Goal: Task Accomplishment & Management: Use online tool/utility

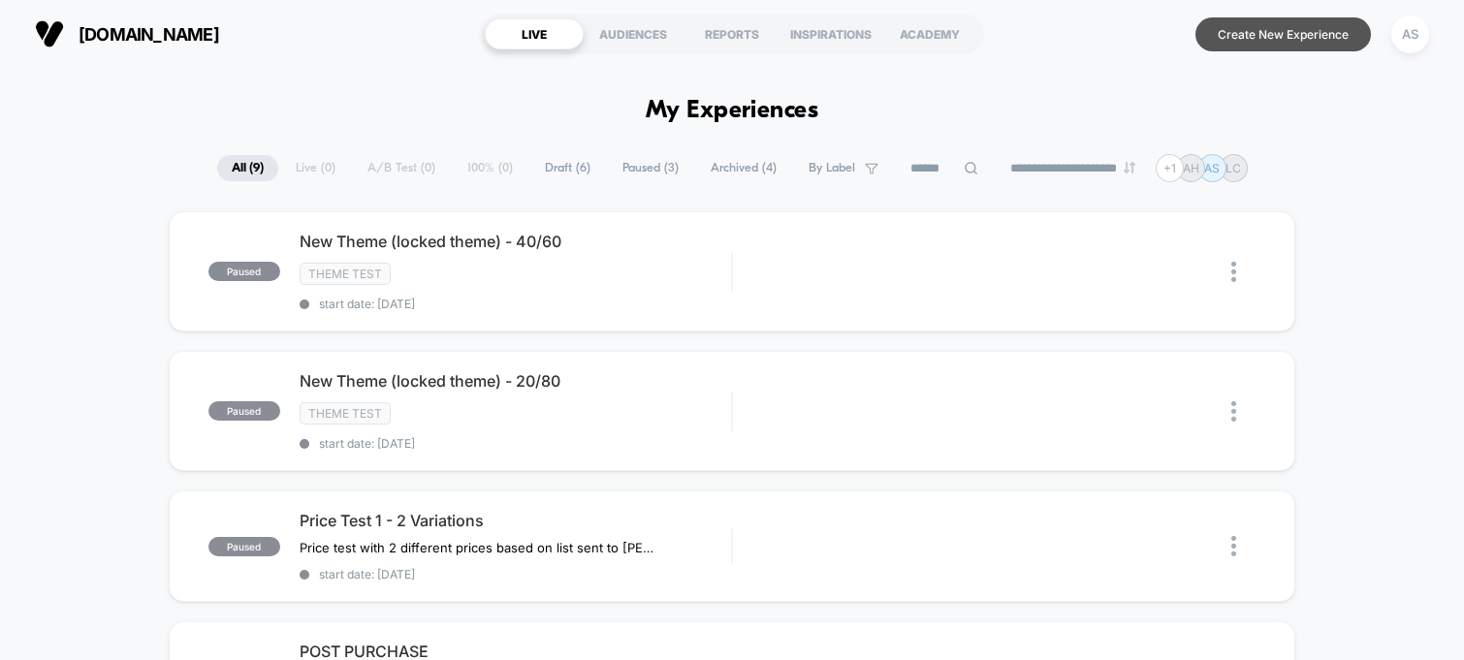
click at [1304, 38] on button "Create New Experience" at bounding box center [1282, 34] width 175 height 34
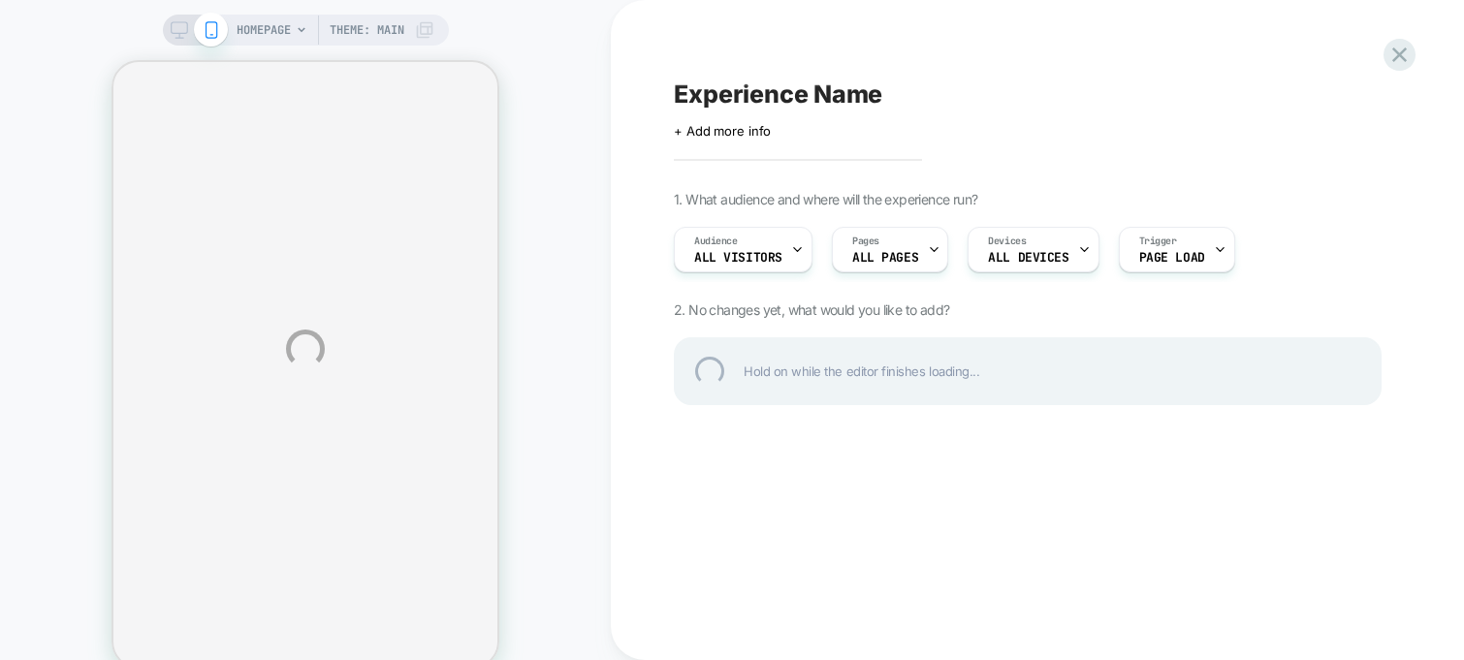
click at [740, 135] on div "HOMEPAGE Theme: MAIN Experience Name Click to edit experience details + Add mor…" at bounding box center [732, 349] width 1464 height 698
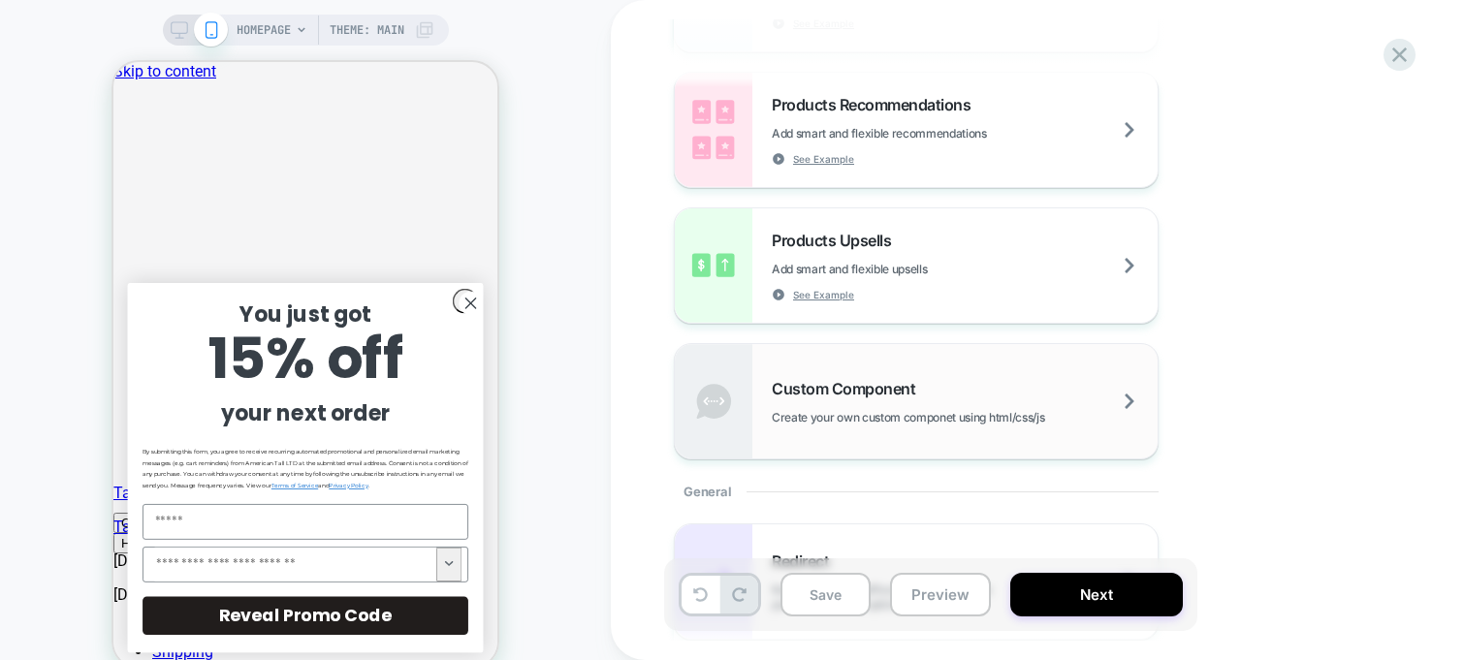
scroll to position [493, 0]
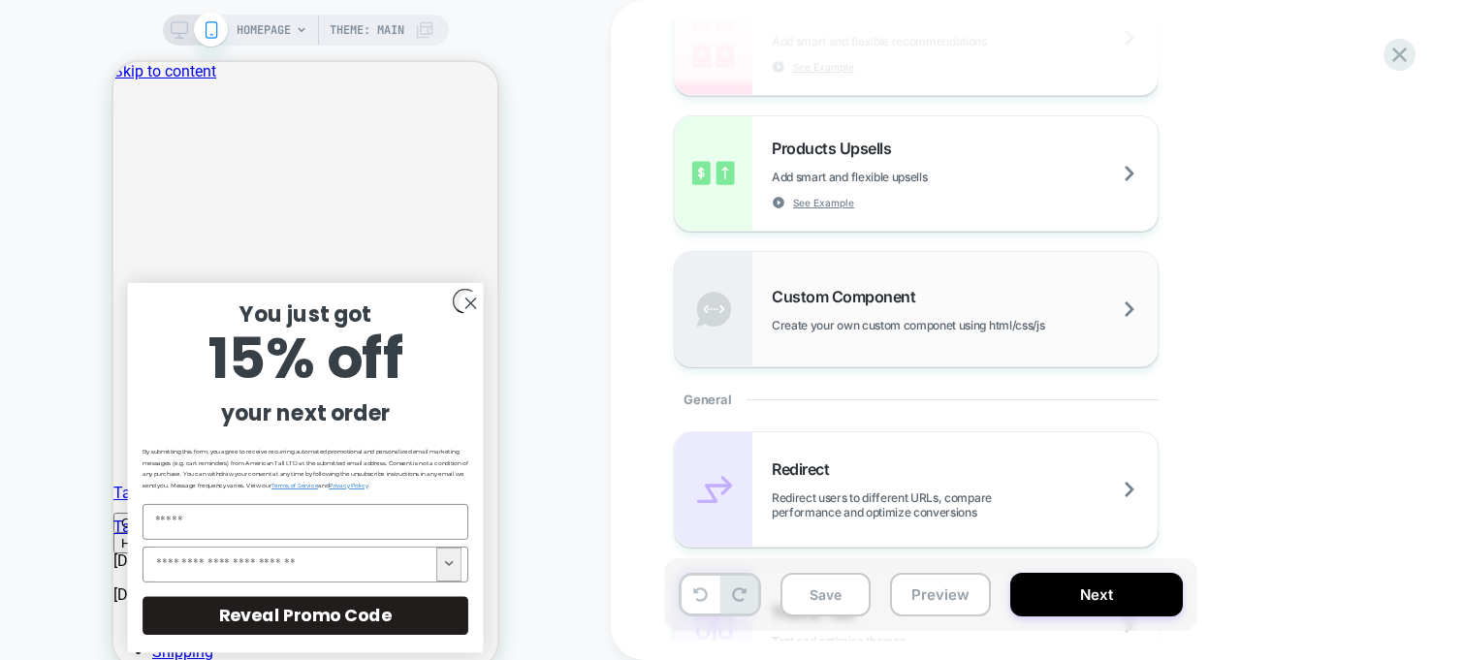
click at [821, 332] on div "Custom Component Create your own custom componet using html/css/js" at bounding box center [916, 309] width 483 height 114
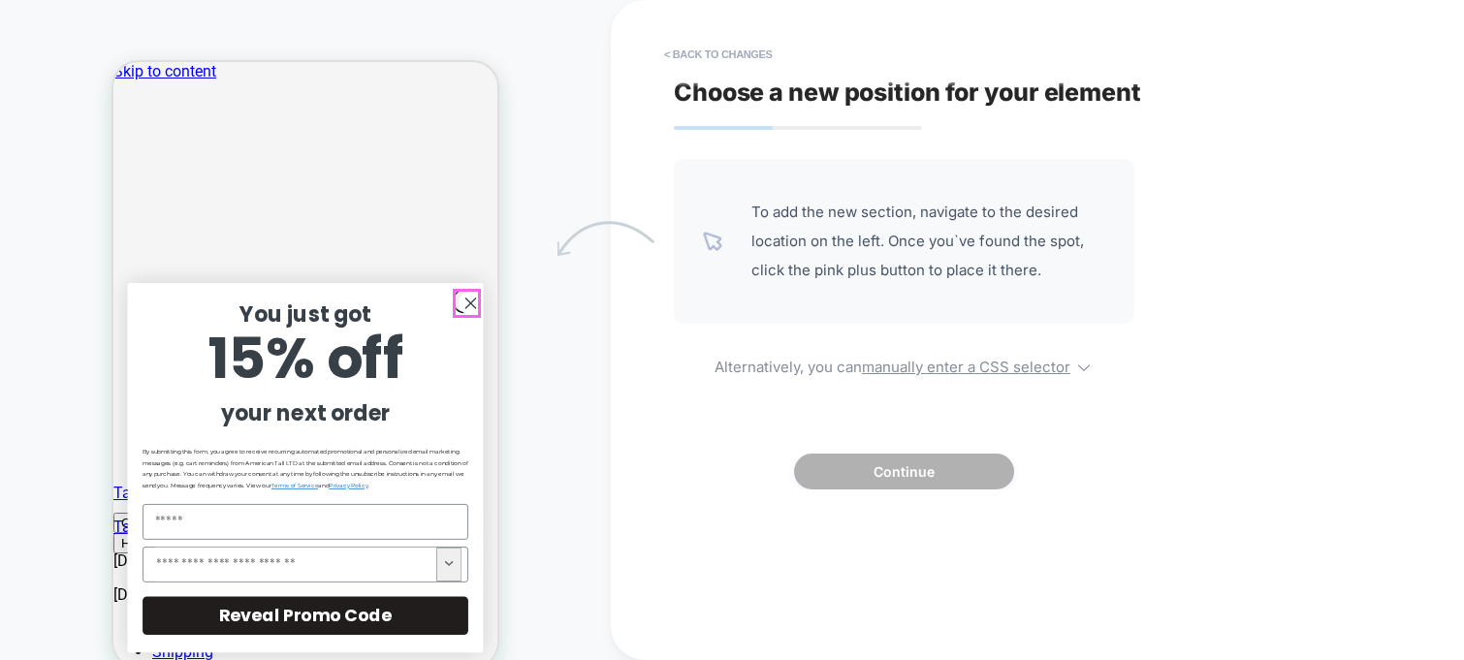
click at [465, 299] on icon "Close dialog" at bounding box center [470, 304] width 10 height 10
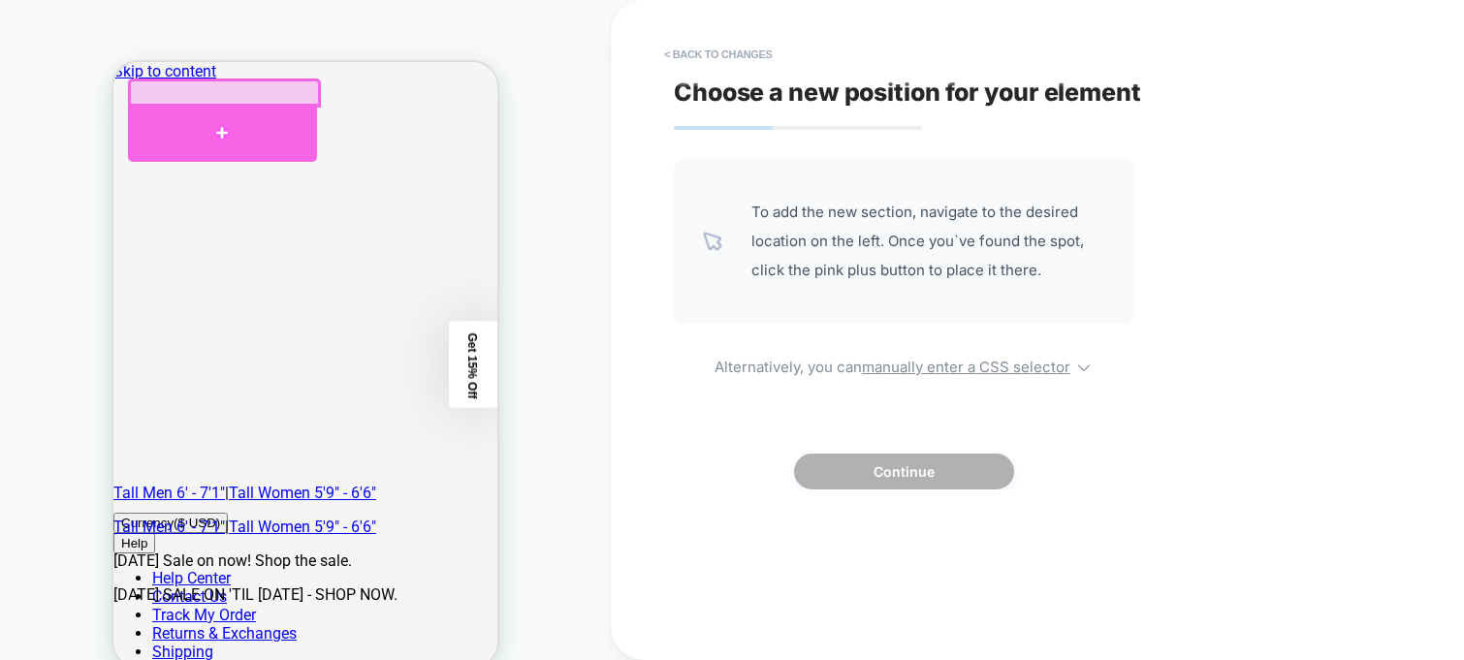
click at [218, 137] on div at bounding box center [222, 133] width 189 height 58
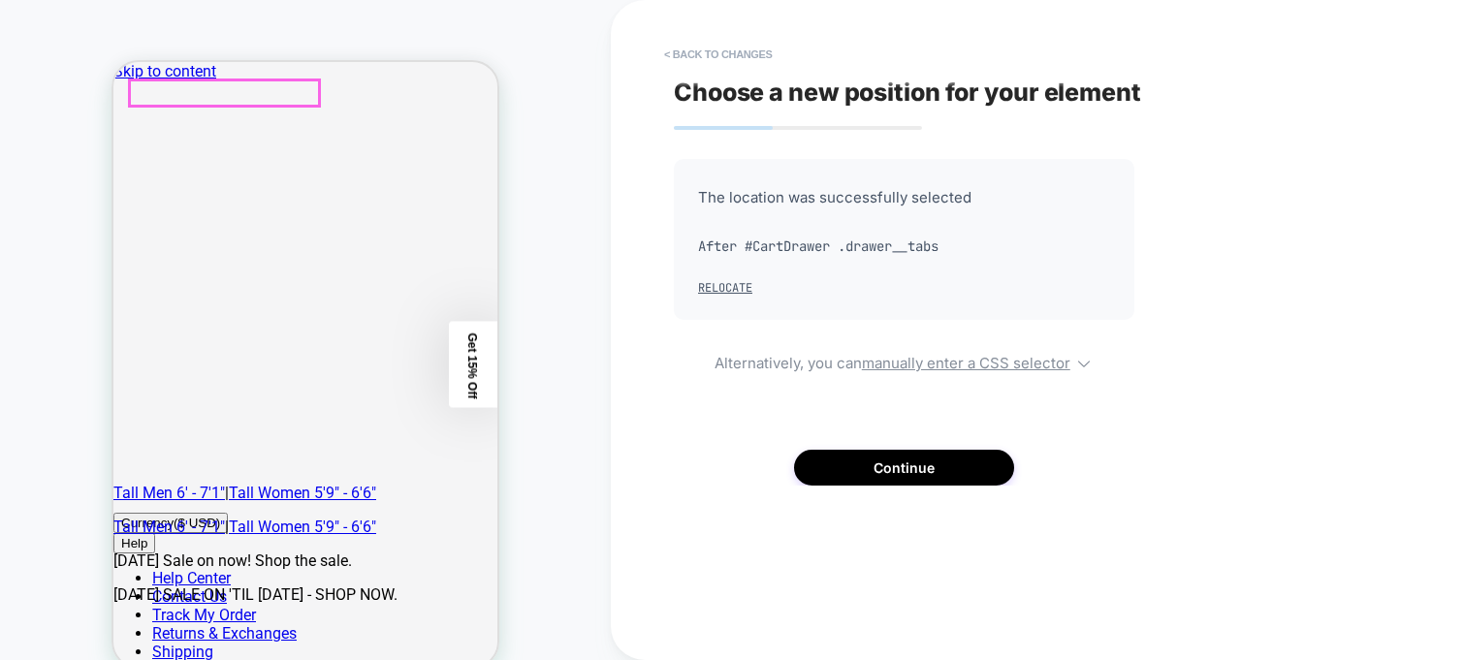
click at [247, 95] on div at bounding box center [224, 92] width 189 height 25
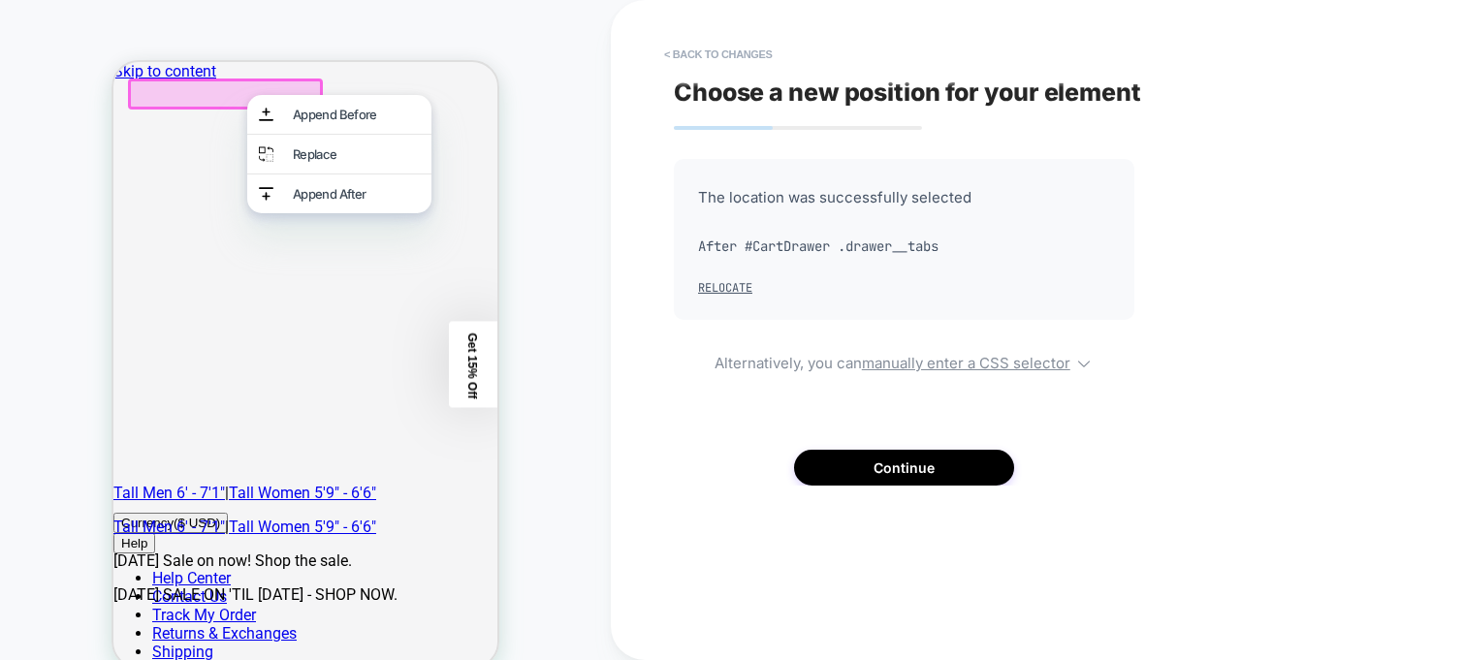
click at [247, 95] on div "Append Before" at bounding box center [339, 114] width 184 height 39
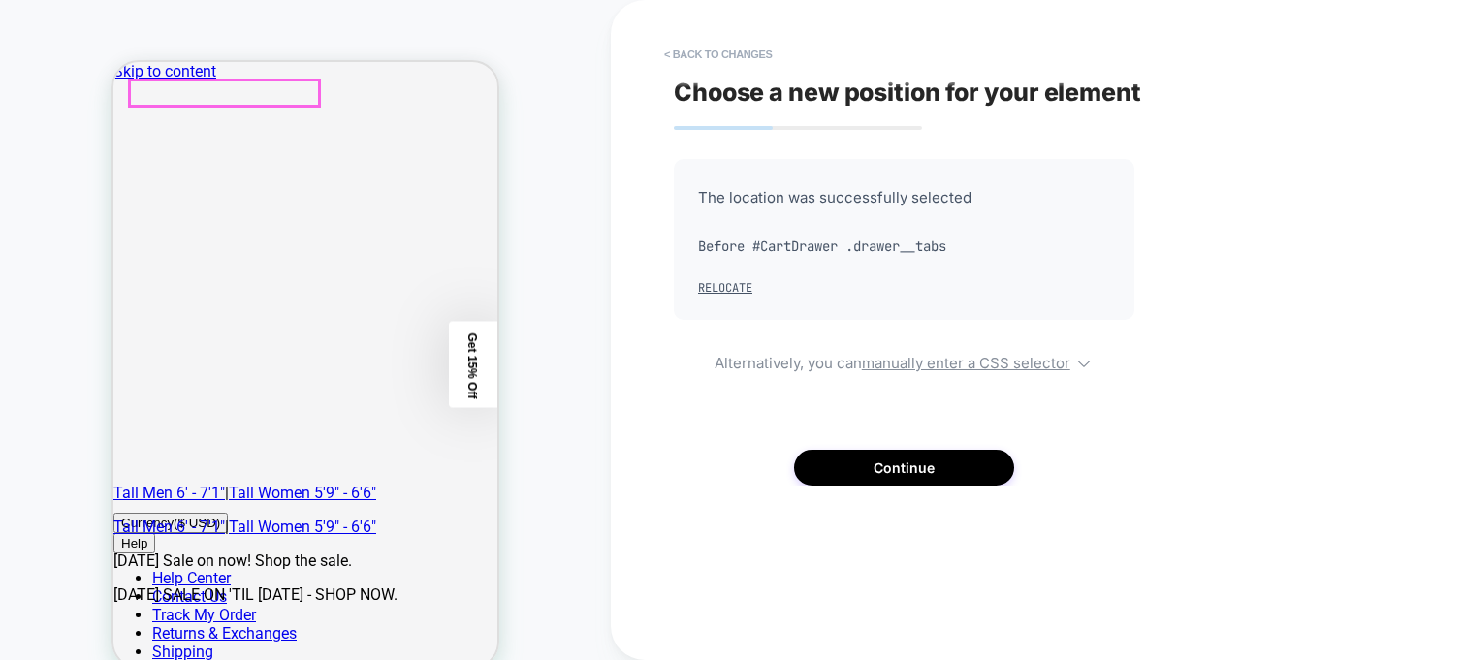
click at [771, 237] on span "Before #CartDrawer .drawer__tabs" at bounding box center [904, 246] width 412 height 29
click at [792, 129] on div at bounding box center [798, 128] width 248 height 4
click at [672, 54] on button "< Back to changes" at bounding box center [718, 54] width 128 height 31
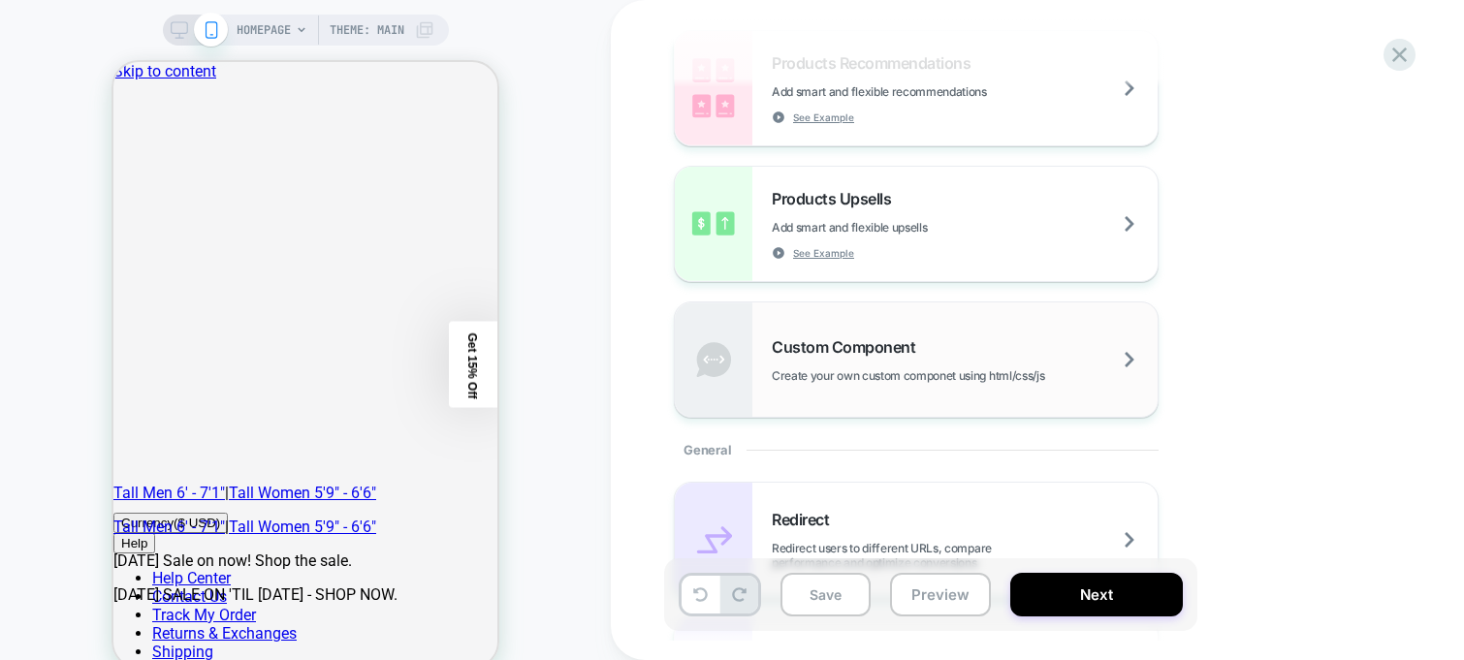
scroll to position [485, 0]
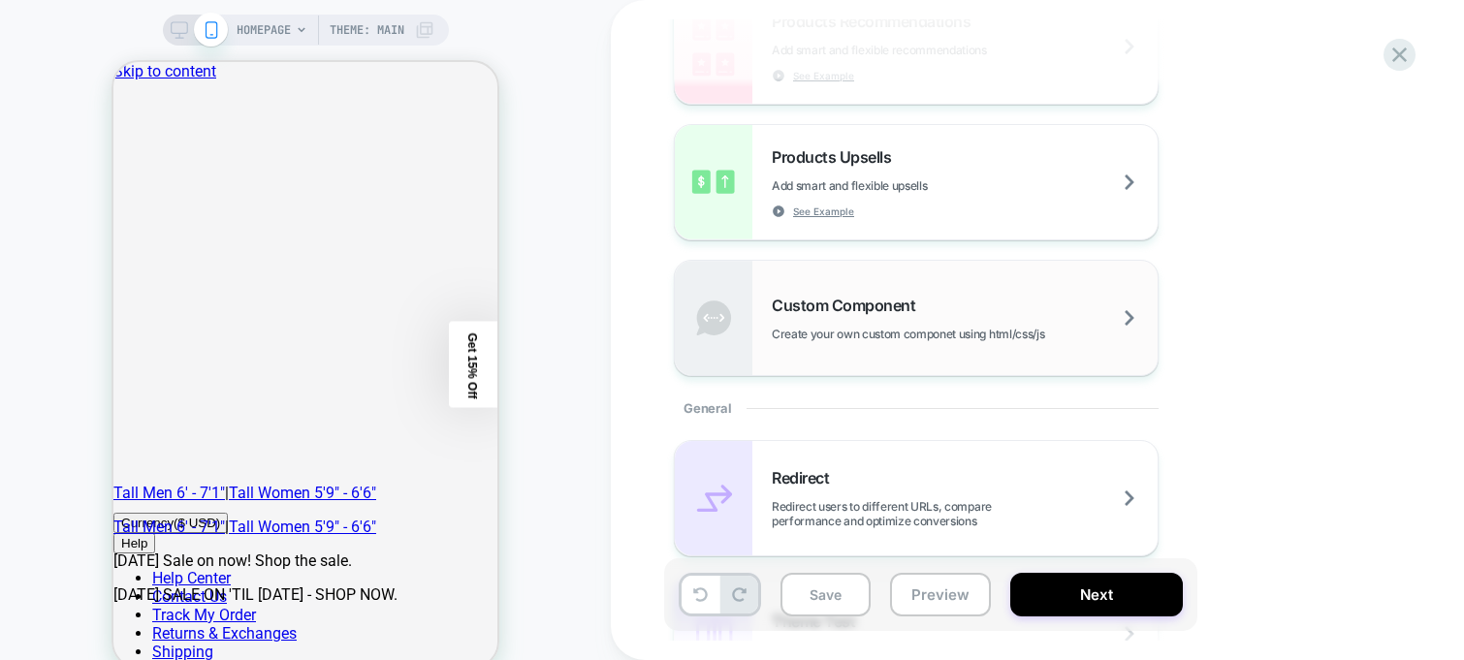
click at [805, 316] on div "Custom Component Create your own custom componet using html/css/js" at bounding box center [964, 319] width 386 height 46
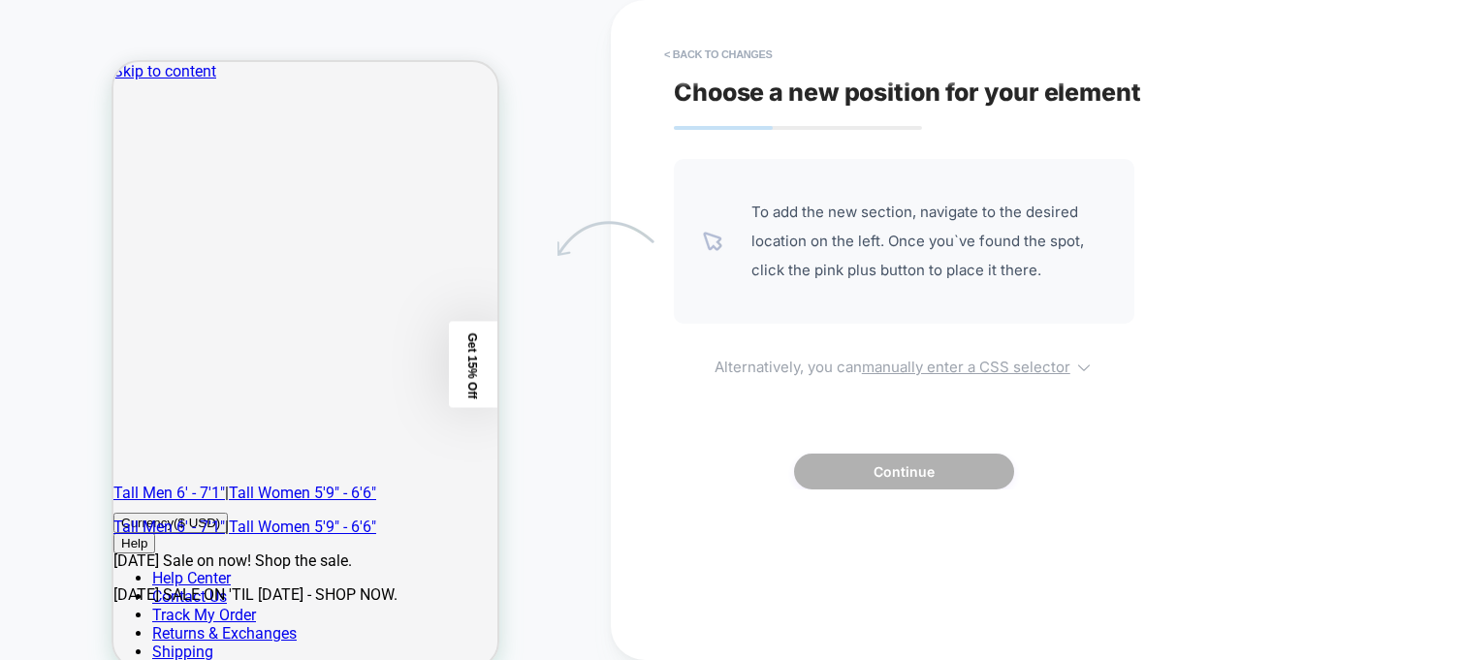
click at [973, 372] on u "manually enter a CSS selector" at bounding box center [966, 367] width 208 height 18
select select "*******"
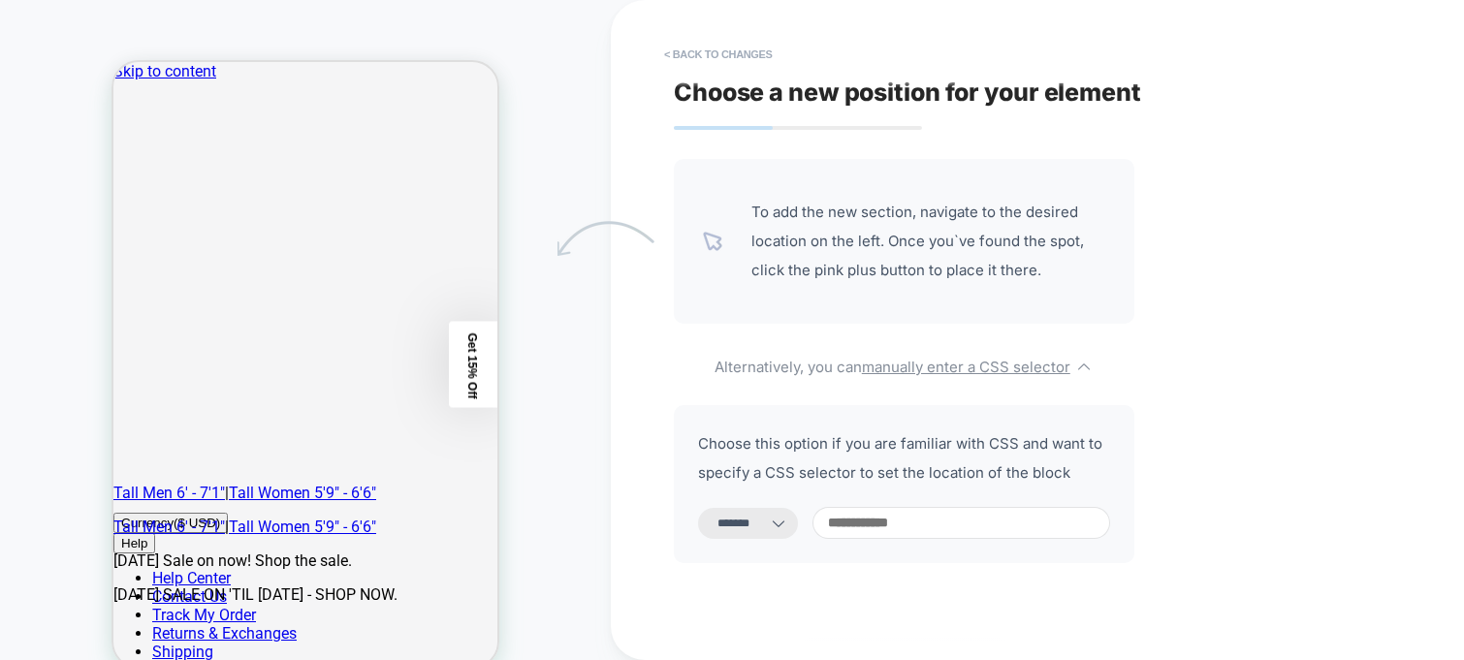
click at [927, 528] on input at bounding box center [961, 523] width 298 height 32
click at [723, 528] on select "**********" at bounding box center [748, 523] width 100 height 31
click at [698, 508] on select "**********" at bounding box center [748, 523] width 100 height 31
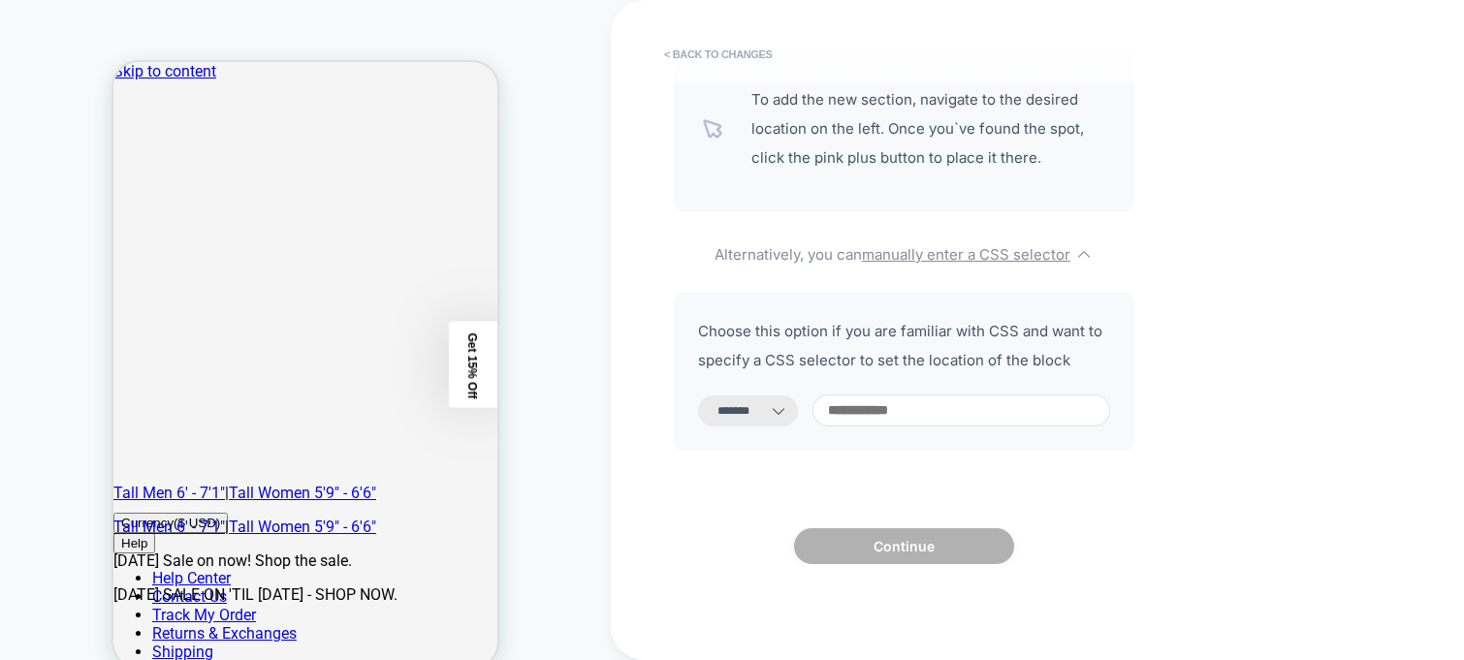
scroll to position [116, 0]
click at [952, 415] on input at bounding box center [961, 410] width 298 height 32
click at [940, 410] on input at bounding box center [961, 410] width 298 height 32
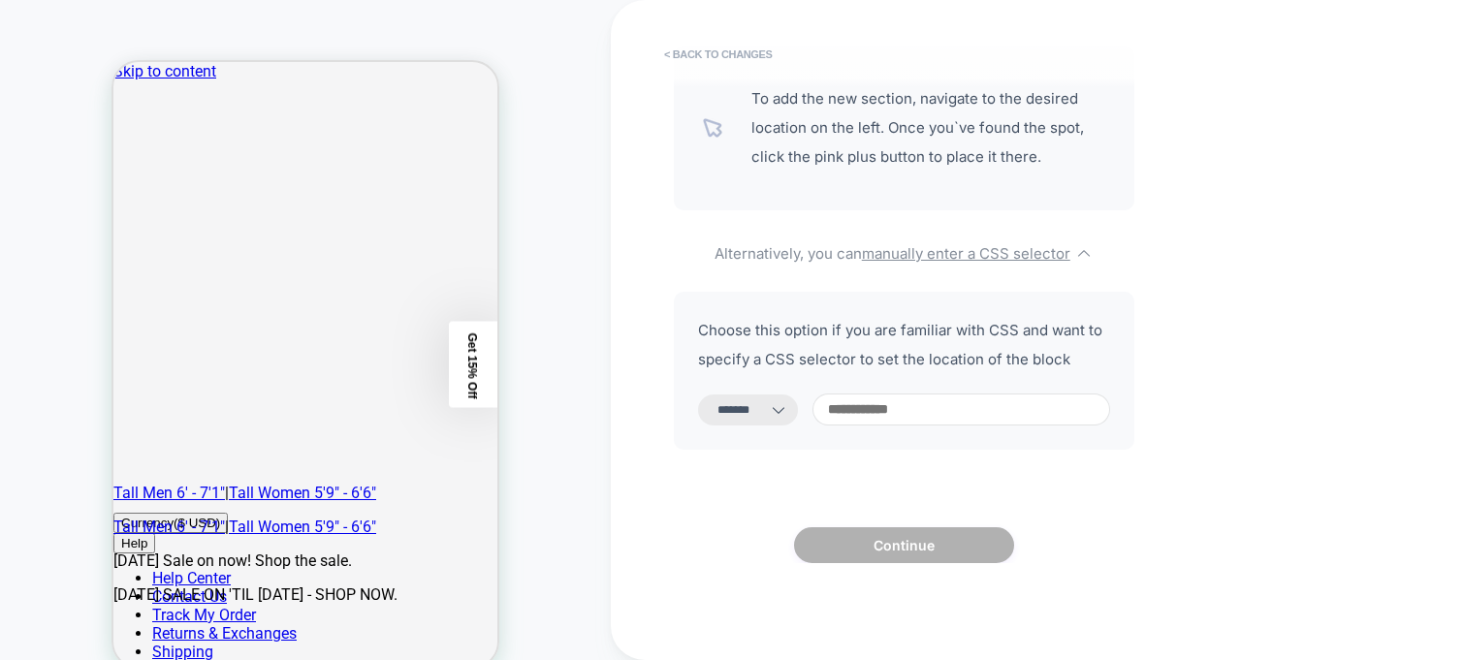
click at [758, 402] on select "**********" at bounding box center [748, 409] width 100 height 31
click at [756, 400] on select "**********" at bounding box center [748, 409] width 100 height 31
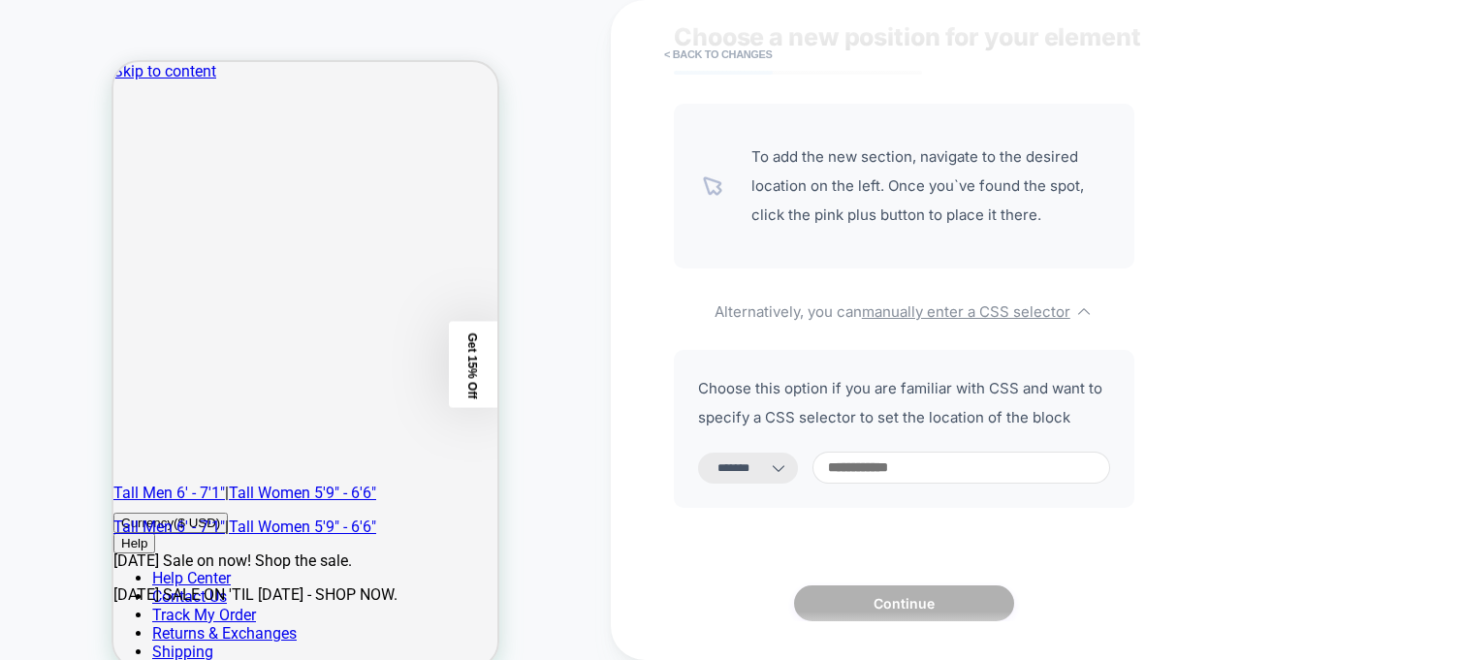
scroll to position [0, 0]
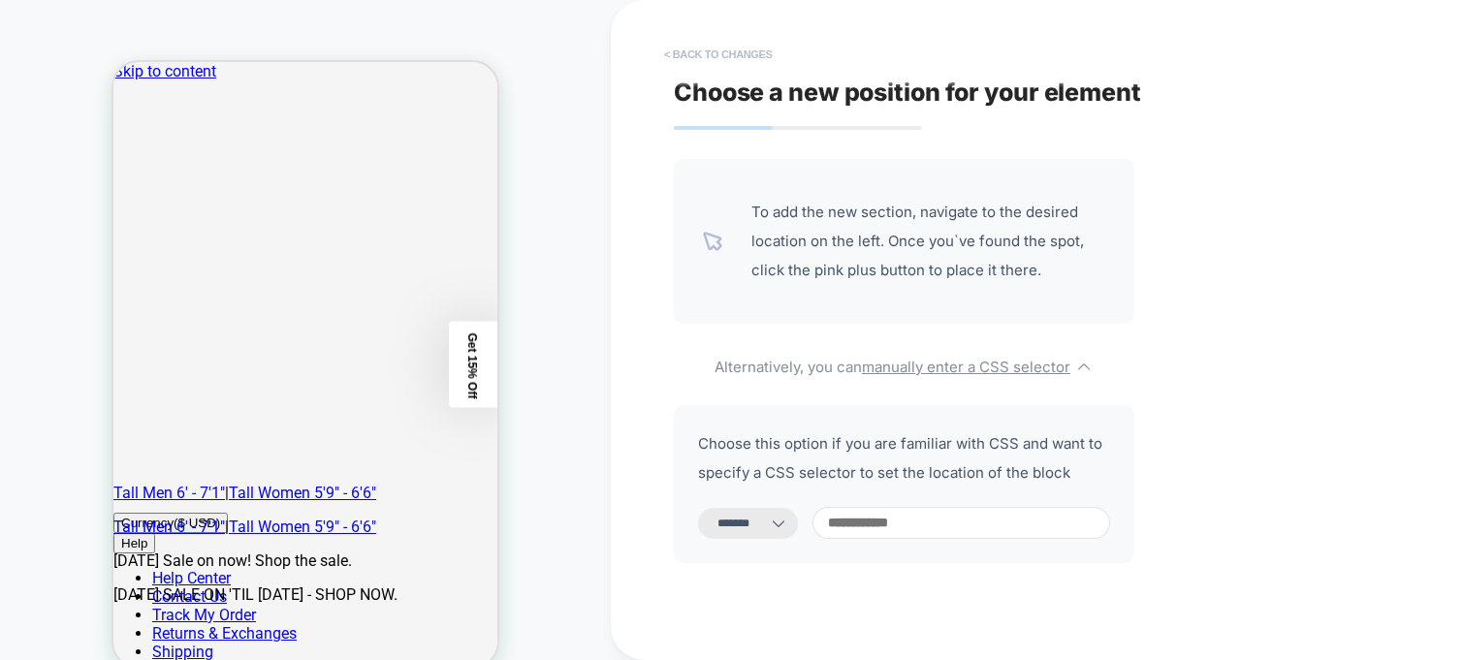
click at [692, 47] on button "< Back to changes" at bounding box center [718, 54] width 128 height 31
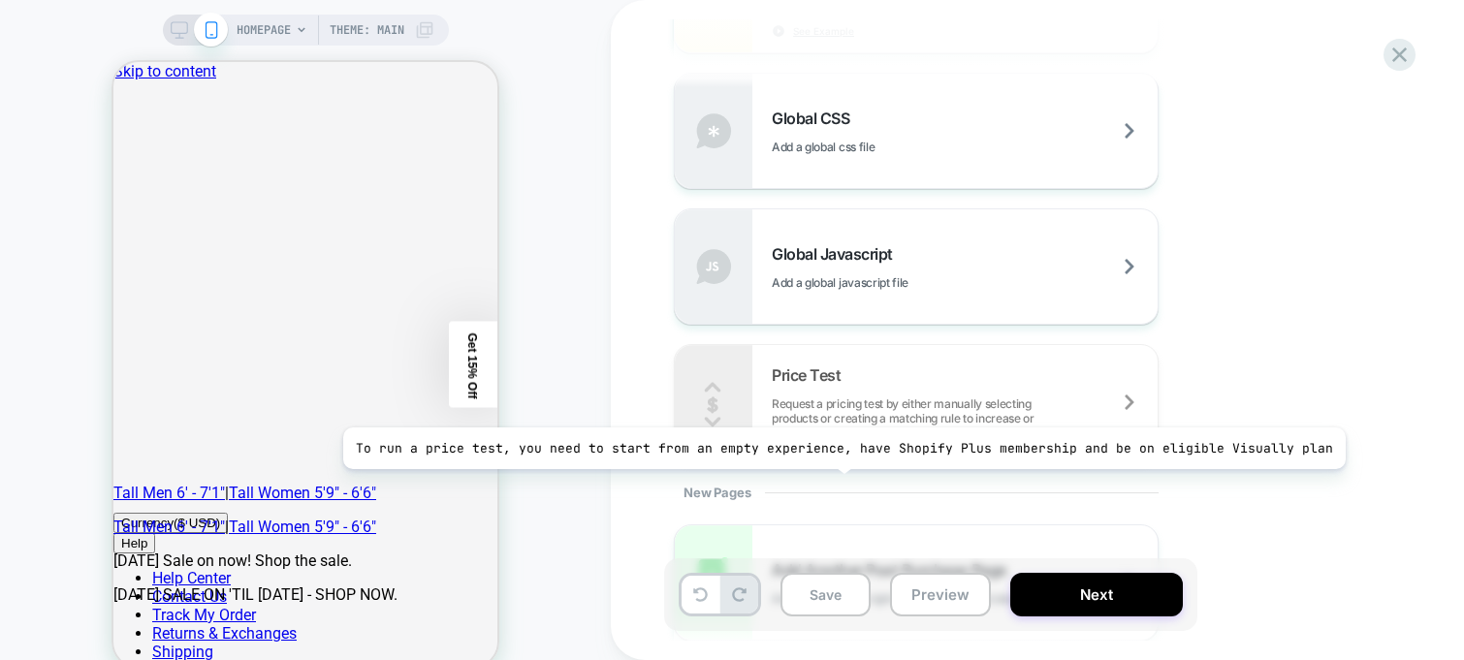
scroll to position [1260, 0]
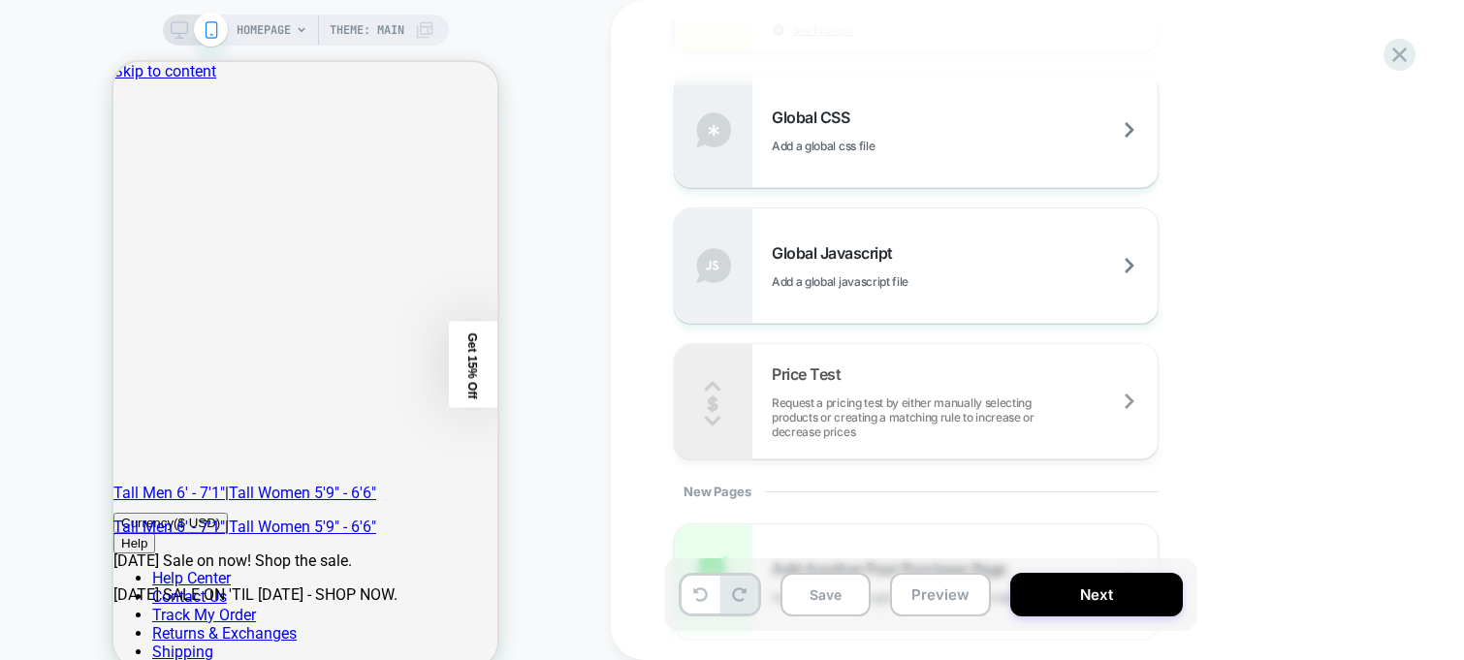
drag, startPoint x: 836, startPoint y: 128, endPoint x: 620, endPoint y: 239, distance: 243.2
click at [636, 231] on div "Experience Name Click to edit experience details + Add more info 1. What audien…" at bounding box center [1037, 330] width 853 height 660
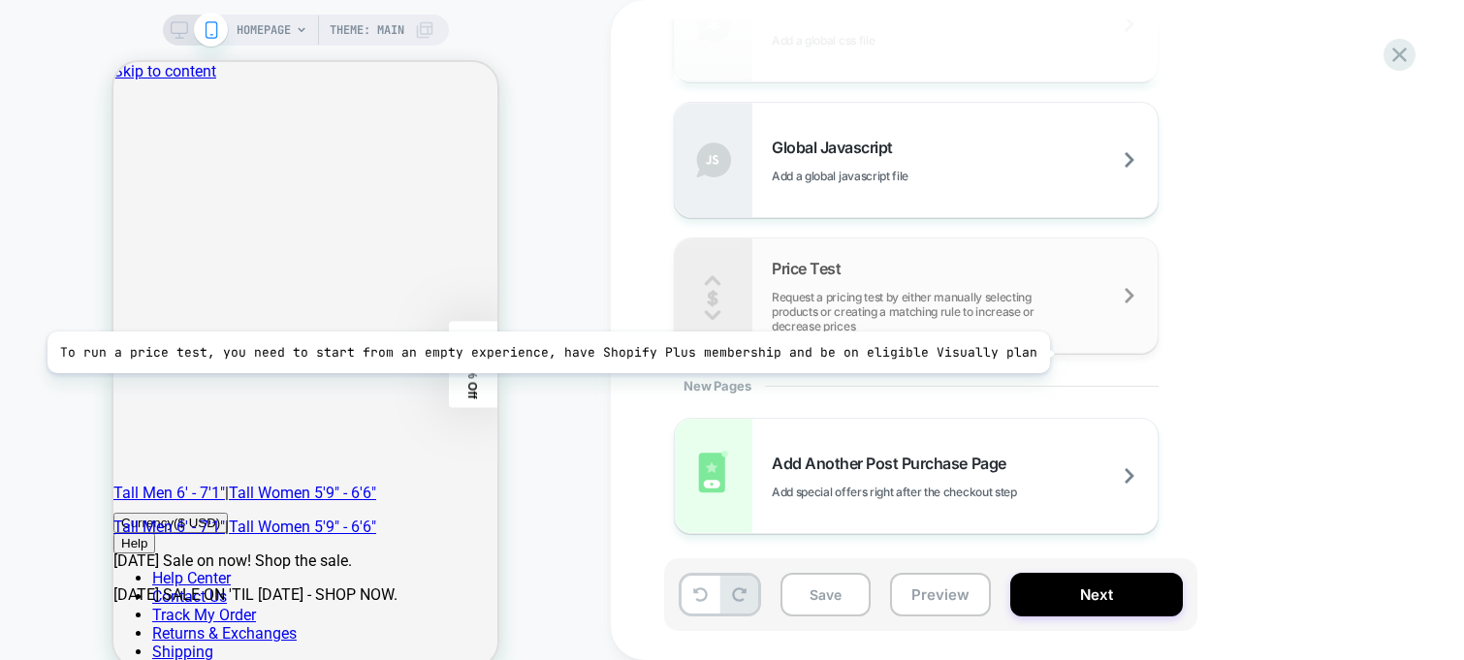
scroll to position [978, 0]
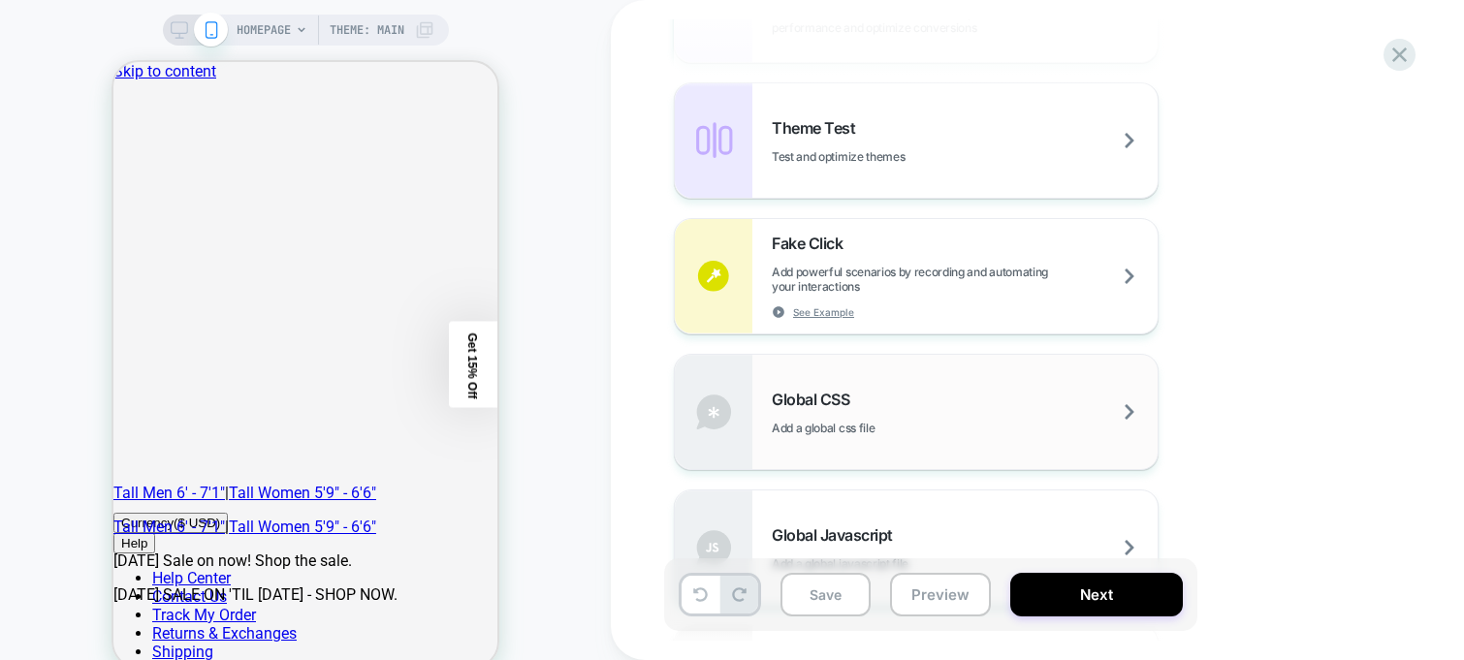
click at [844, 436] on div "Global CSS Add a global css file" at bounding box center [916, 412] width 483 height 114
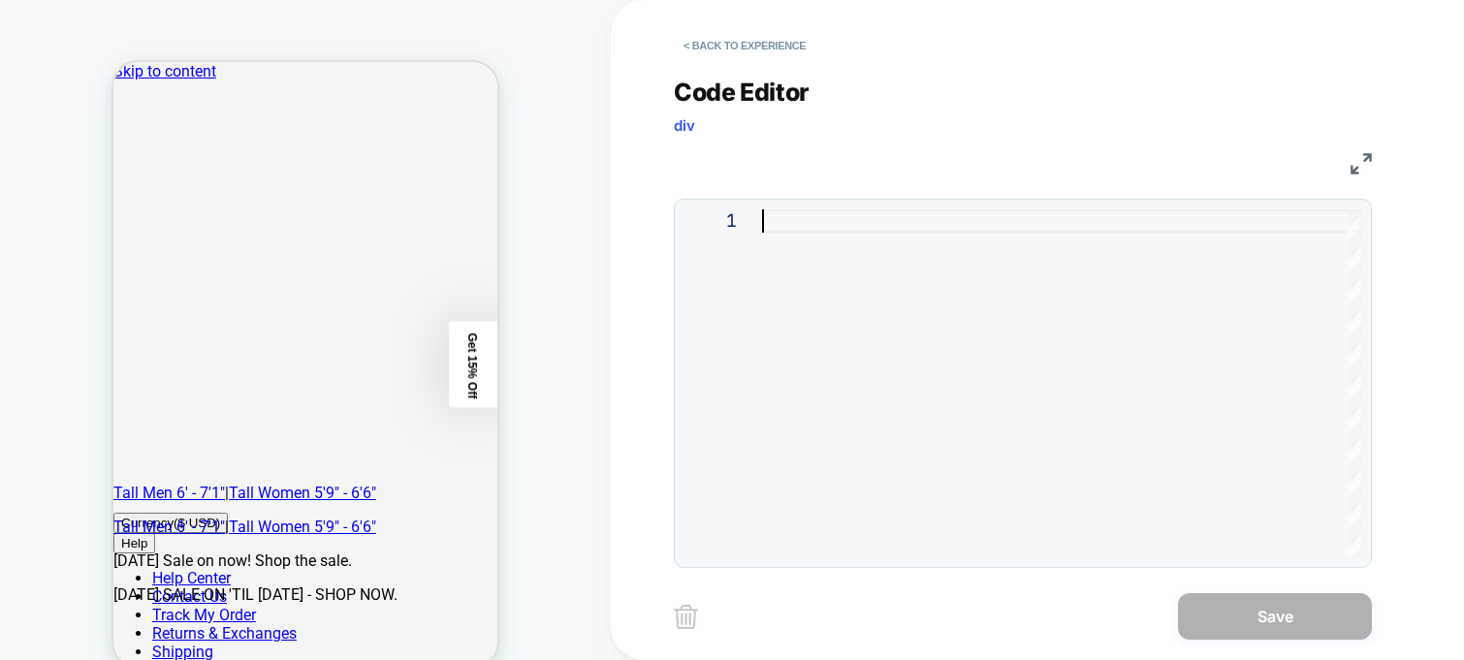
click at [836, 225] on div at bounding box center [1061, 383] width 599 height 348
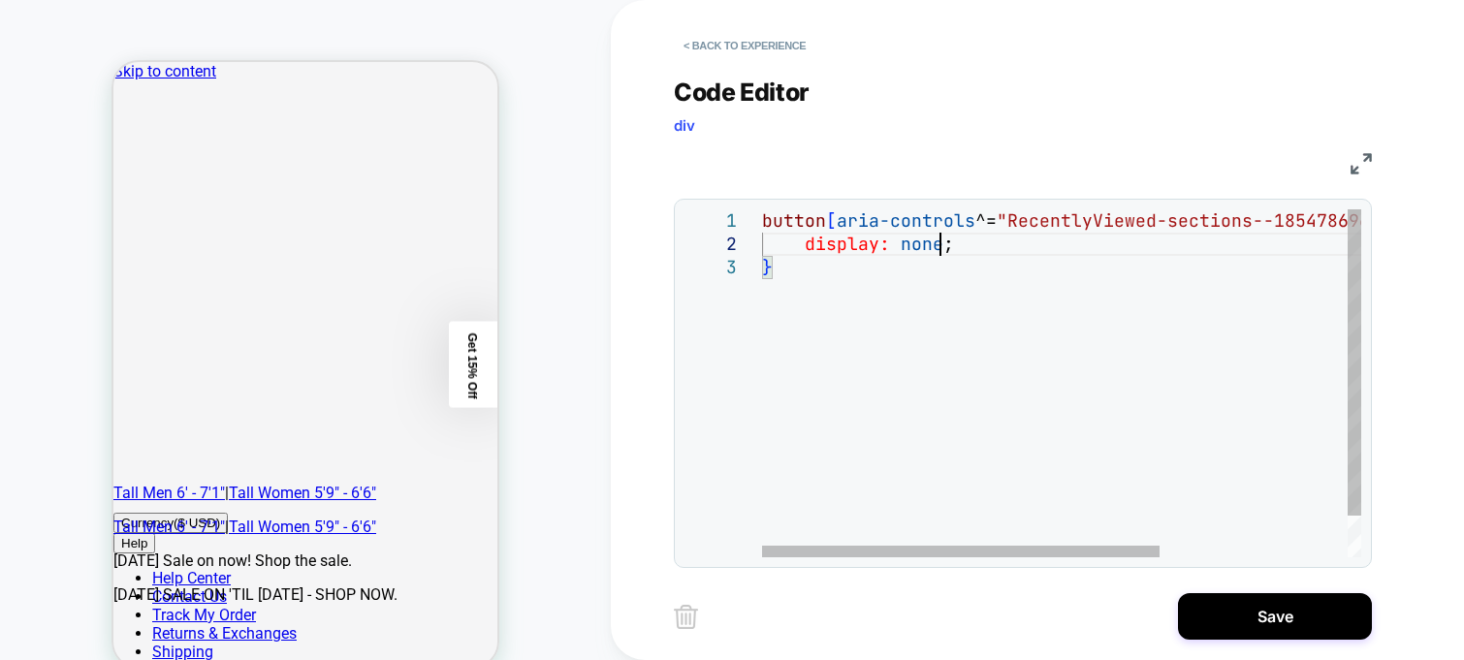
click at [941, 242] on div "button [ aria-controls ^= "RecentlyViewed-sections--18547869646929__cart-dra we…" at bounding box center [1203, 406] width 882 height 394
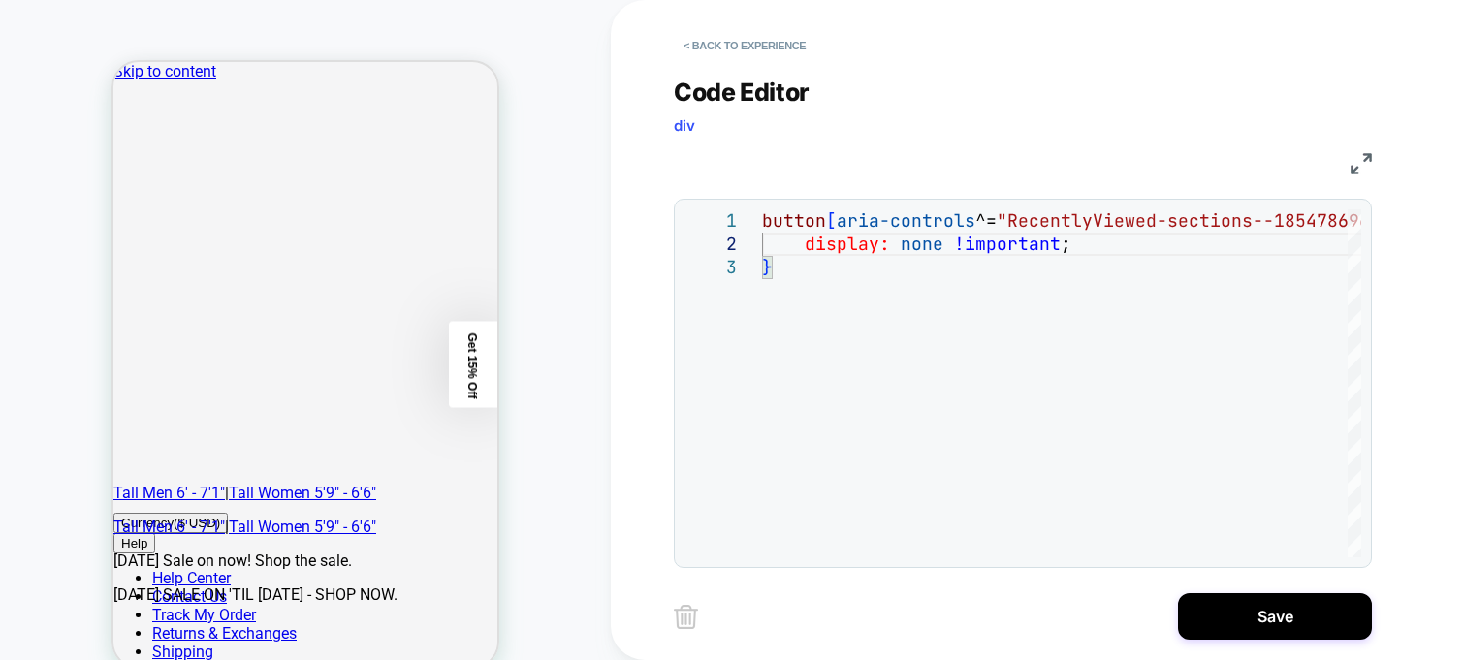
type textarea "**********"
click at [1291, 612] on button "Save" at bounding box center [1275, 616] width 194 height 47
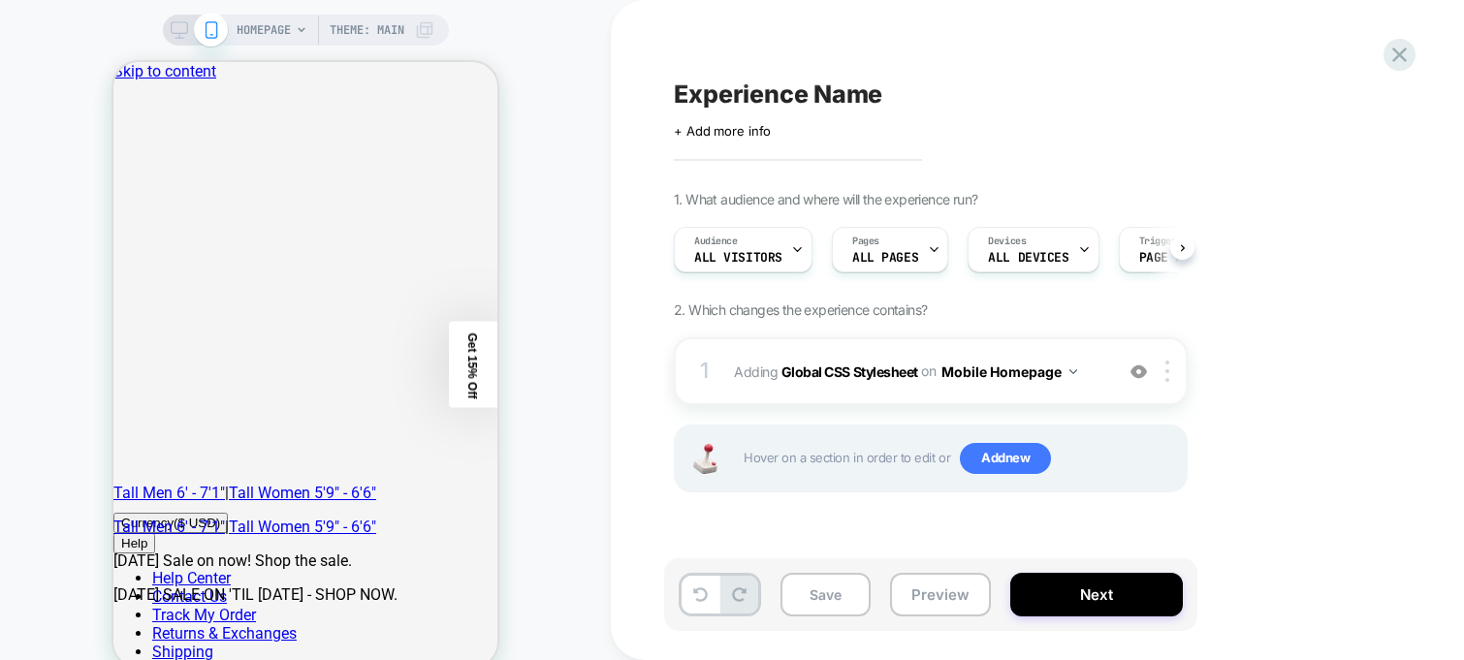
scroll to position [0, 1]
click at [754, 97] on span "Experience Name" at bounding box center [778, 93] width 208 height 29
type textarea "**********"
click at [1315, 422] on div "1. What audience and where will the experience run? Audience All Visitors Pages…" at bounding box center [1028, 366] width 708 height 350
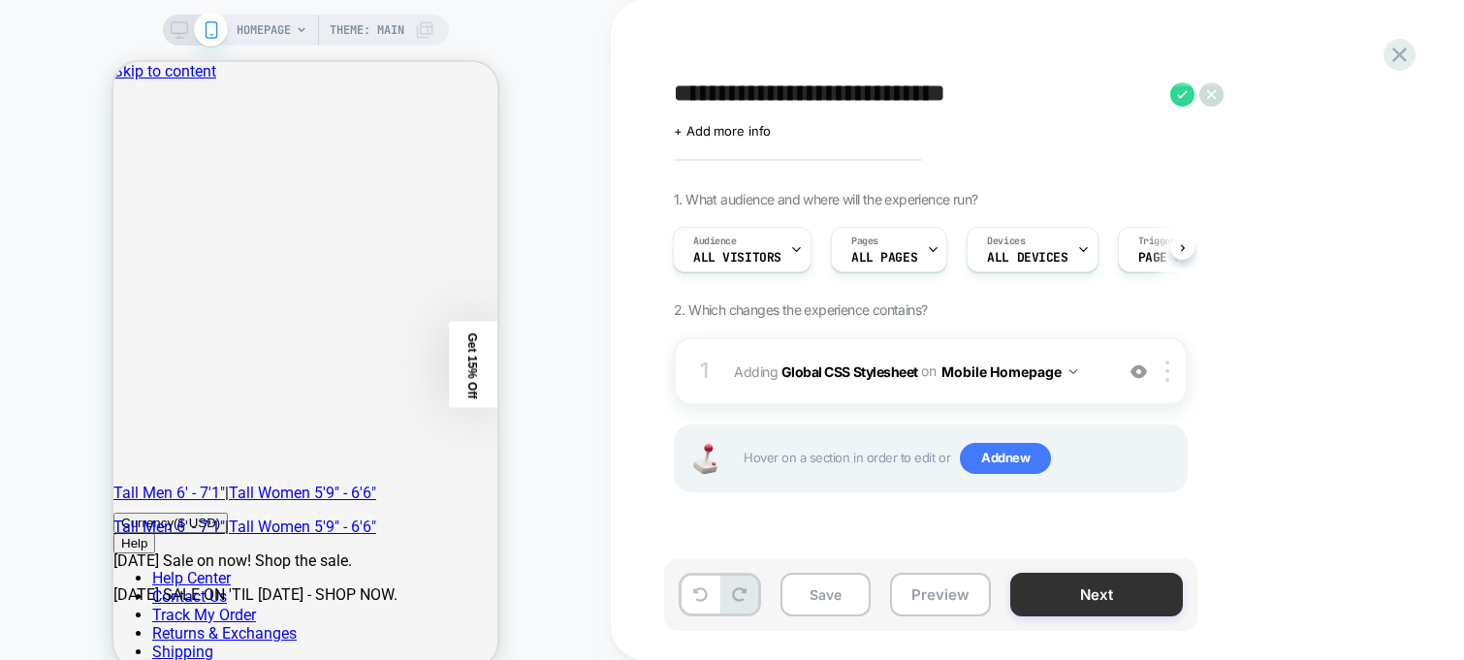
click at [1054, 597] on button "Next" at bounding box center [1096, 595] width 173 height 44
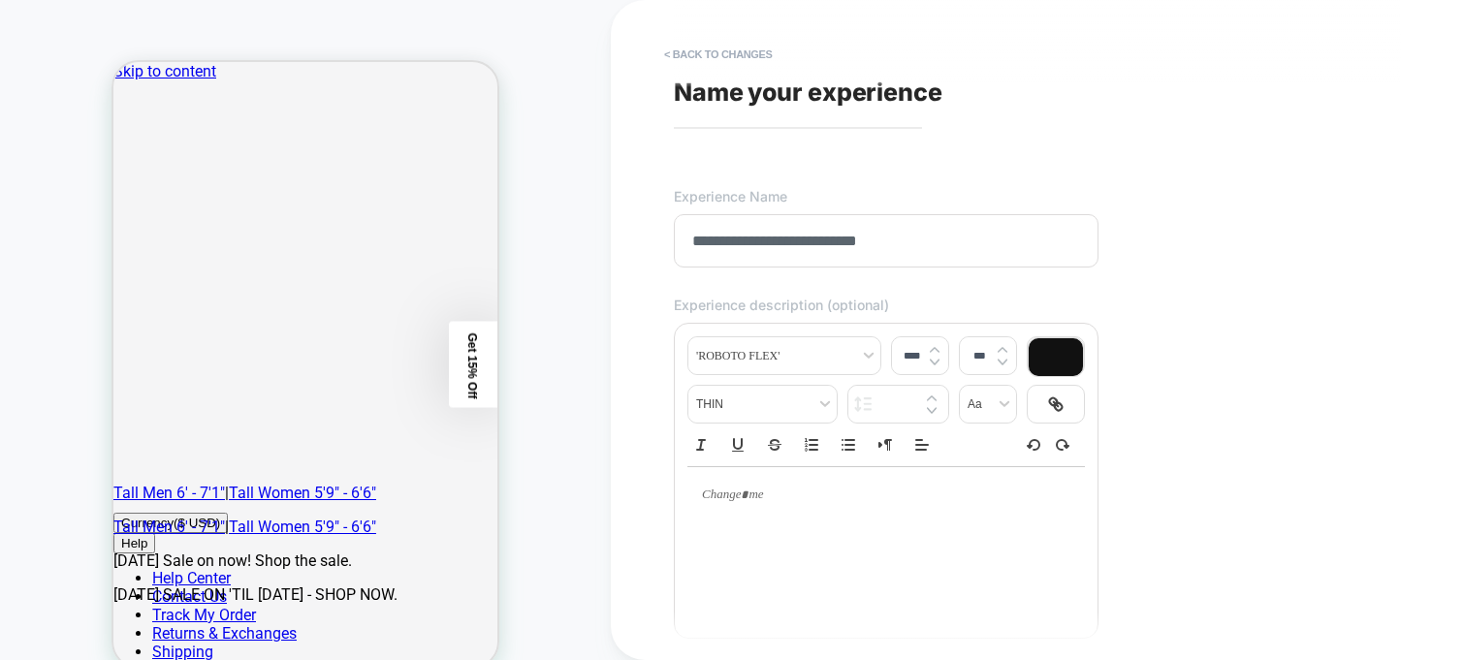
type input "**********"
click at [1462, 356] on div "**********" at bounding box center [1037, 330] width 853 height 660
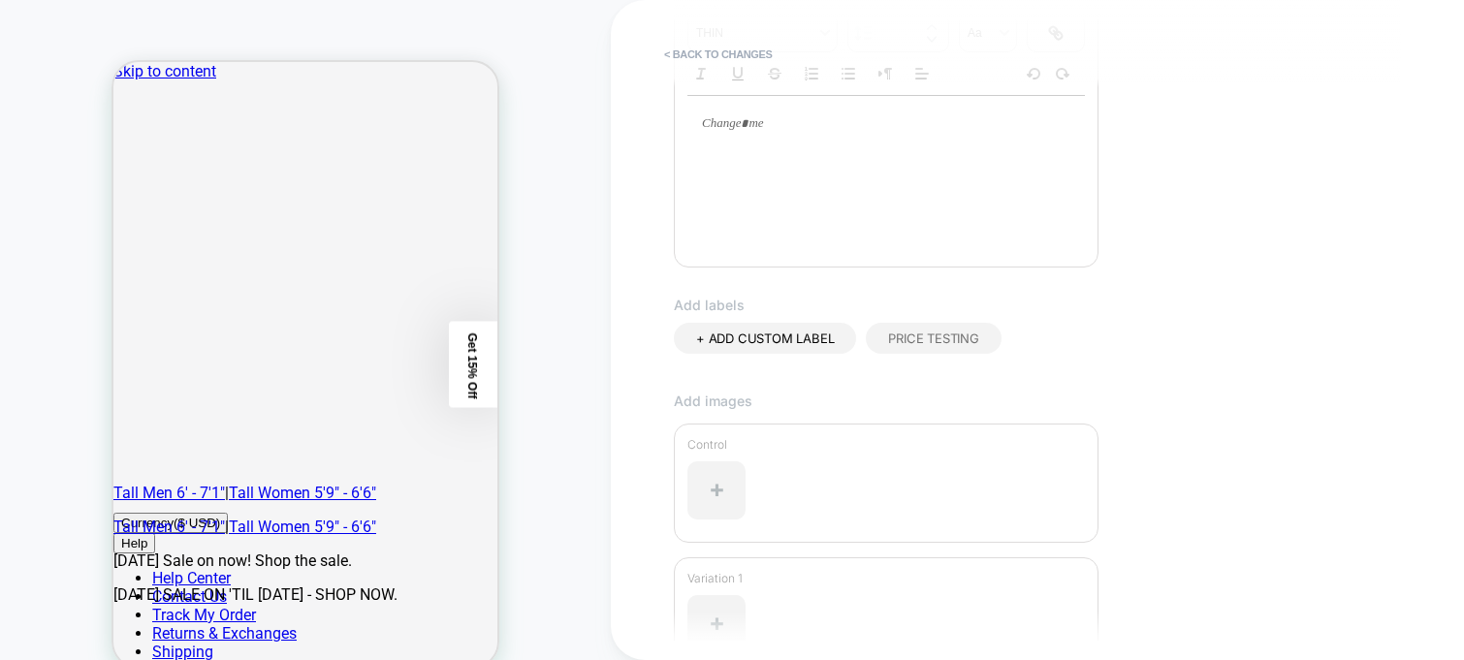
scroll to position [578, 0]
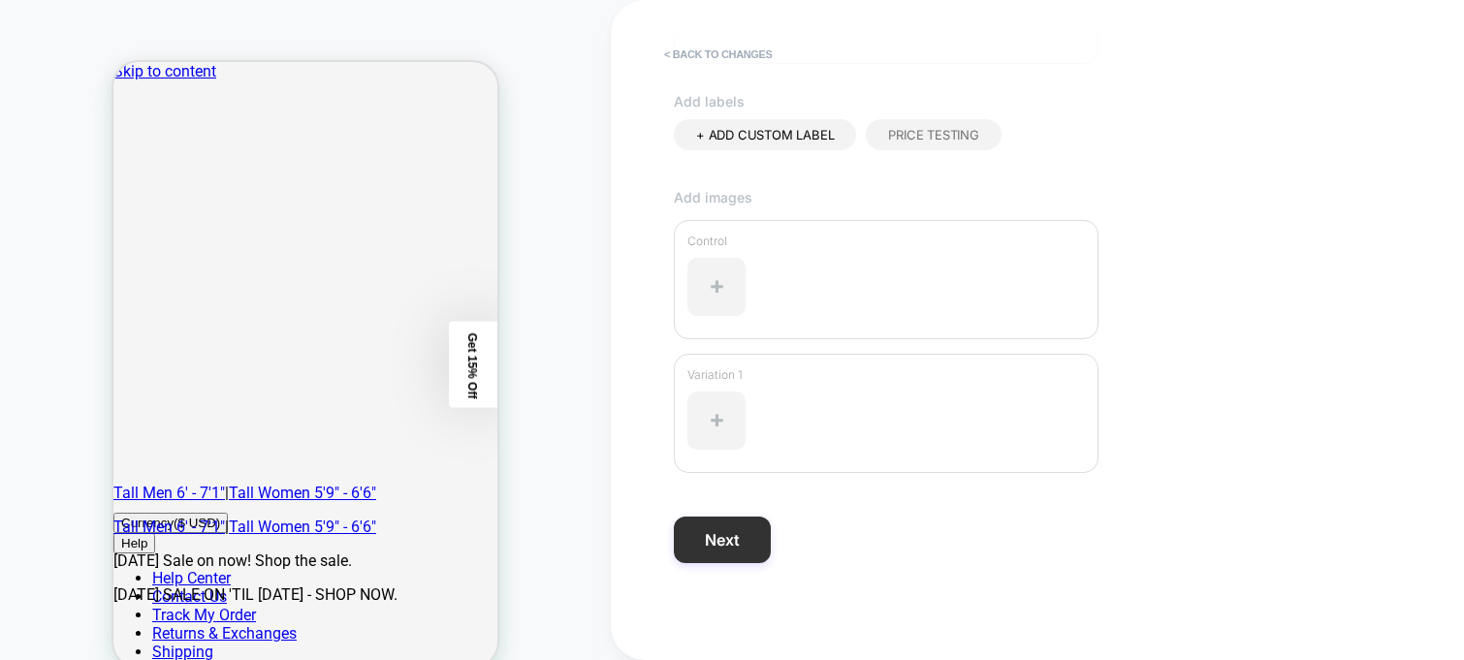
click at [700, 522] on button "Next" at bounding box center [722, 540] width 97 height 47
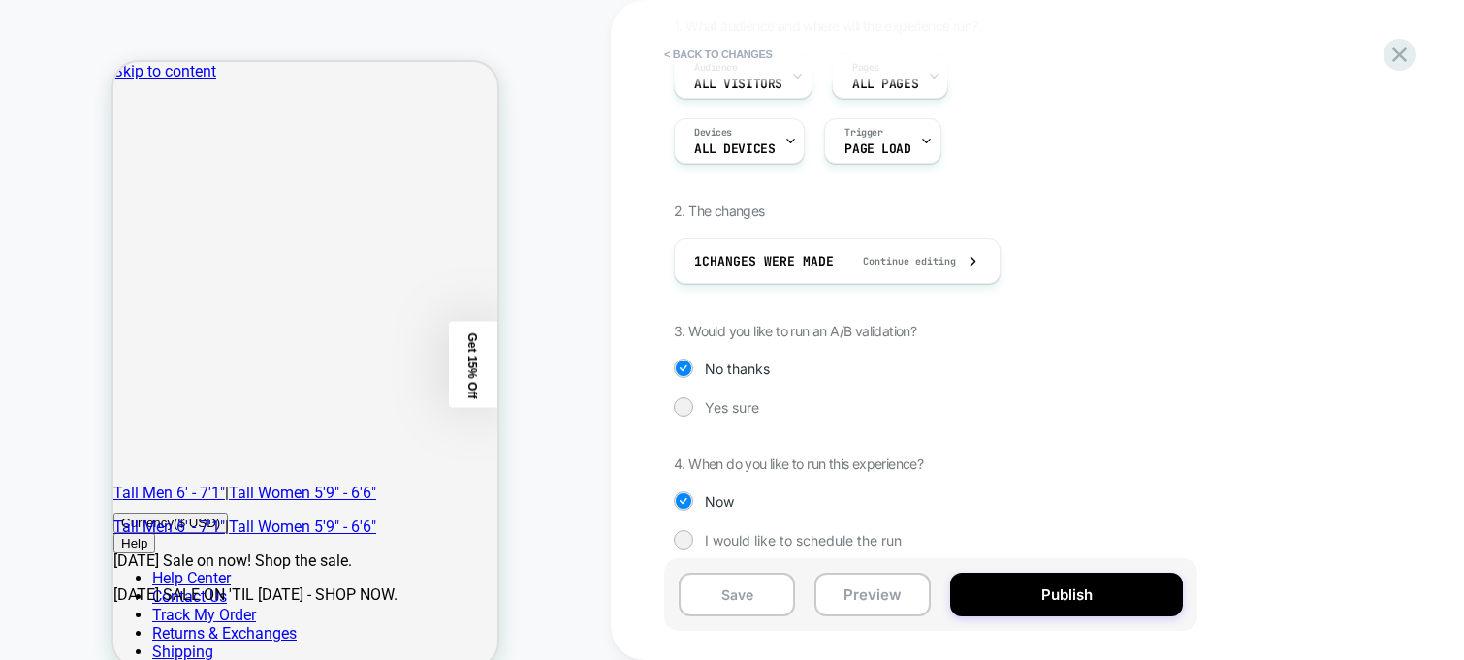
scroll to position [189, 0]
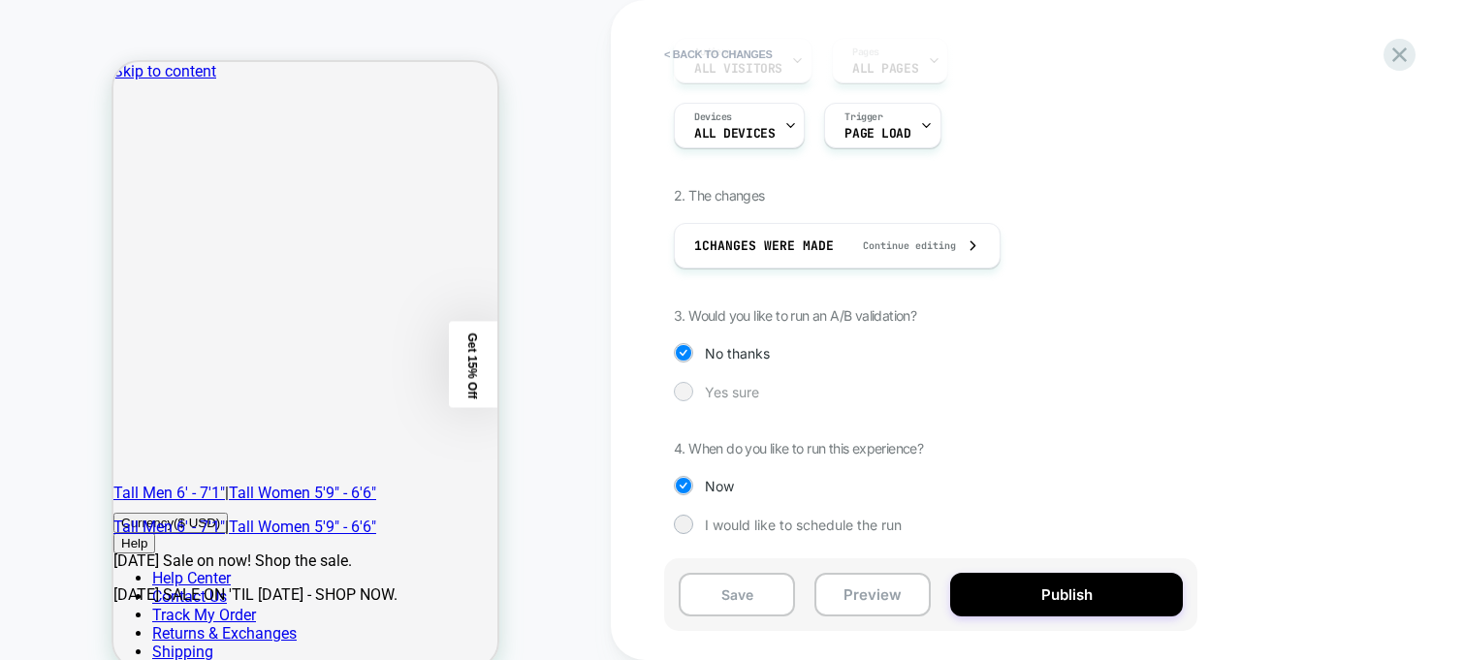
click at [706, 394] on span "Yes sure" at bounding box center [732, 392] width 54 height 16
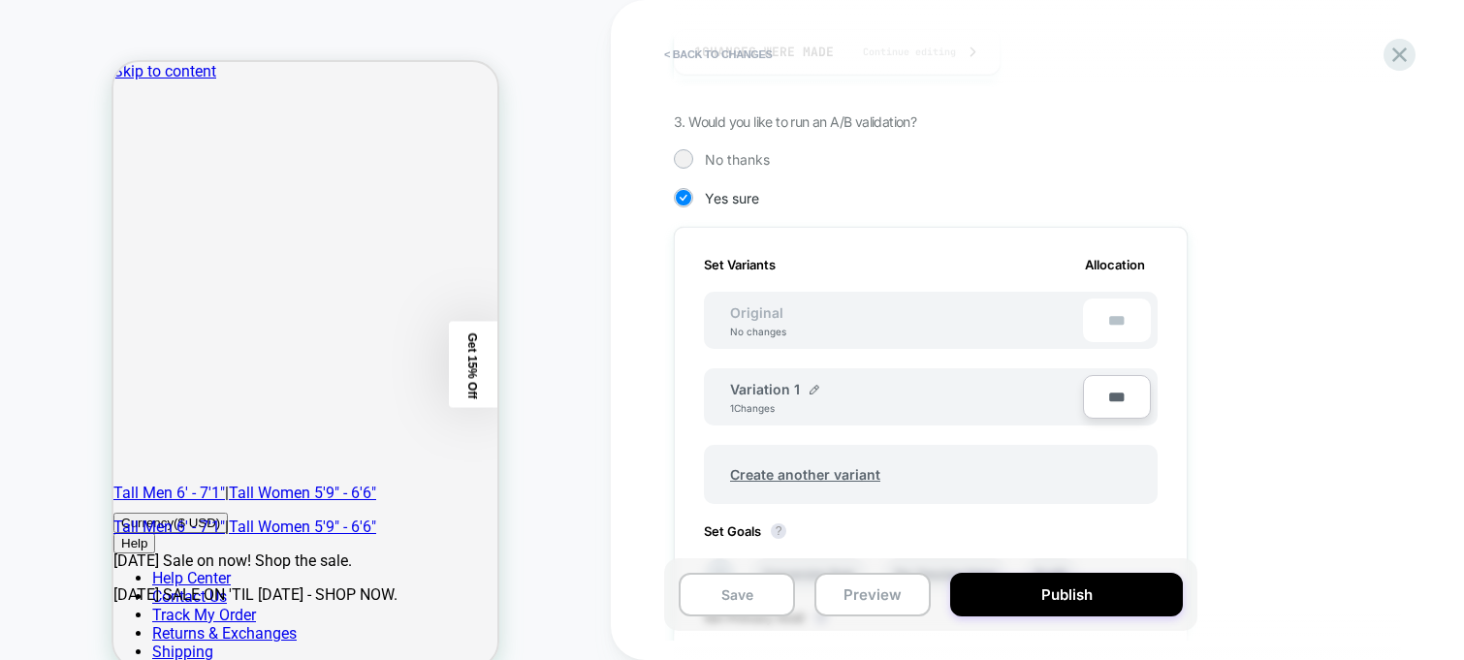
scroll to position [349, 0]
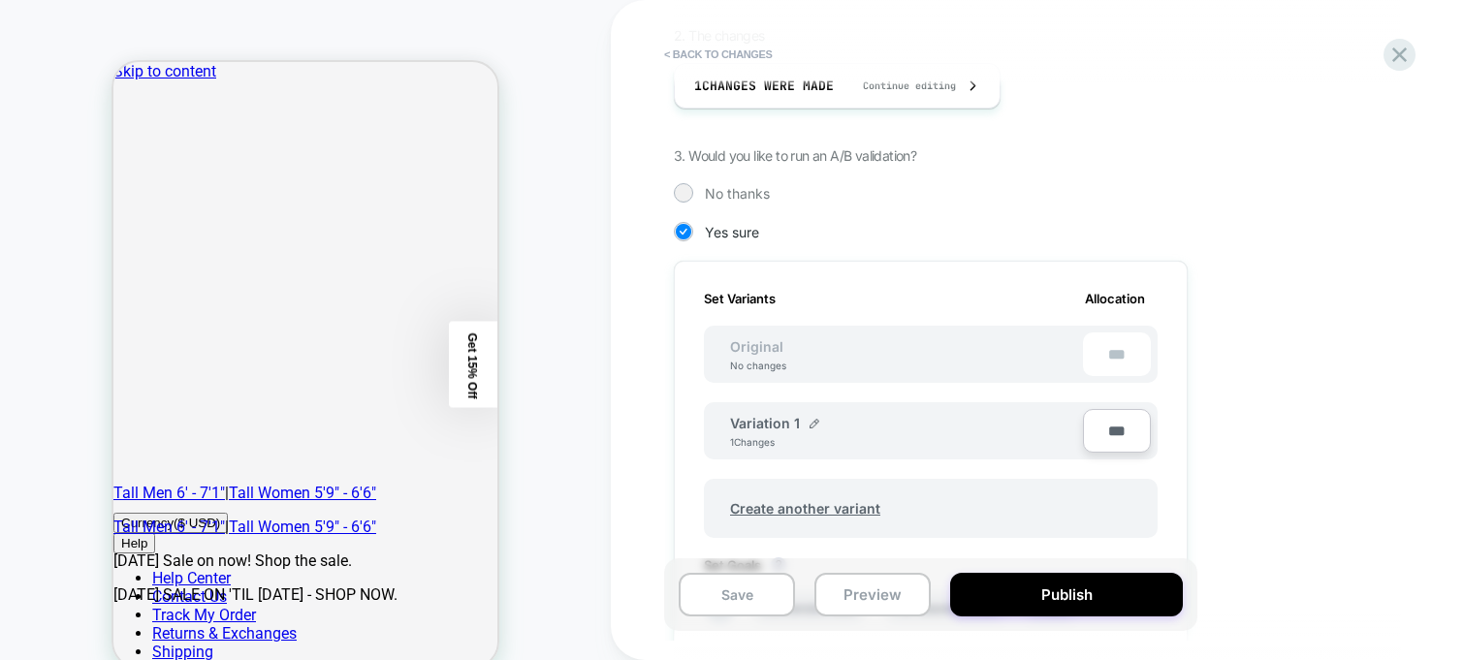
click at [774, 352] on span "Original" at bounding box center [756, 346] width 92 height 16
click at [811, 425] on img at bounding box center [814, 424] width 10 height 10
click at [810, 429] on input "**********" at bounding box center [800, 433] width 141 height 38
click at [811, 429] on input "**********" at bounding box center [800, 433] width 141 height 38
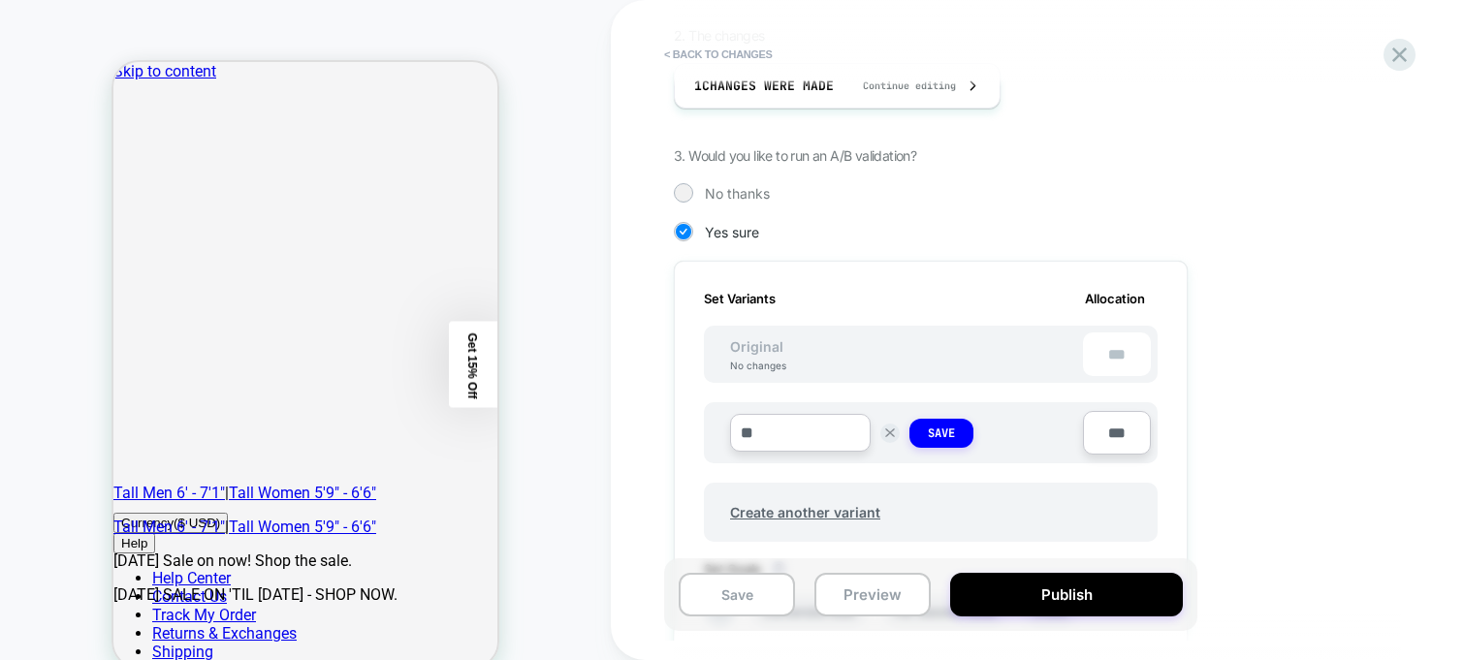
type input "*"
type input "******"
click at [937, 440] on strong "Save" at bounding box center [941, 433] width 27 height 16
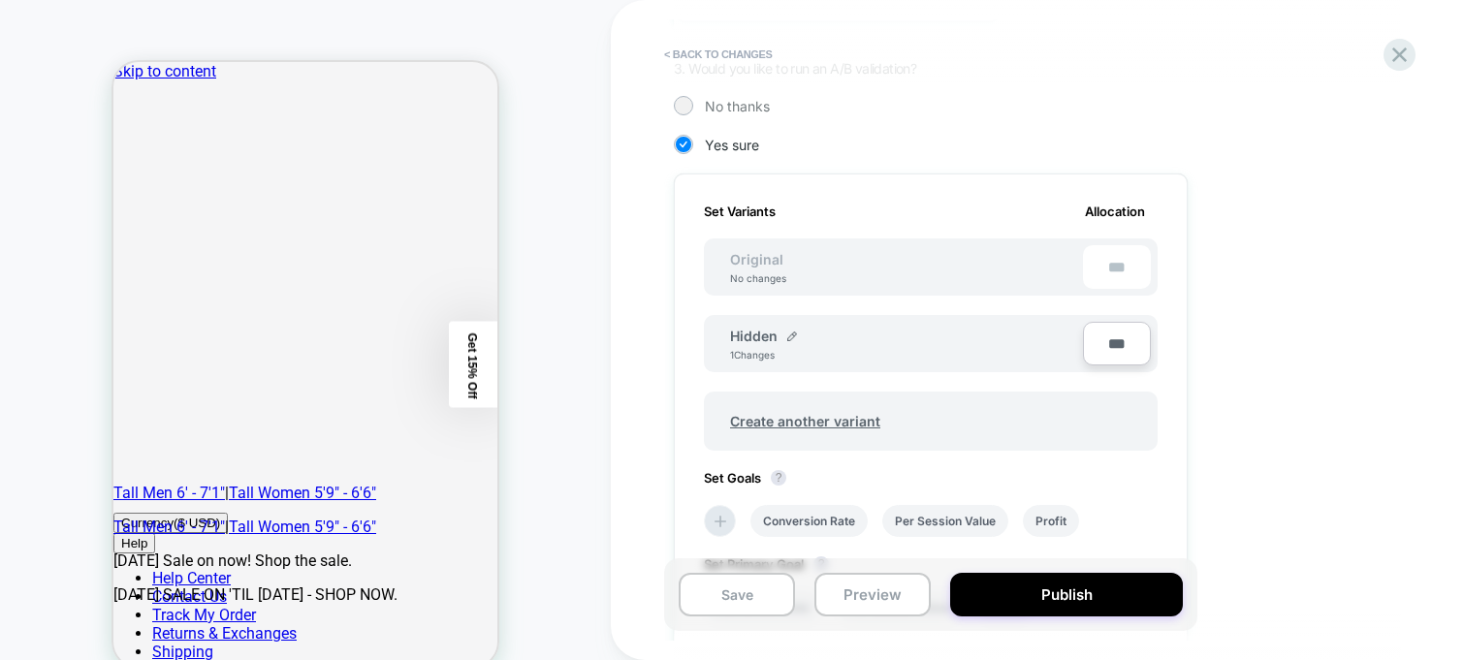
scroll to position [640, 0]
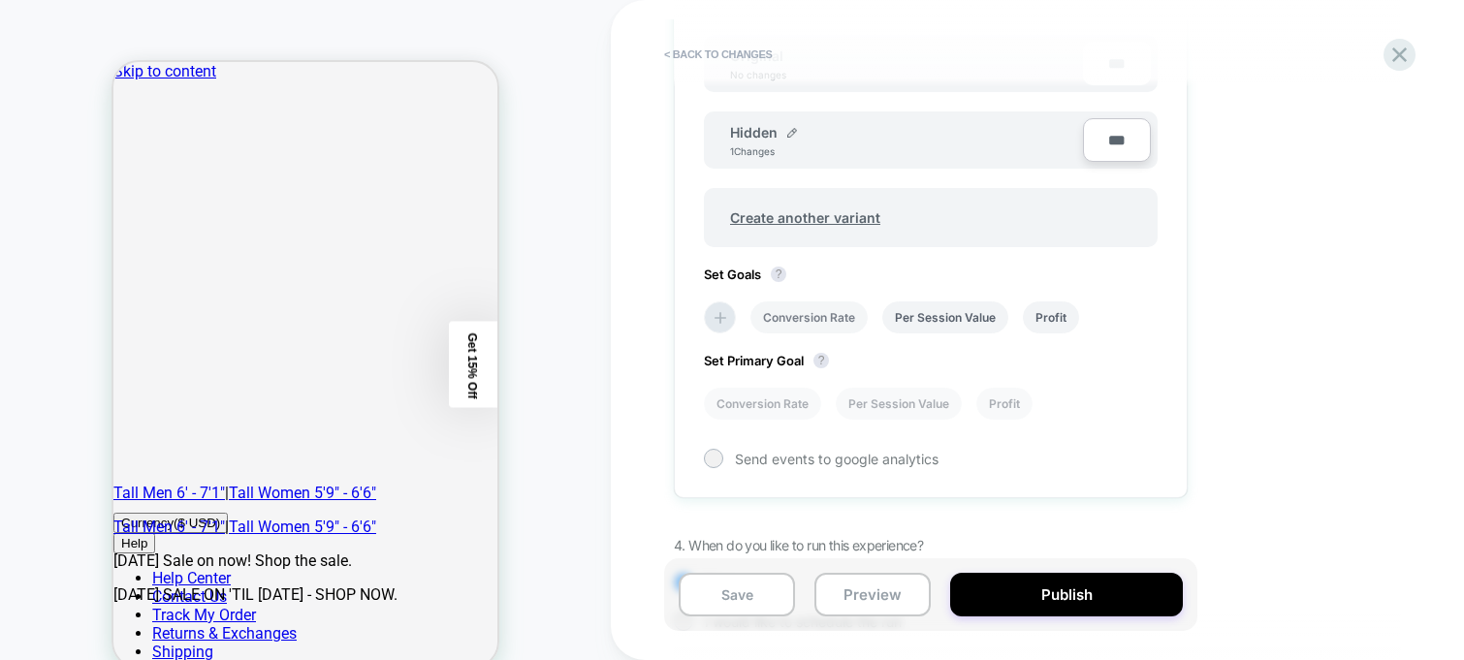
click at [822, 302] on li "Conversion Rate" at bounding box center [808, 317] width 117 height 32
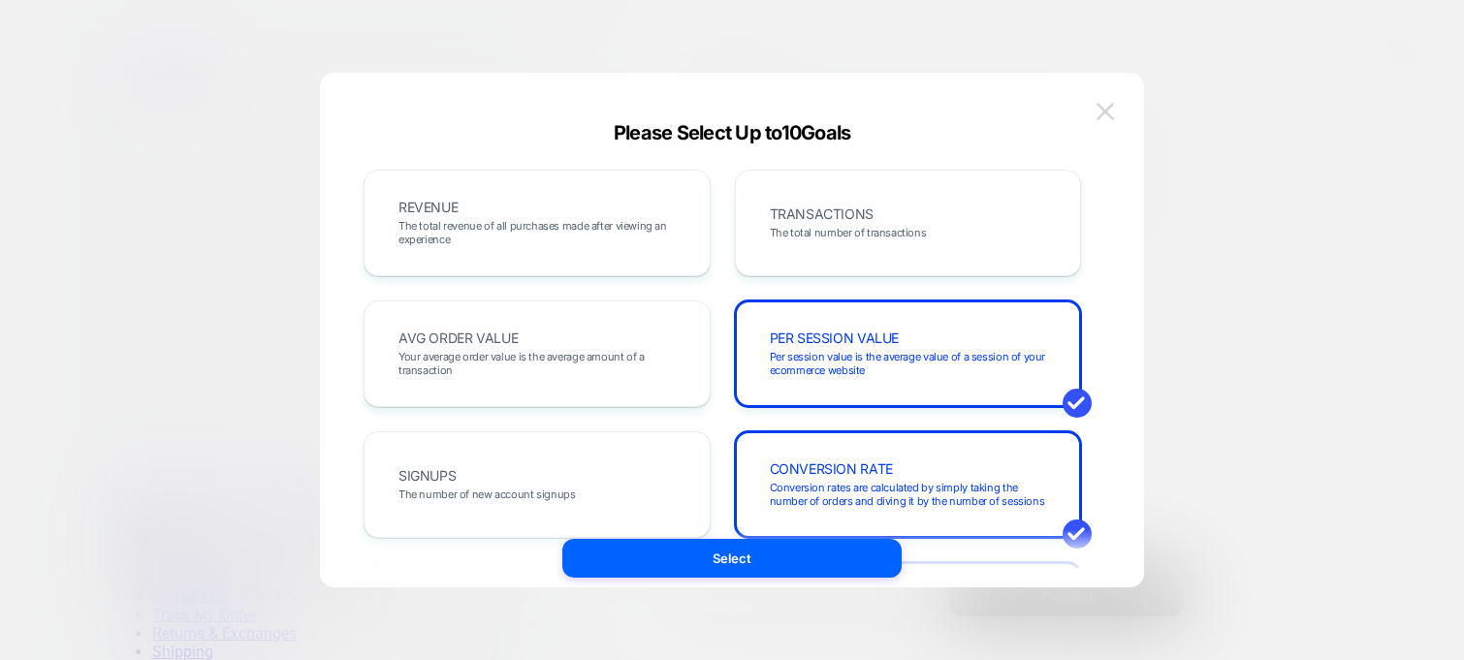
click at [1110, 103] on img at bounding box center [1104, 111] width 17 height 16
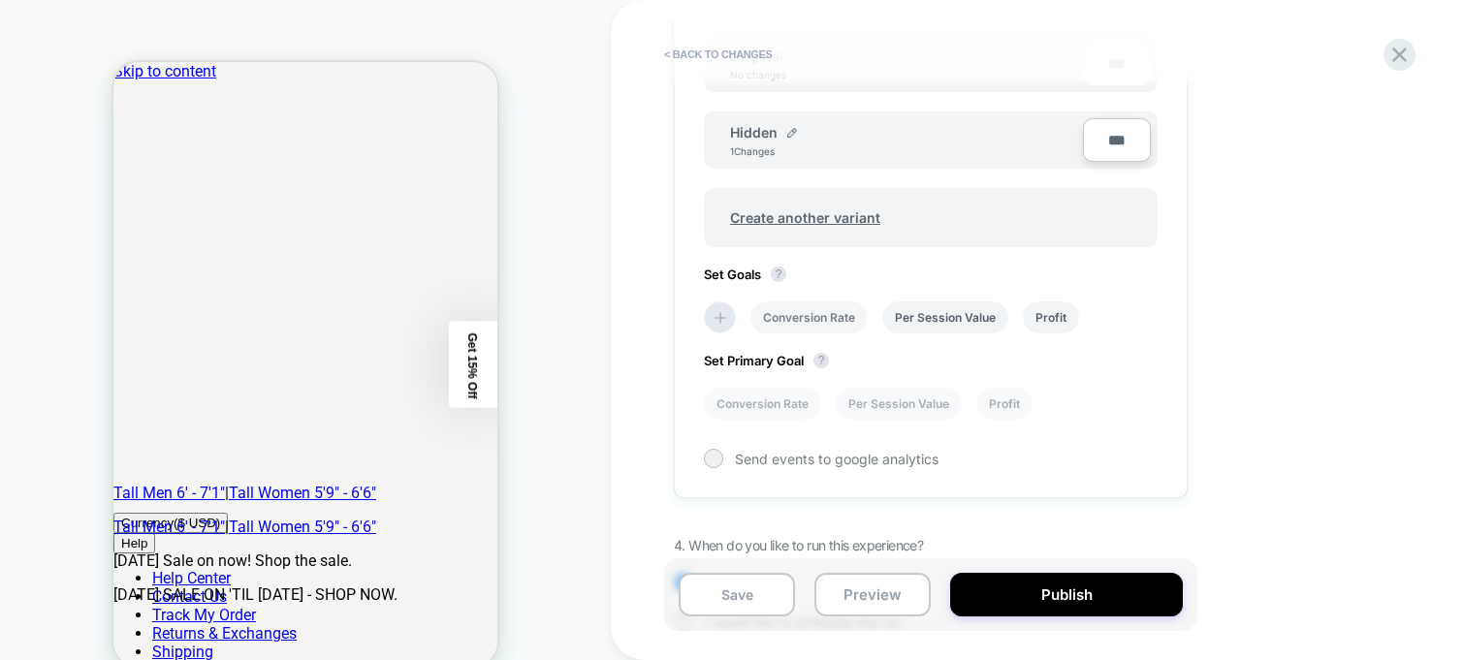
click at [799, 314] on li "Conversion Rate" at bounding box center [808, 317] width 117 height 32
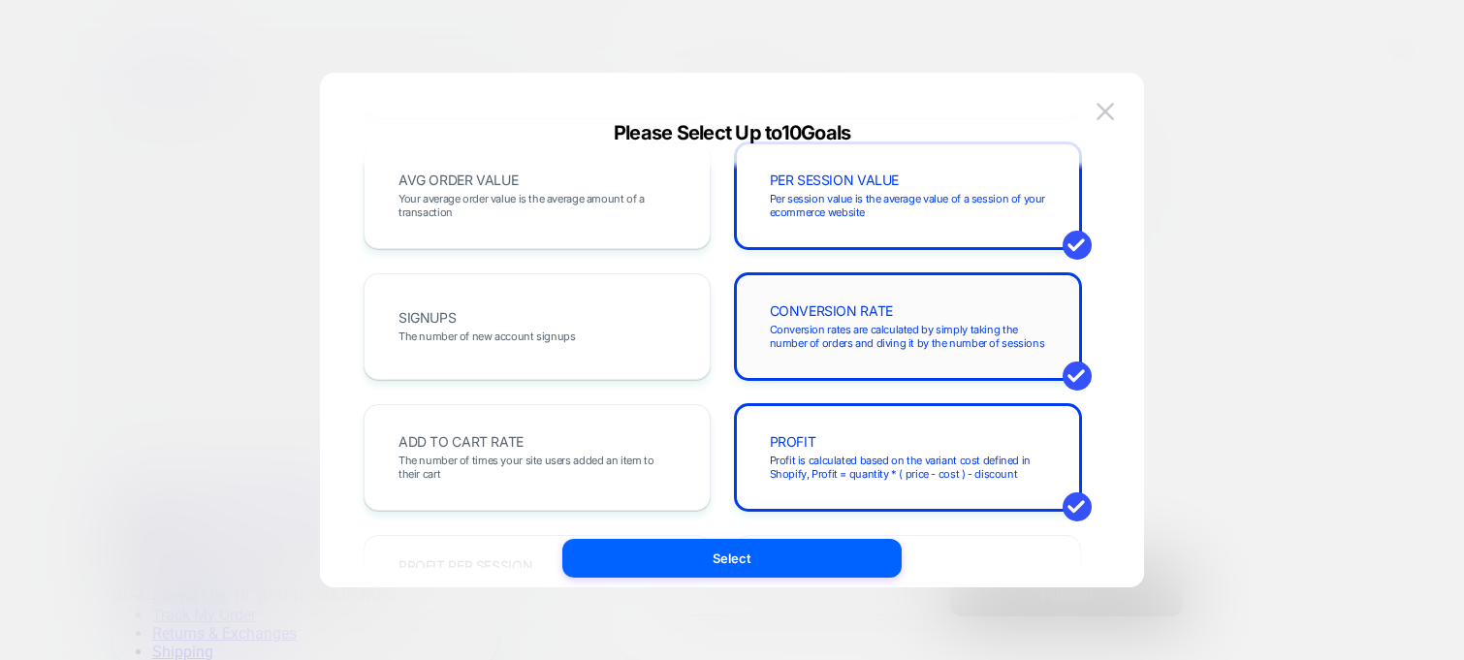
scroll to position [97, 0]
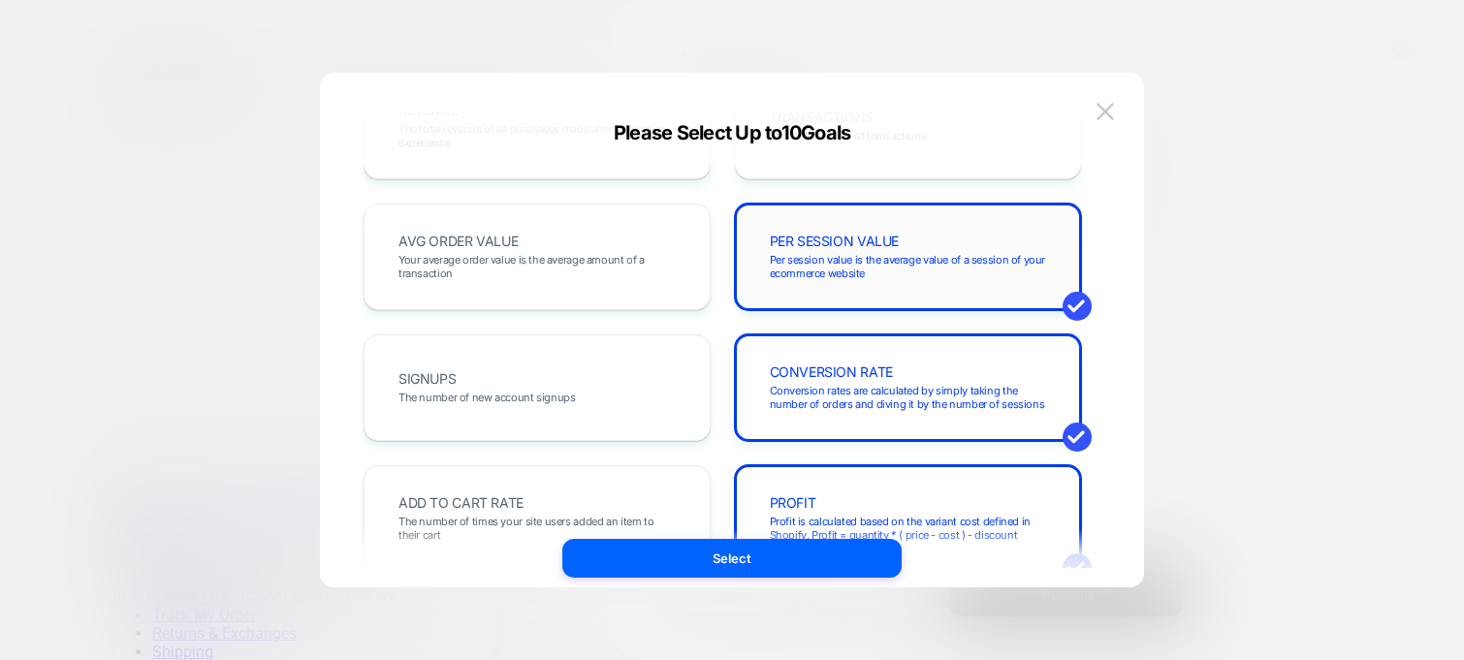
click at [877, 280] on div "PER SESSION VALUE Per session value is the average value of a session of your e…" at bounding box center [908, 257] width 306 height 66
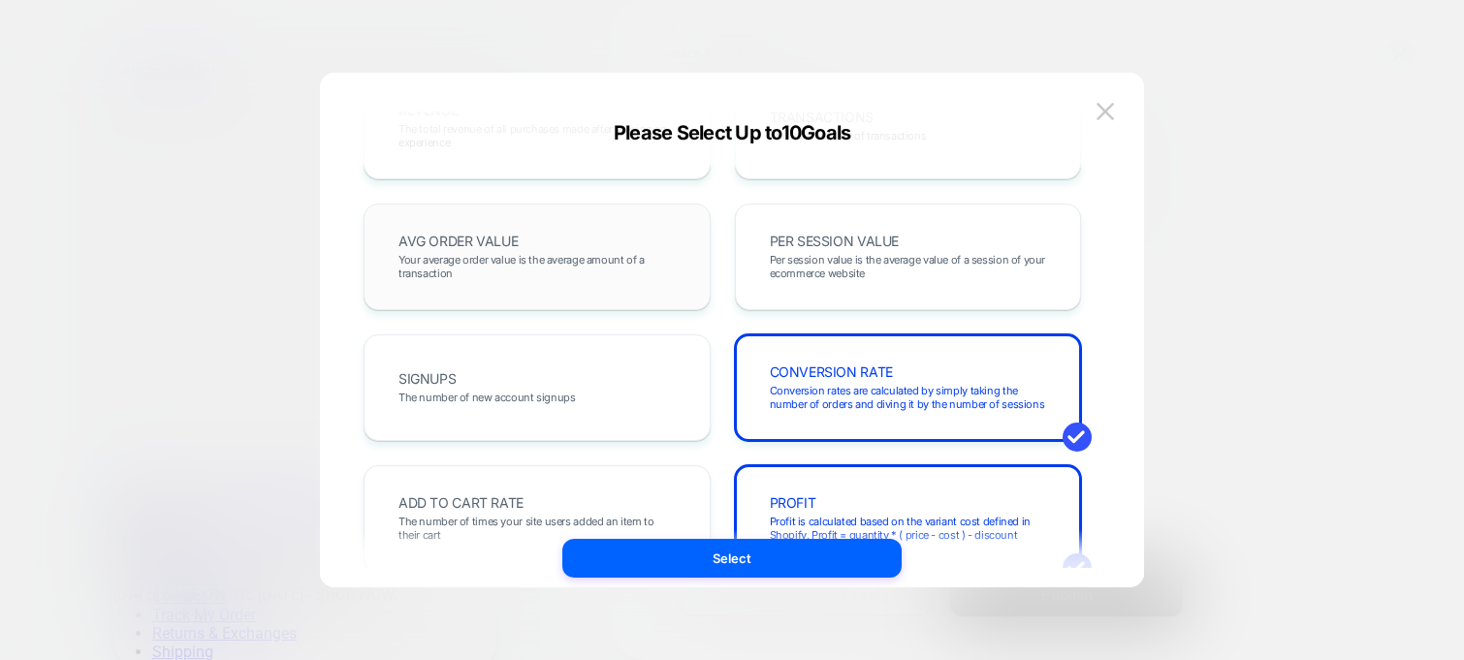
click at [617, 257] on span "Your average order value is the average amount of a transaction" at bounding box center [536, 266] width 277 height 27
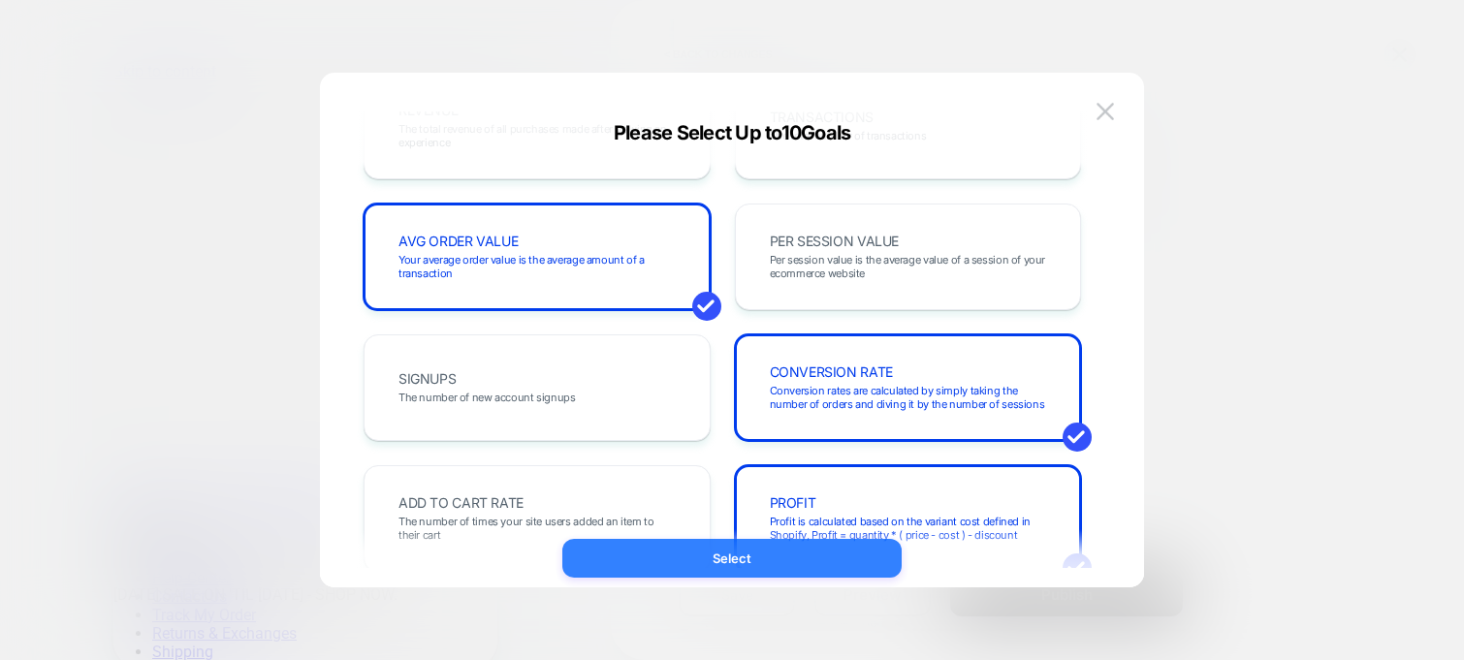
click at [782, 559] on button "Select" at bounding box center [731, 558] width 339 height 39
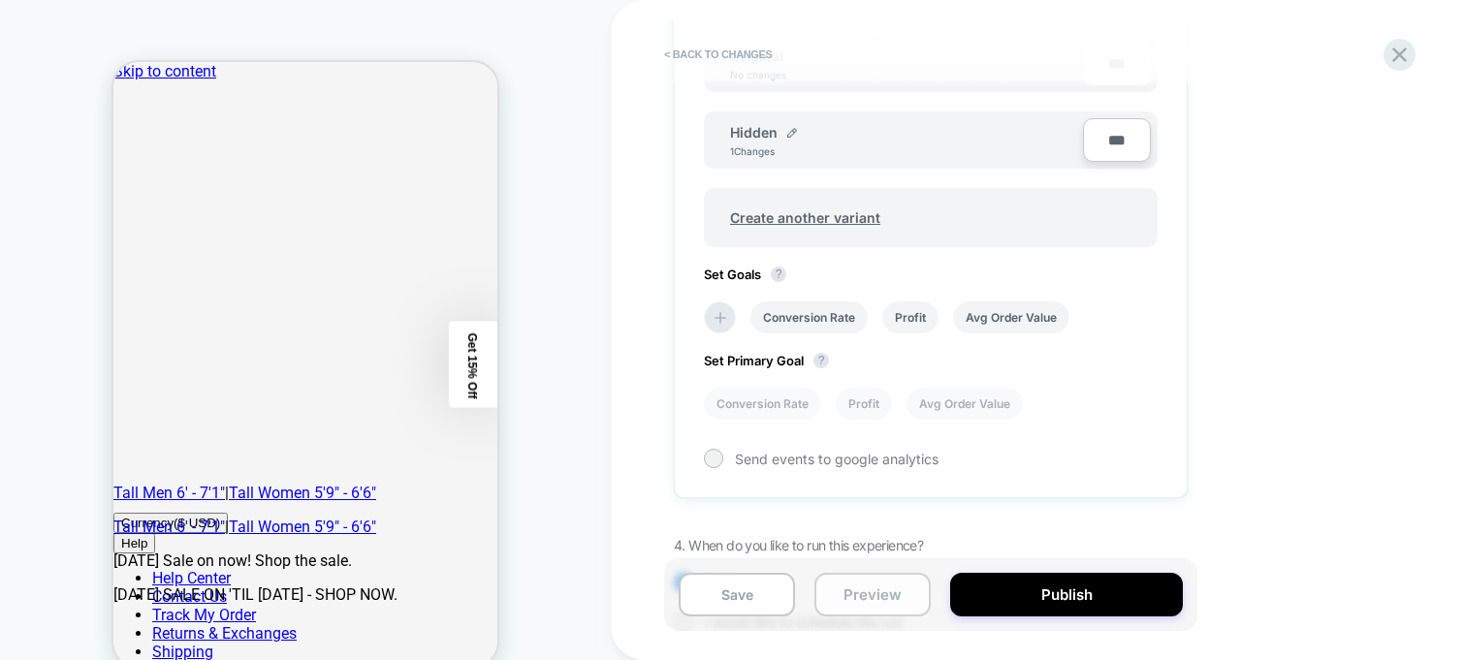
click at [883, 597] on button "Preview" at bounding box center [872, 595] width 116 height 44
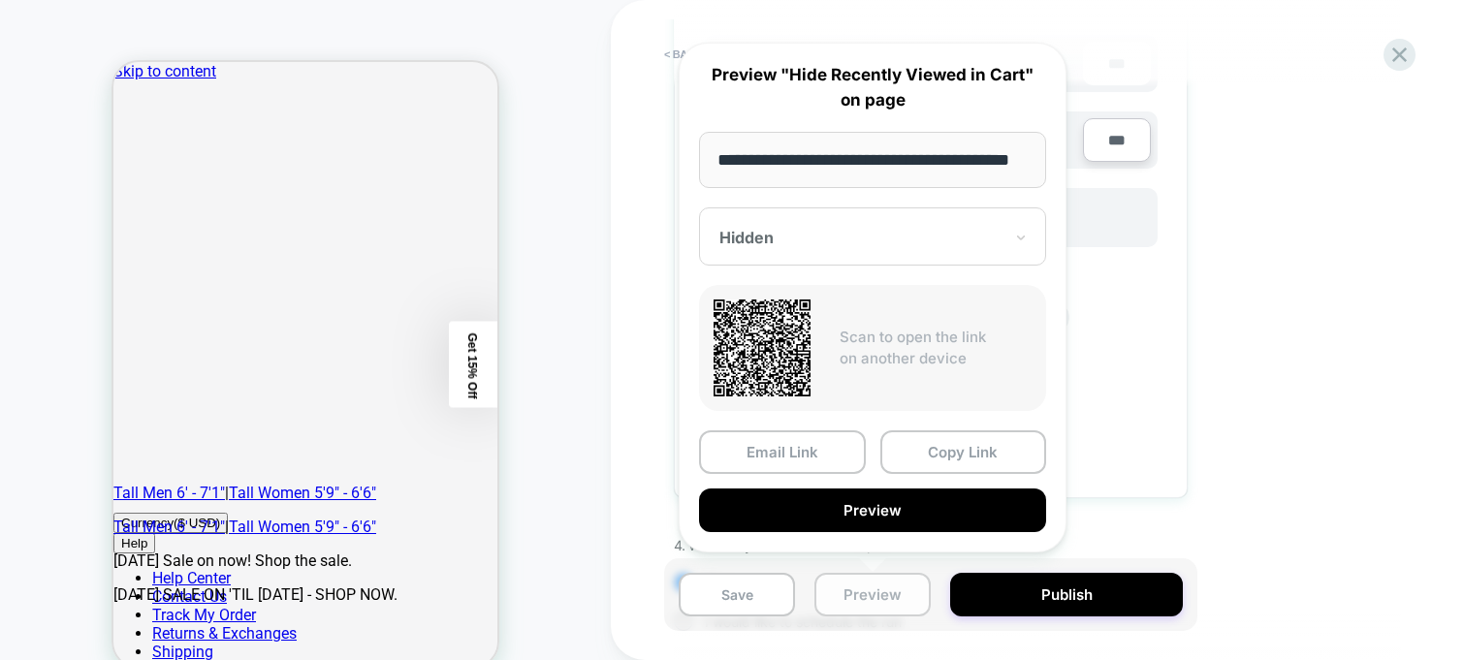
scroll to position [0, 41]
click at [964, 448] on button "Copy Link" at bounding box center [963, 453] width 167 height 44
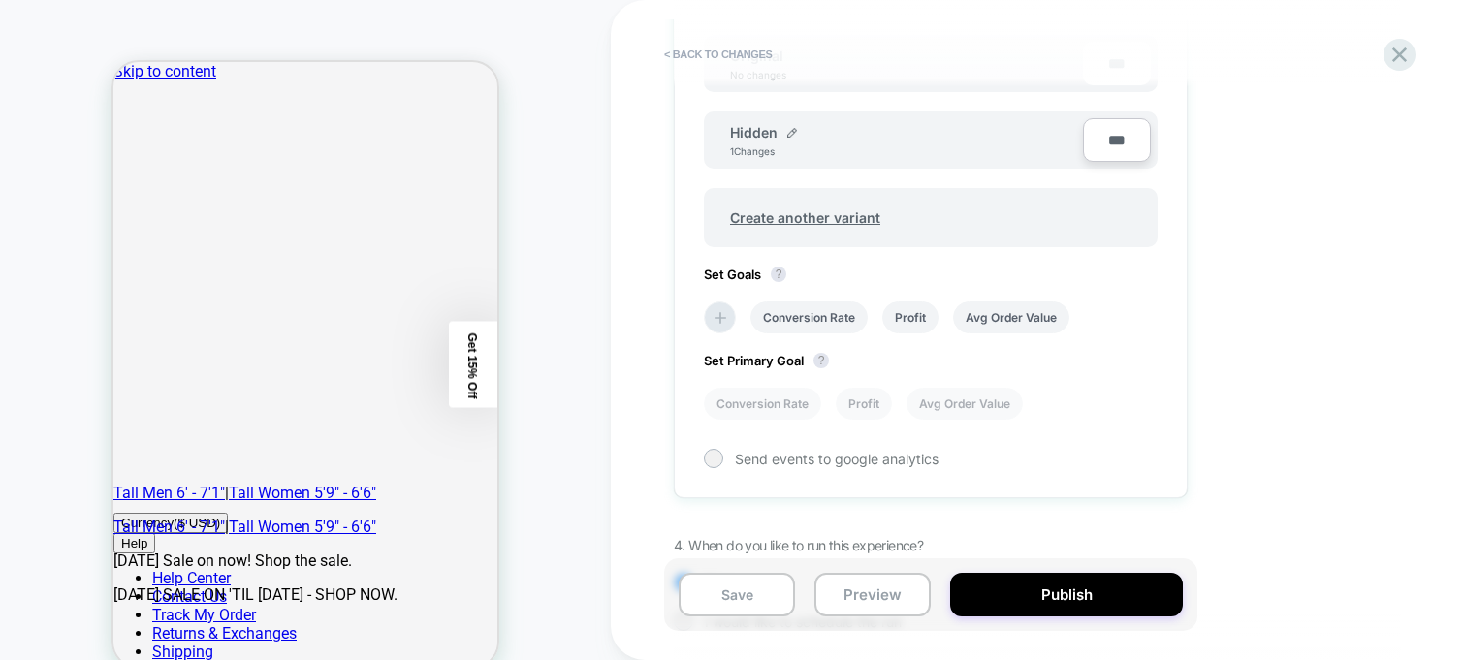
click at [889, 24] on div "Set Variants Allocation Original No changes *** Hidden 1 Changes *** Create ano…" at bounding box center [931, 234] width 514 height 528
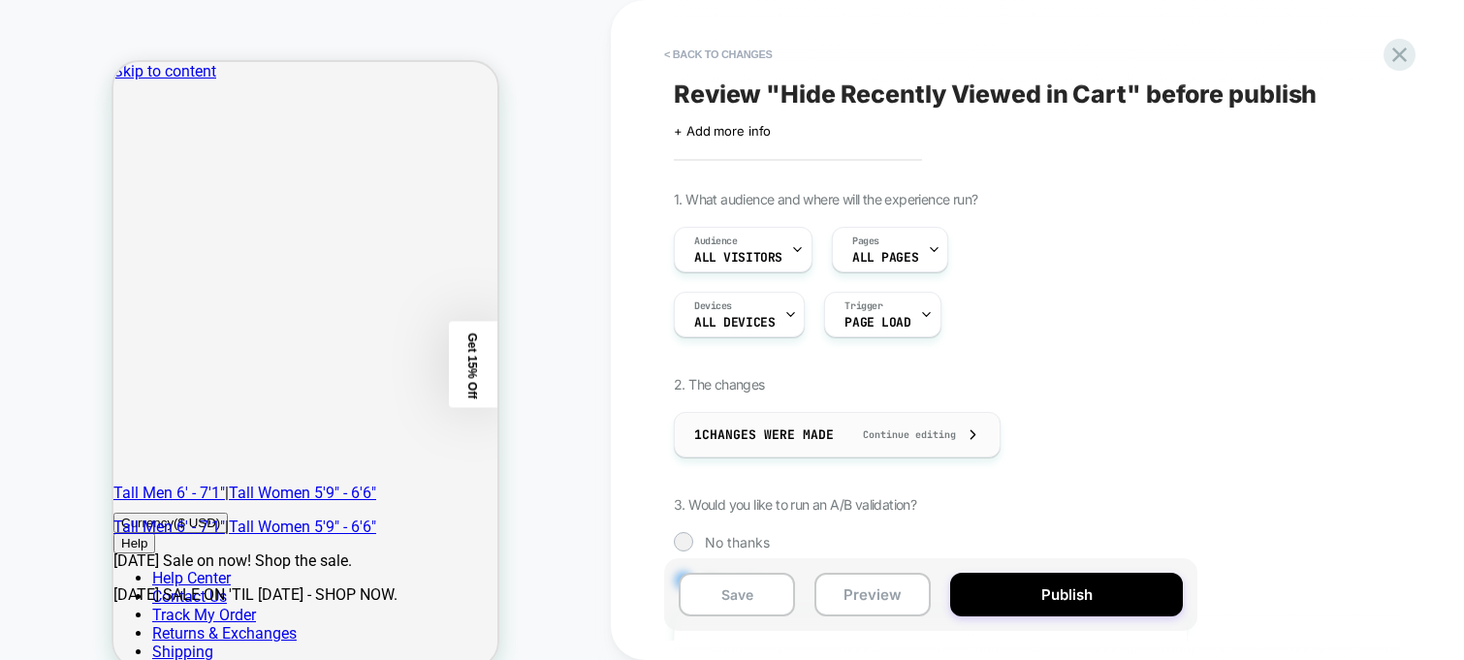
click at [826, 436] on span "1 Changes were made" at bounding box center [764, 434] width 140 height 16
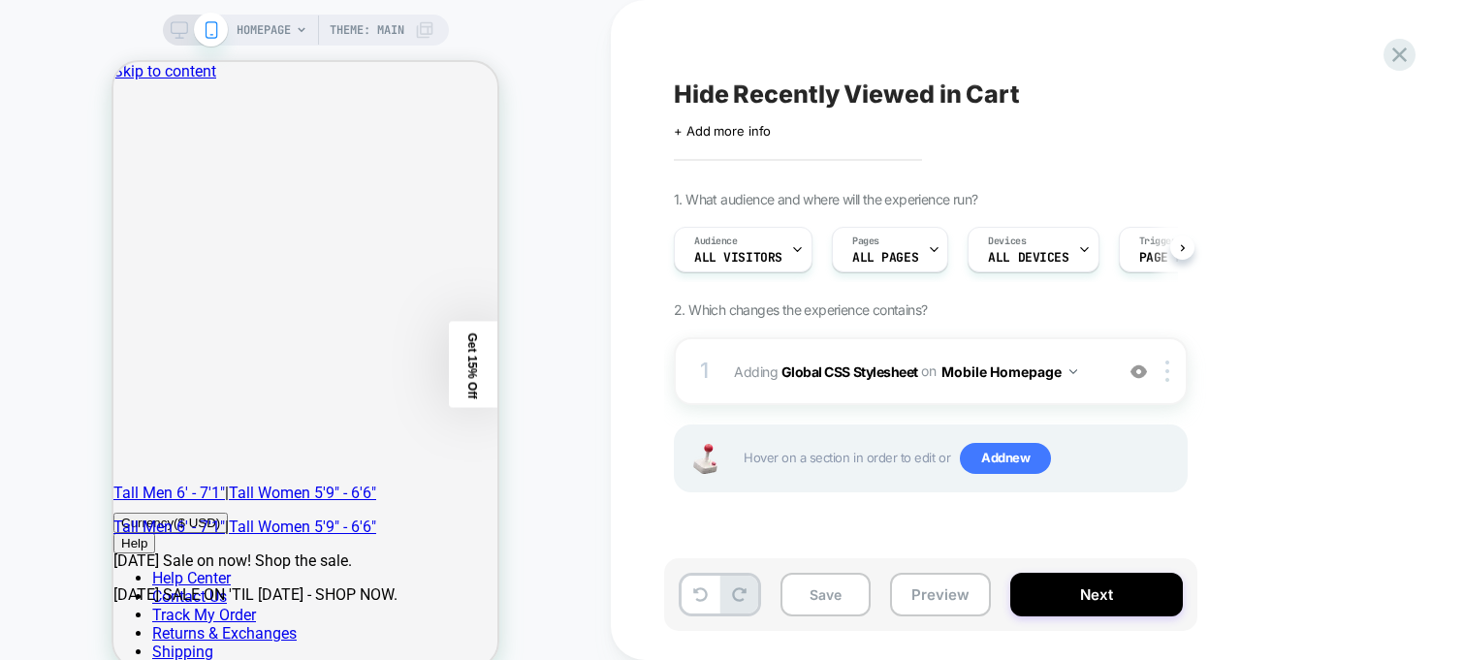
scroll to position [0, 1]
click at [1136, 376] on img at bounding box center [1138, 371] width 16 height 16
click at [1139, 368] on img at bounding box center [1138, 371] width 16 height 16
click at [1137, 370] on img at bounding box center [1138, 371] width 16 height 16
click at [1139, 370] on img at bounding box center [1138, 371] width 16 height 16
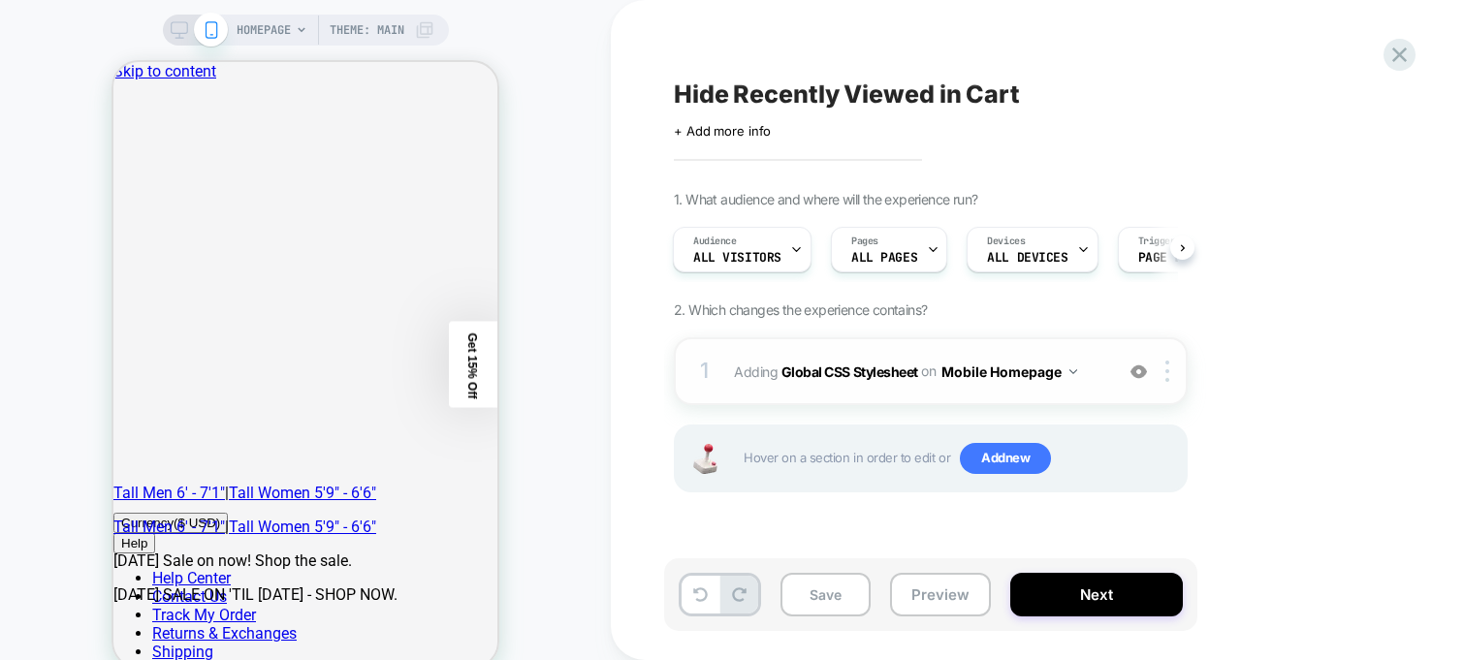
click at [1139, 370] on img at bounding box center [1138, 371] width 16 height 16
click at [1139, 369] on img at bounding box center [1138, 371] width 16 height 16
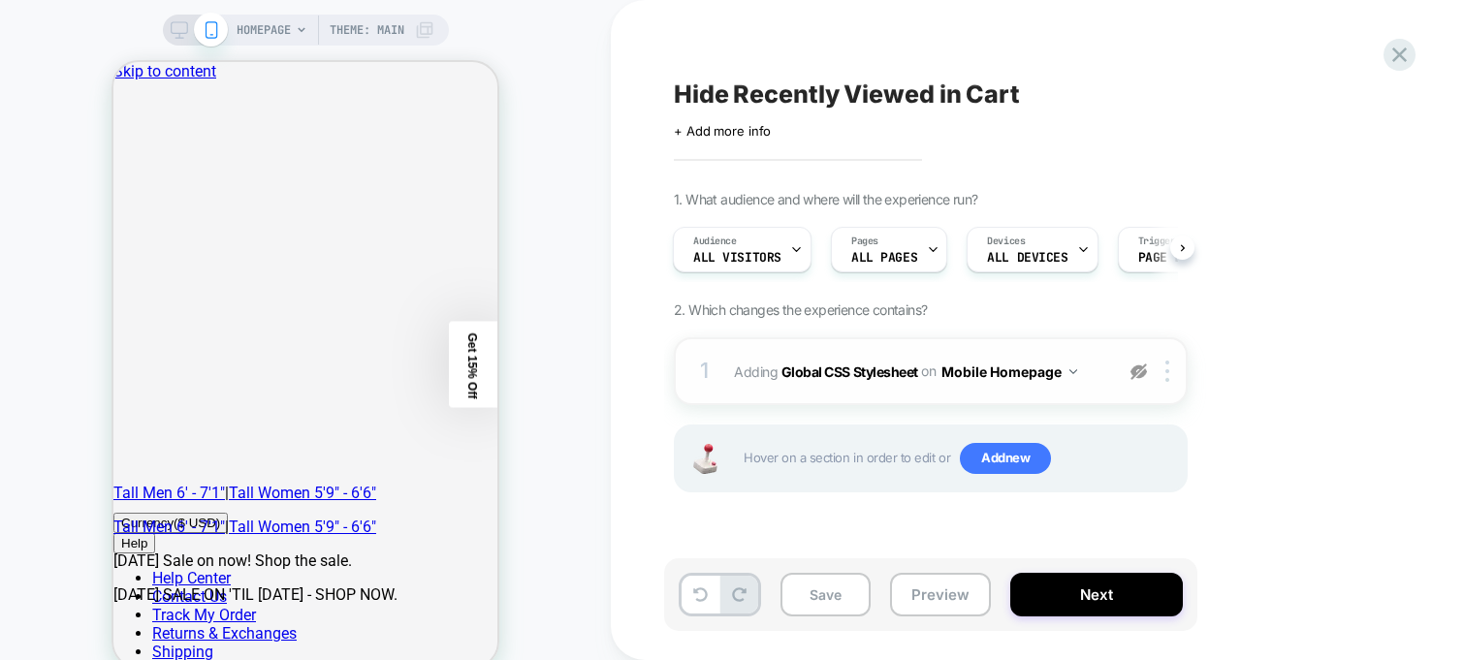
click at [1138, 365] on img at bounding box center [1138, 371] width 16 height 16
click at [899, 598] on button "Preview" at bounding box center [940, 595] width 101 height 44
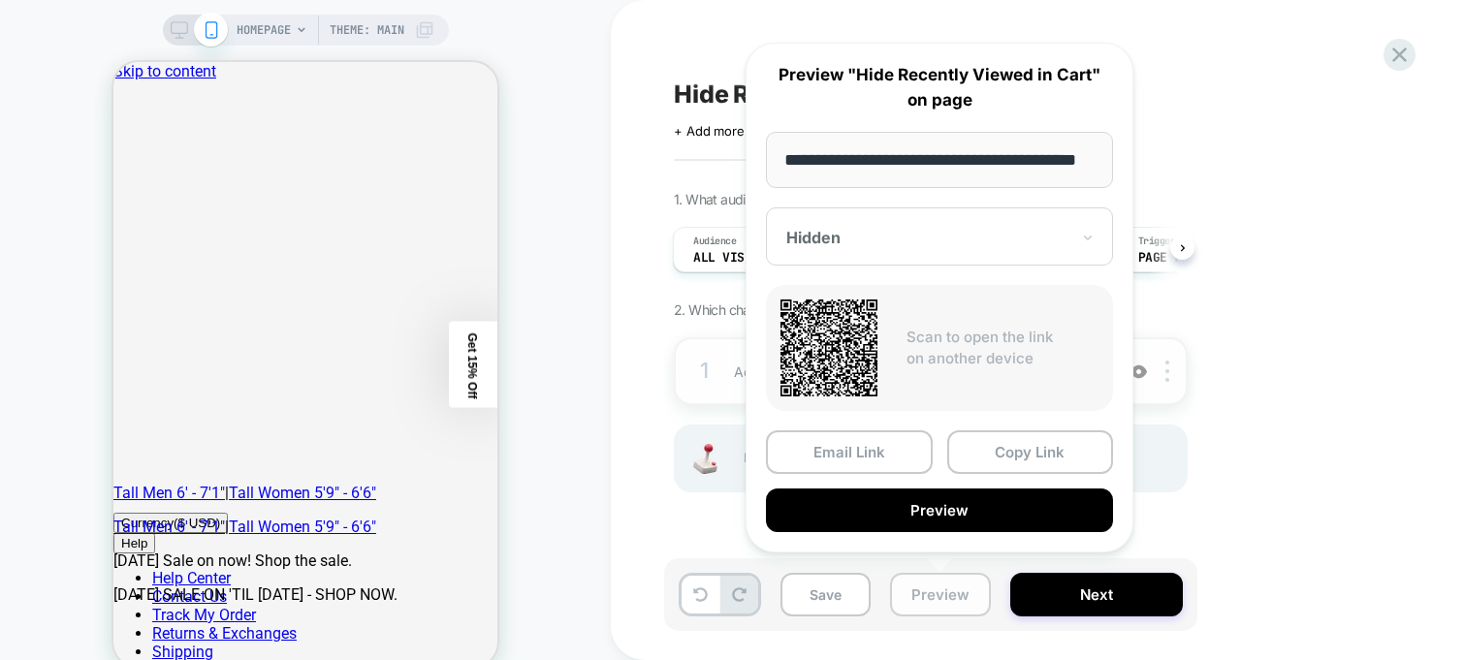
scroll to position [0, 41]
click at [931, 239] on div at bounding box center [927, 238] width 283 height 19
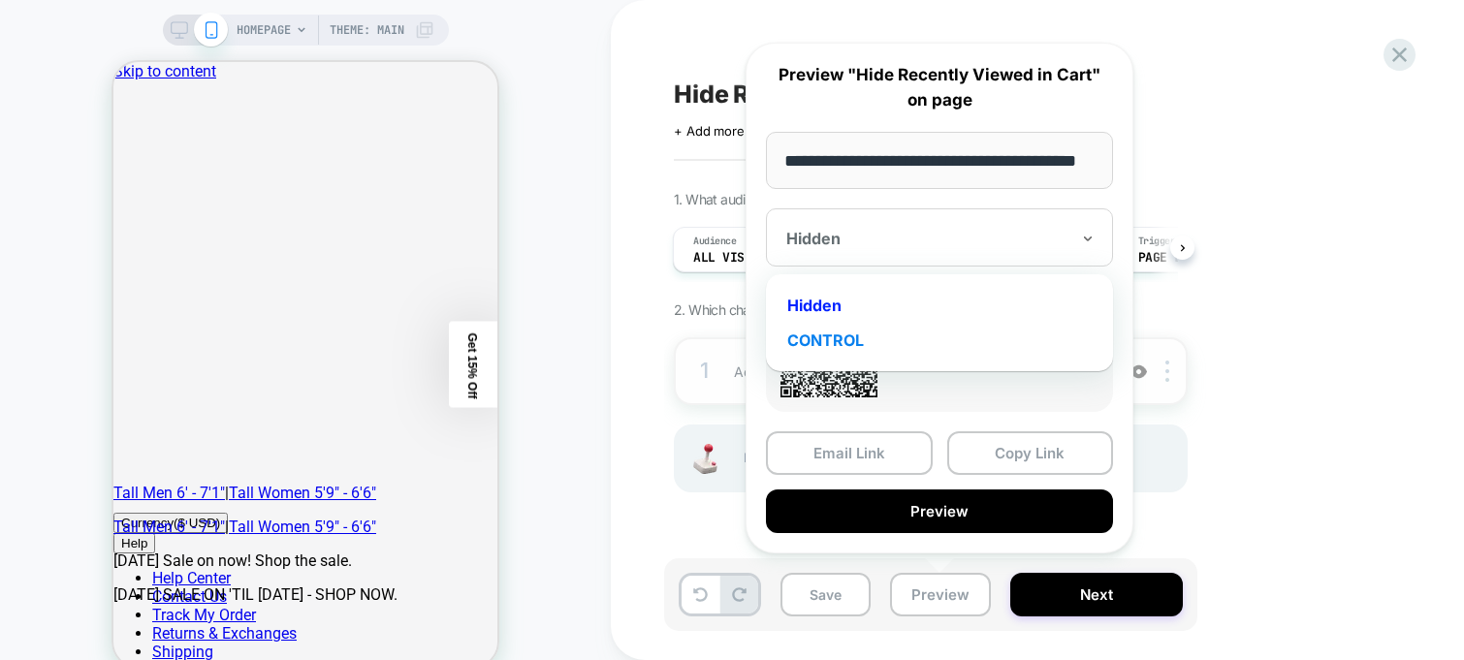
click at [880, 338] on div "CONTROL" at bounding box center [939, 340] width 328 height 35
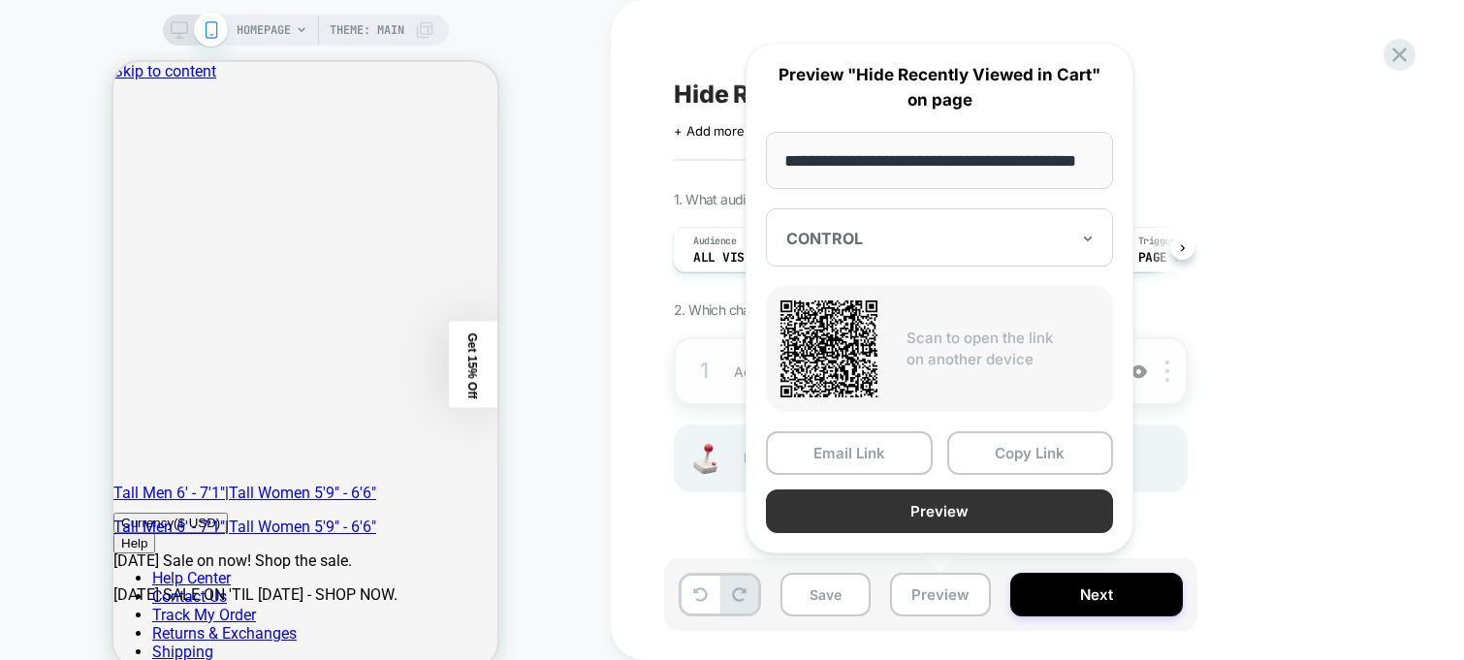
click at [953, 507] on button "Preview" at bounding box center [939, 511] width 347 height 44
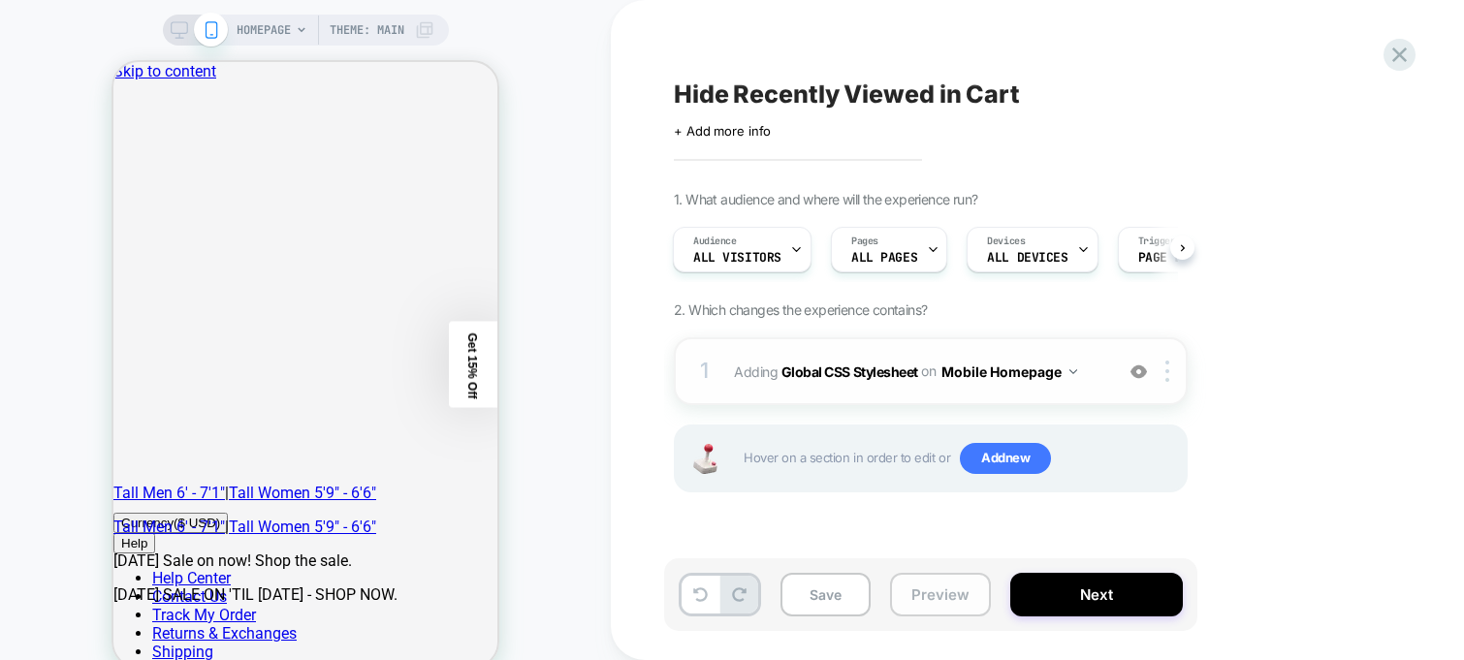
click at [972, 598] on button "Preview" at bounding box center [940, 595] width 101 height 44
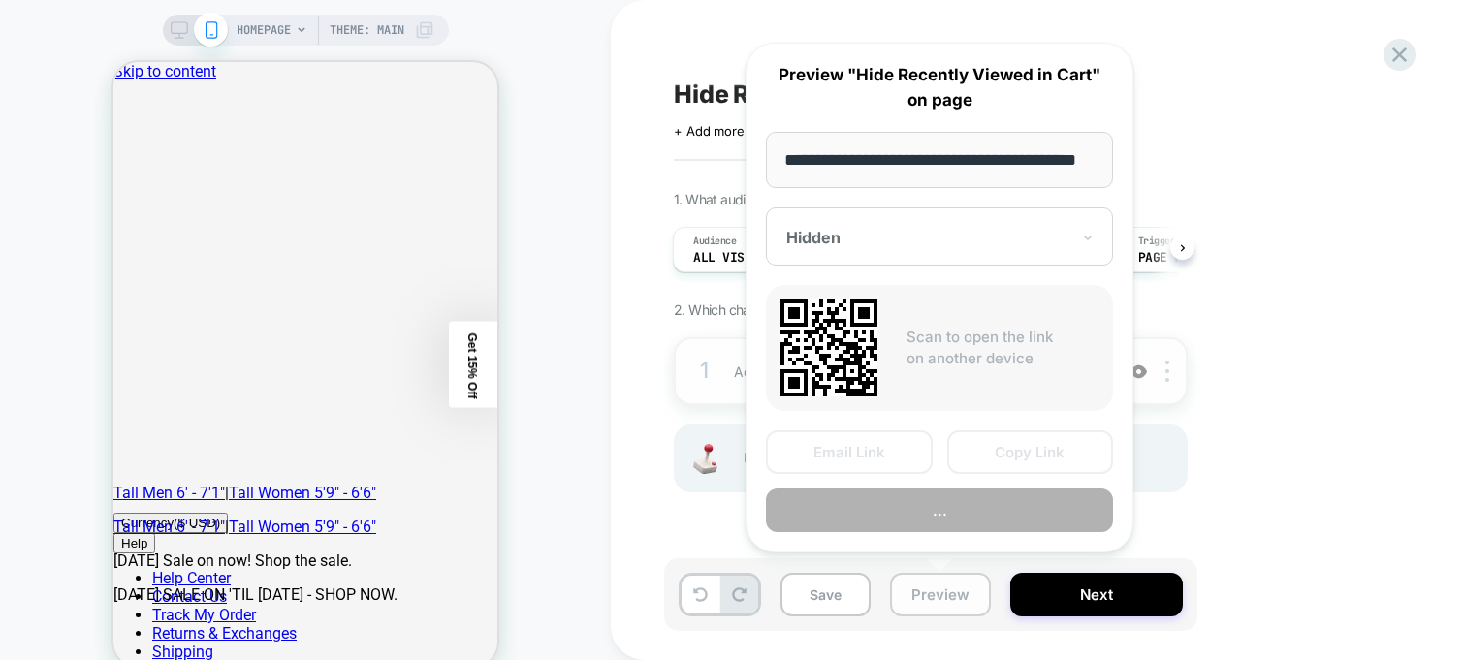
scroll to position [0, 41]
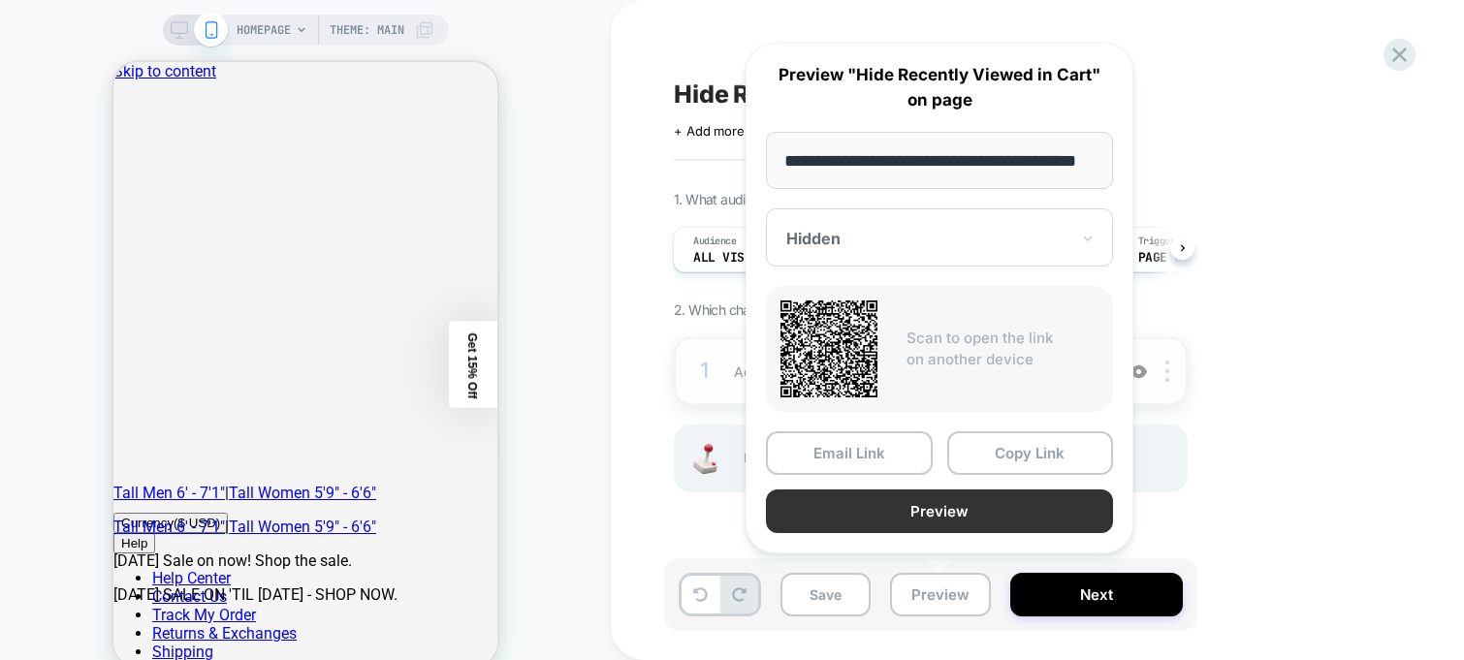
click at [937, 524] on button "Preview" at bounding box center [939, 511] width 347 height 44
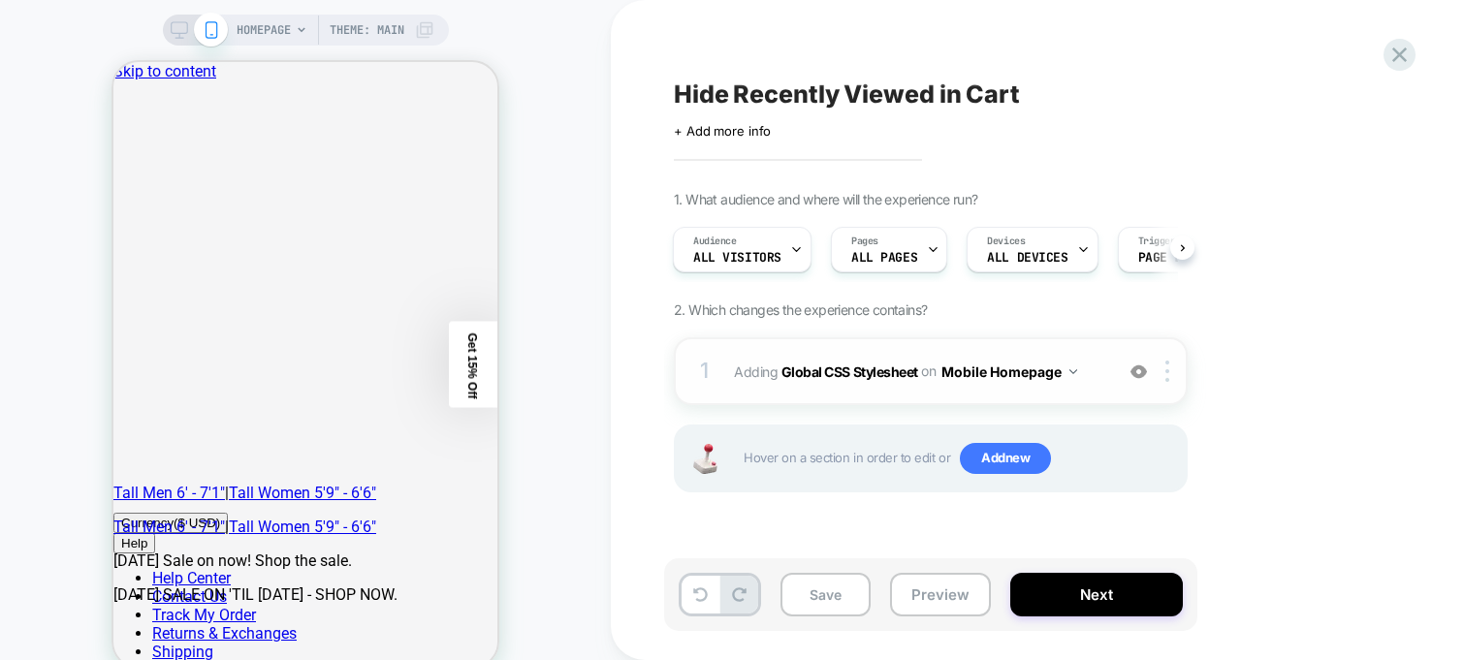
click at [953, 391] on div "1 Adding Global CSS Stylesheet on Mobile Homepage Add Before Add After Copy to …" at bounding box center [931, 371] width 514 height 68
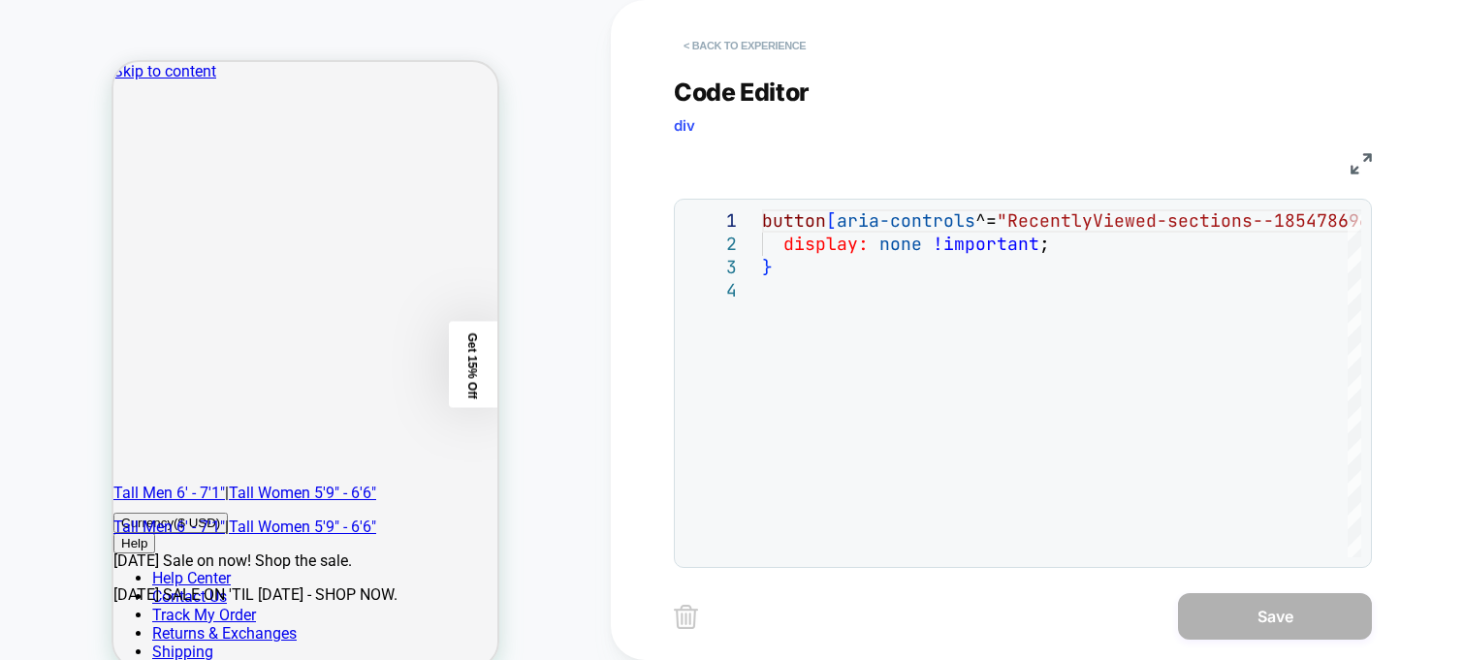
click at [703, 31] on button "< Back to experience" at bounding box center [745, 45] width 142 height 31
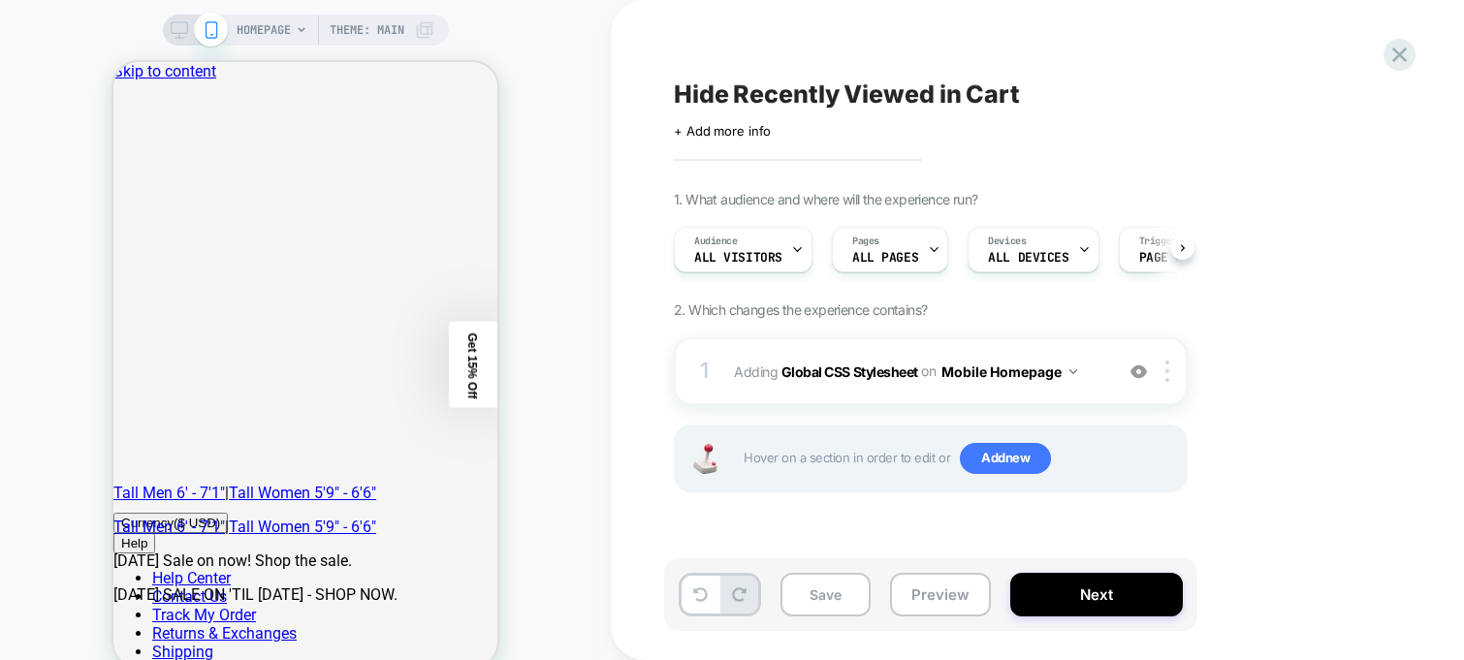
click at [694, 47] on div "Hide Recently Viewed in Cart Click to edit experience details + Add more info 1…" at bounding box center [1027, 329] width 727 height 621
click at [1074, 370] on img at bounding box center [1073, 371] width 8 height 5
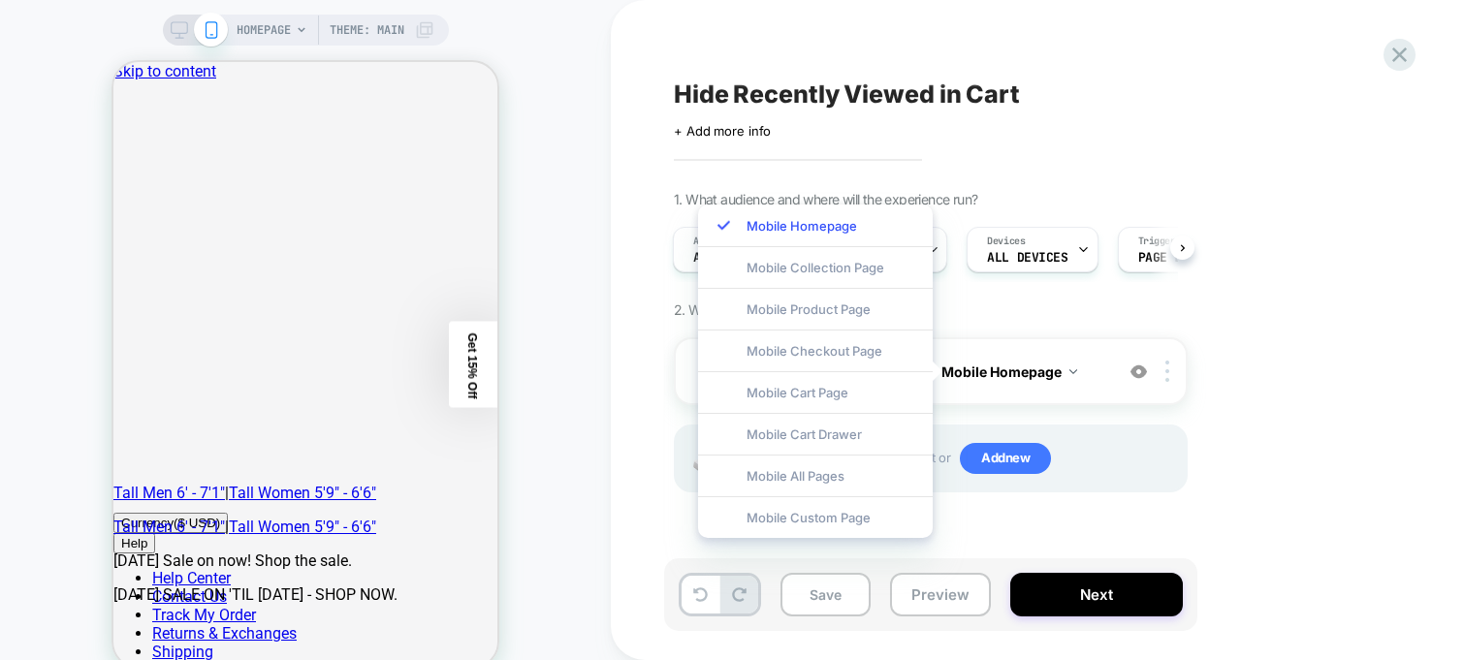
click at [1130, 442] on div "Hover on a section in order to edit or Add new" at bounding box center [931, 459] width 514 height 68
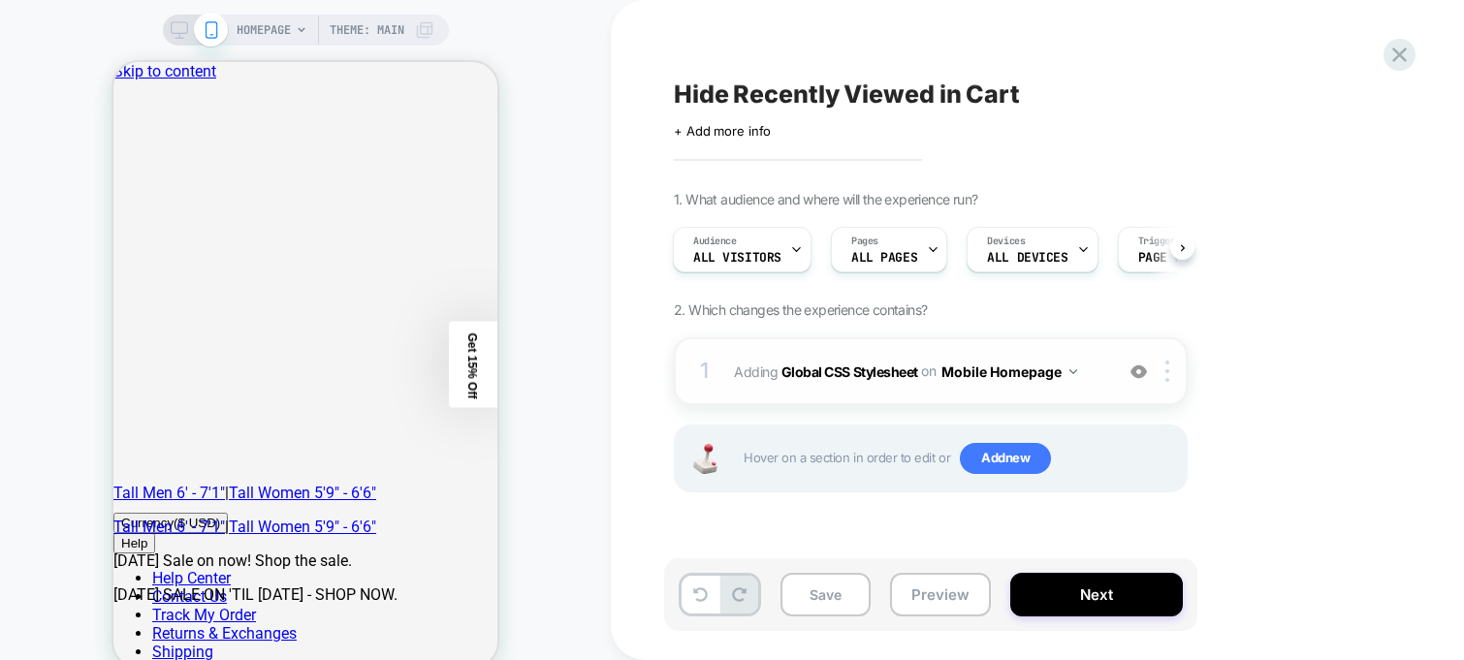
click at [752, 370] on span "Adding Global CSS Stylesheet on Mobile Homepage" at bounding box center [918, 372] width 369 height 28
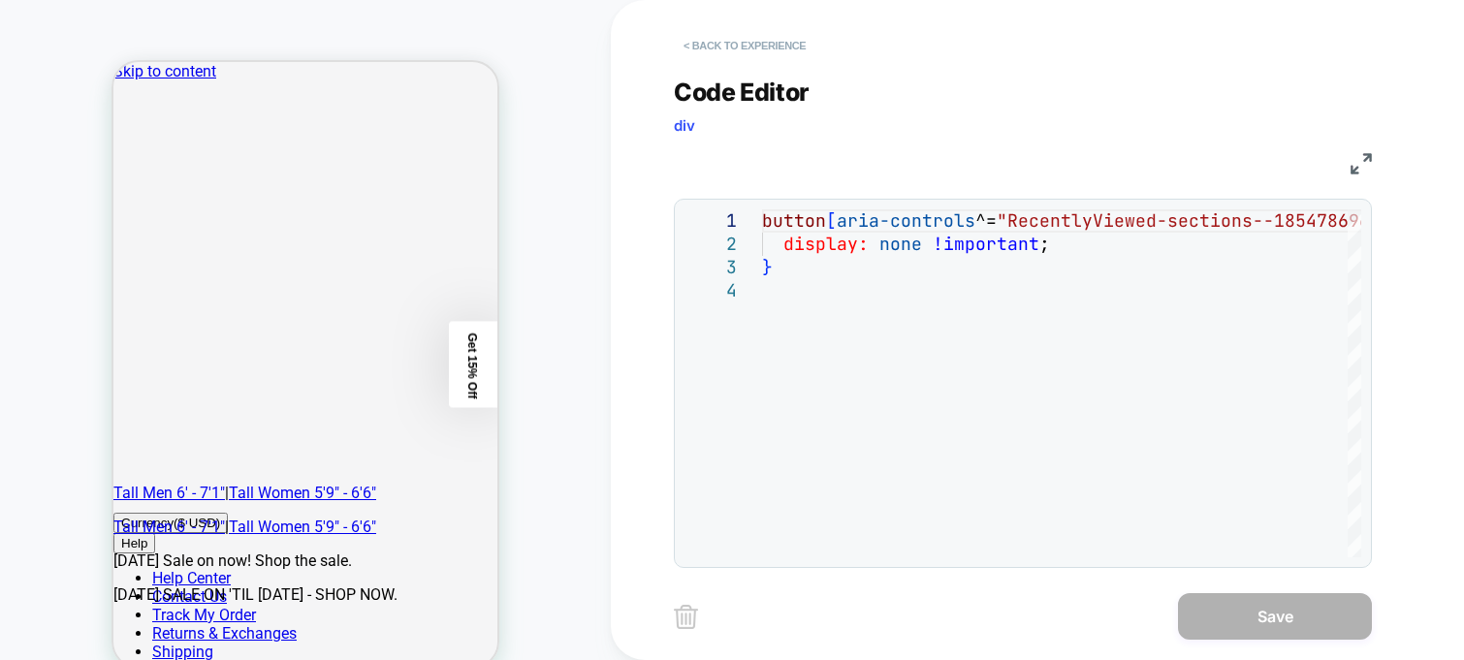
click at [758, 35] on button "< Back to experience" at bounding box center [745, 45] width 142 height 31
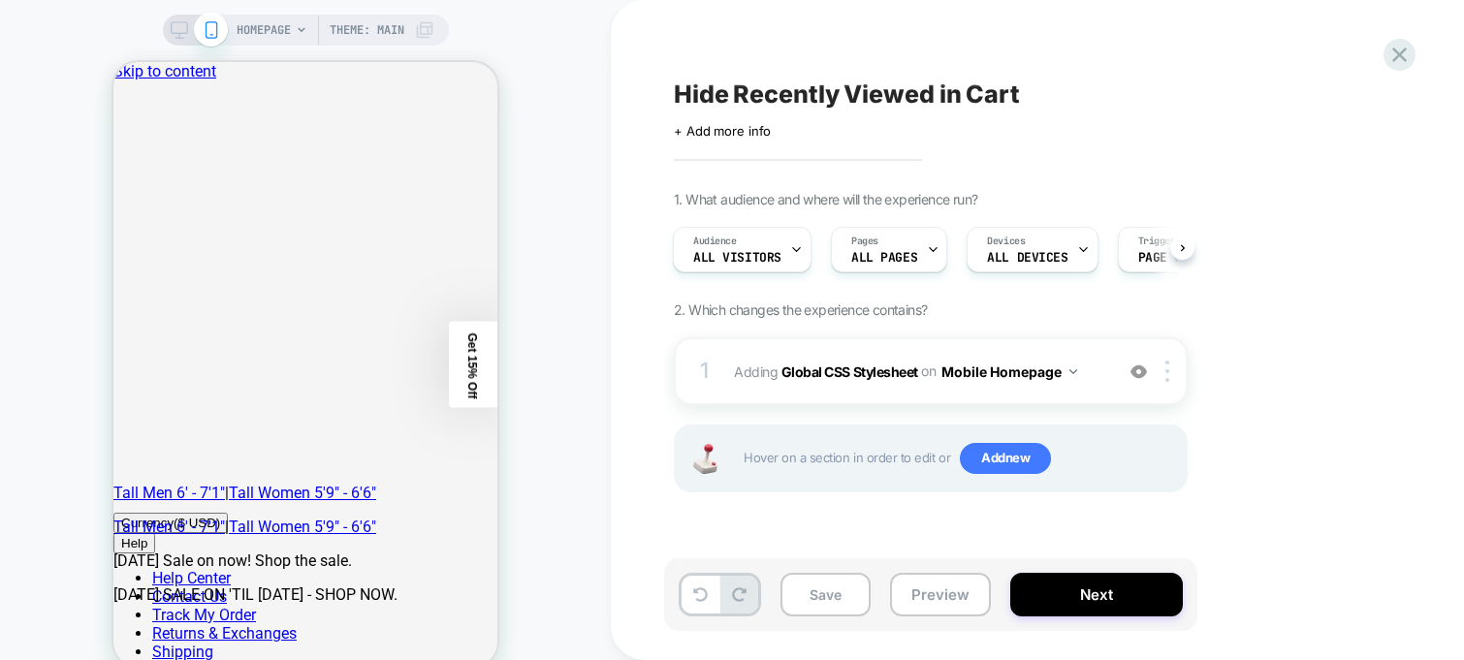
click at [831, 310] on span "2. Which changes the experience contains?" at bounding box center [800, 309] width 253 height 16
click at [1037, 457] on span "Add new" at bounding box center [1005, 458] width 91 height 31
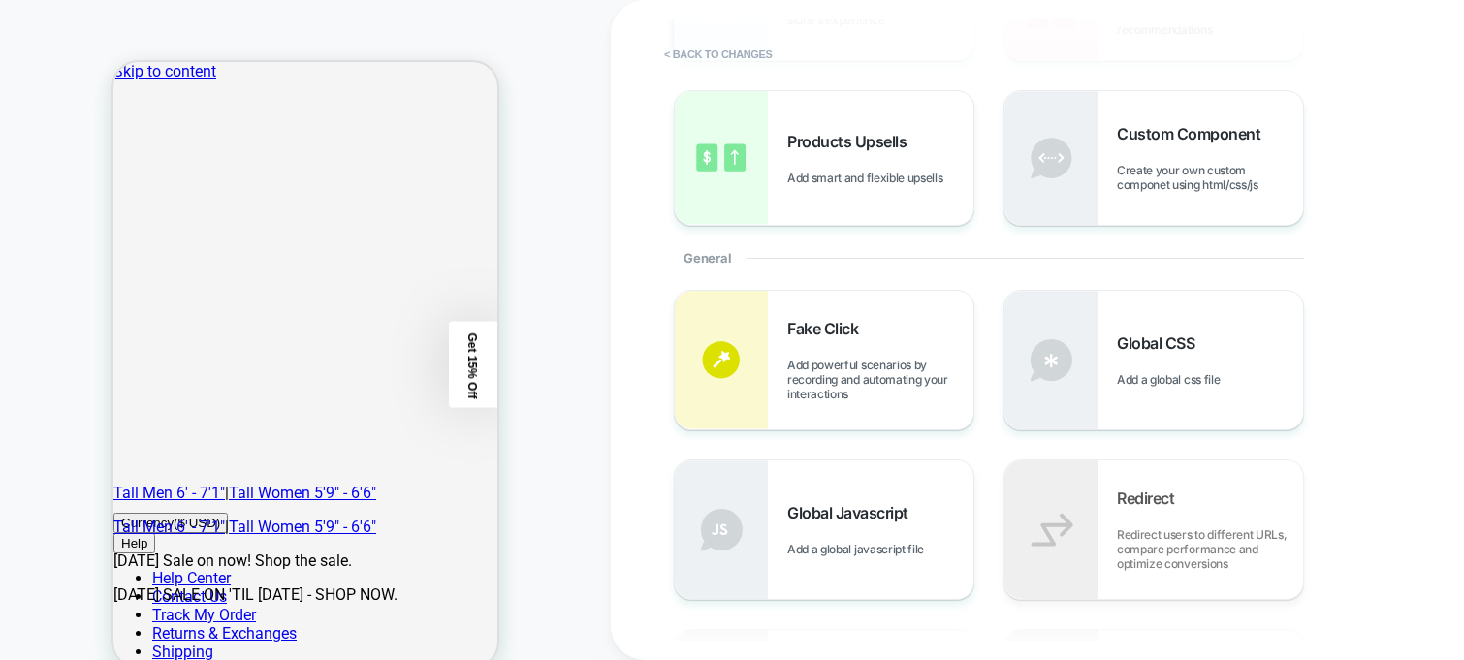
scroll to position [233, 0]
click at [1112, 367] on div "Global CSS Add a global css file" at bounding box center [1153, 361] width 299 height 139
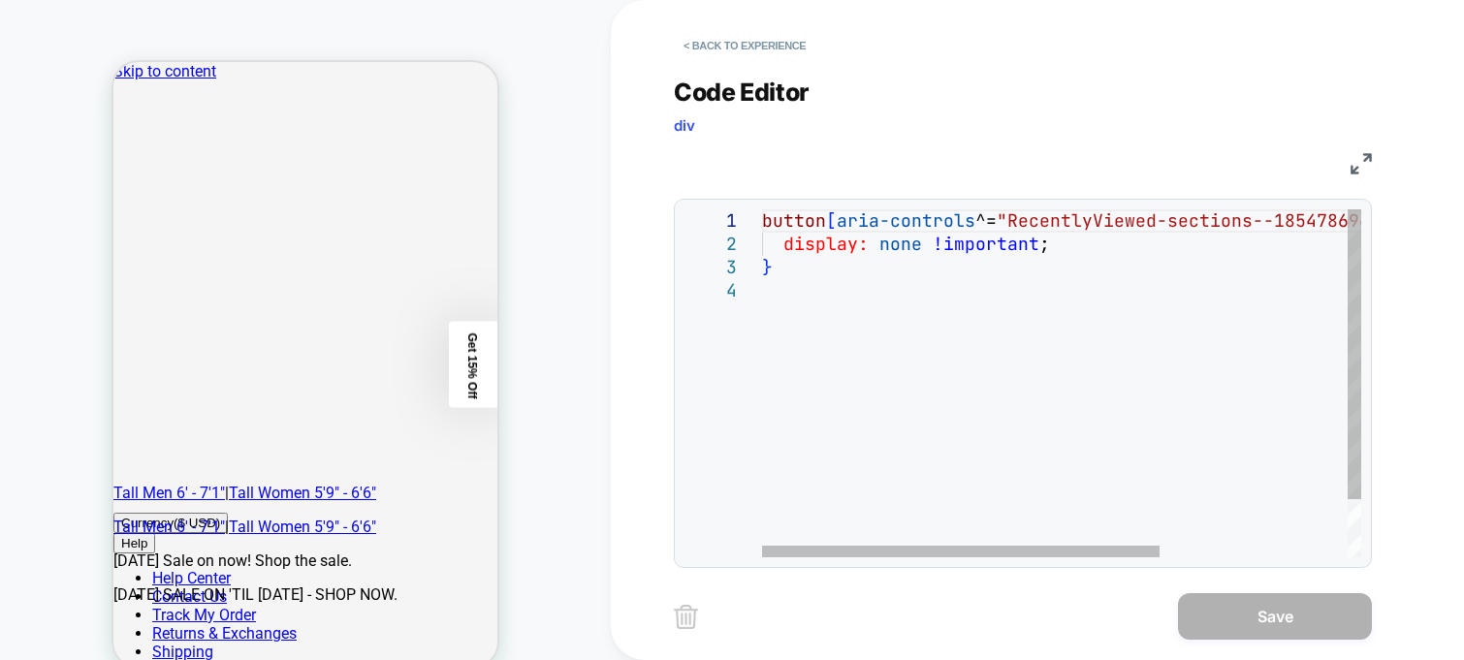
click at [1024, 432] on div "button [ aria-controls ^= "RecentlyViewed-sections--18547869646929__cart-dra we…" at bounding box center [1203, 418] width 882 height 418
click at [968, 519] on div "button [ aria-controls ^= "RecentlyViewed-sections--18547869646929__cart-dra we…" at bounding box center [1203, 418] width 882 height 418
click at [965, 540] on div "button [ aria-controls ^= "RecentlyViewed-sections--18547869646929__cart-dra we…" at bounding box center [1203, 418] width 882 height 418
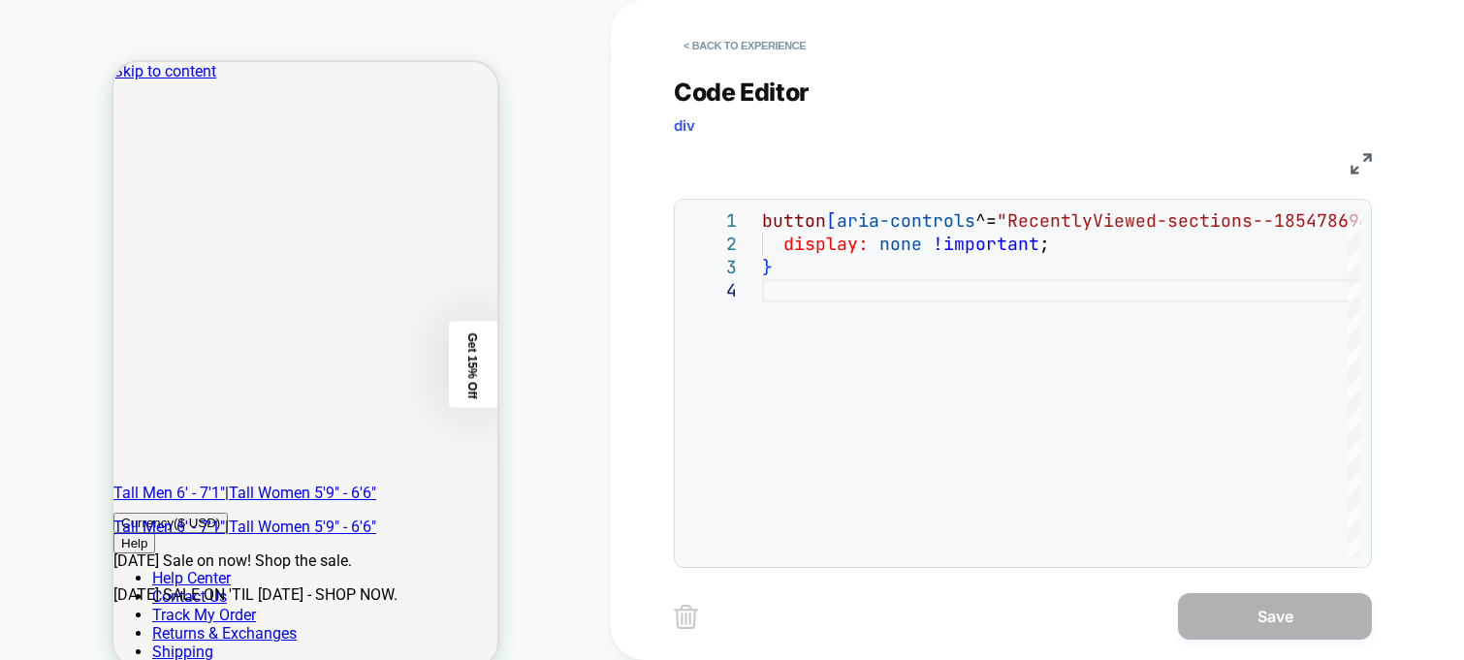
drag, startPoint x: 1004, startPoint y: 558, endPoint x: 1246, endPoint y: 634, distance: 253.8
click at [1007, 559] on div "**********" at bounding box center [1023, 383] width 698 height 369
click at [704, 36] on button "< Back to experience" at bounding box center [745, 45] width 142 height 31
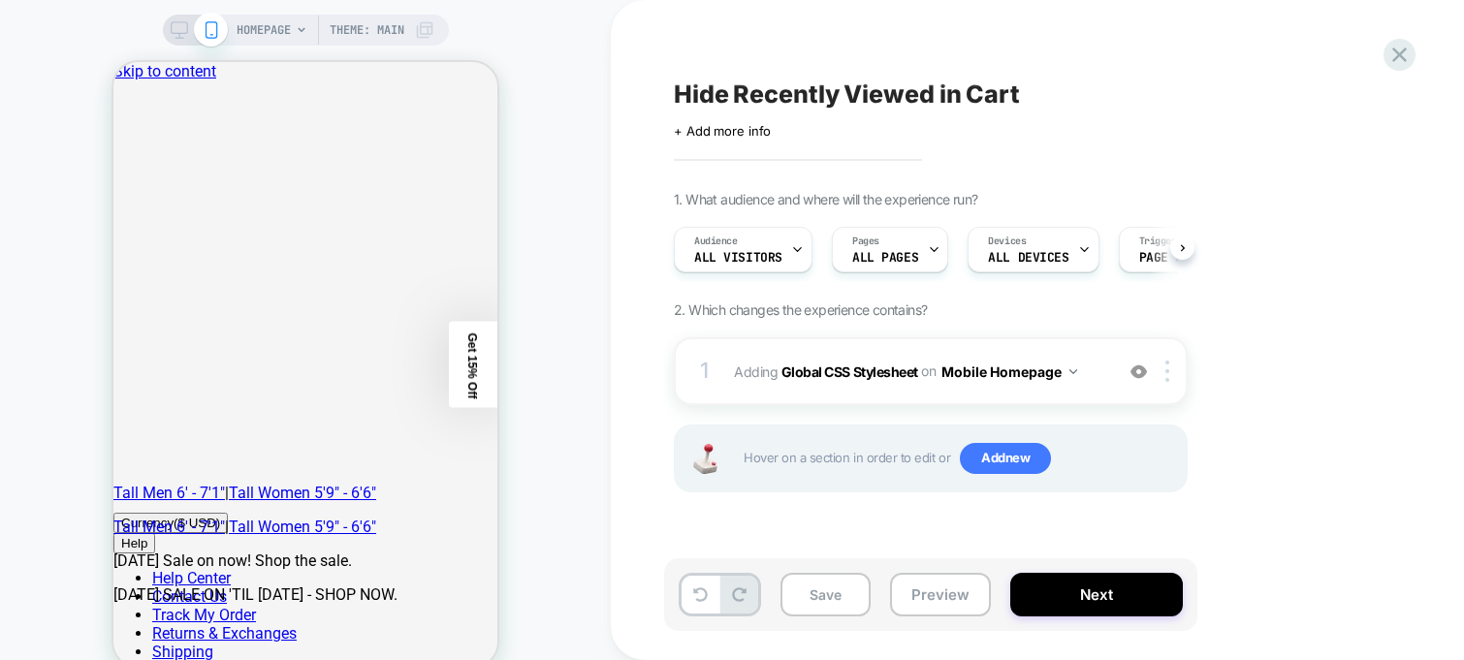
scroll to position [0, 1]
click at [1172, 368] on div at bounding box center [1170, 371] width 32 height 21
click at [1164, 369] on div at bounding box center [1170, 371] width 32 height 21
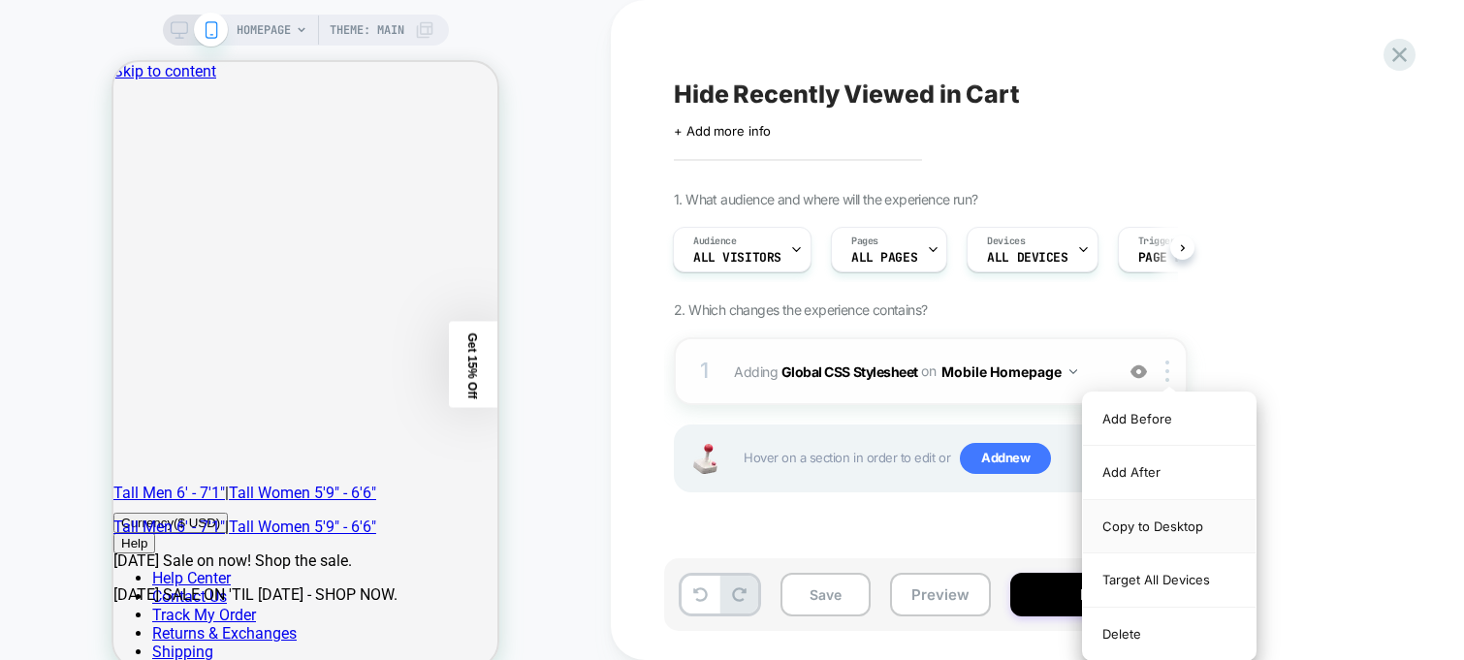
click at [1147, 526] on div "Copy to Desktop" at bounding box center [1169, 526] width 173 height 53
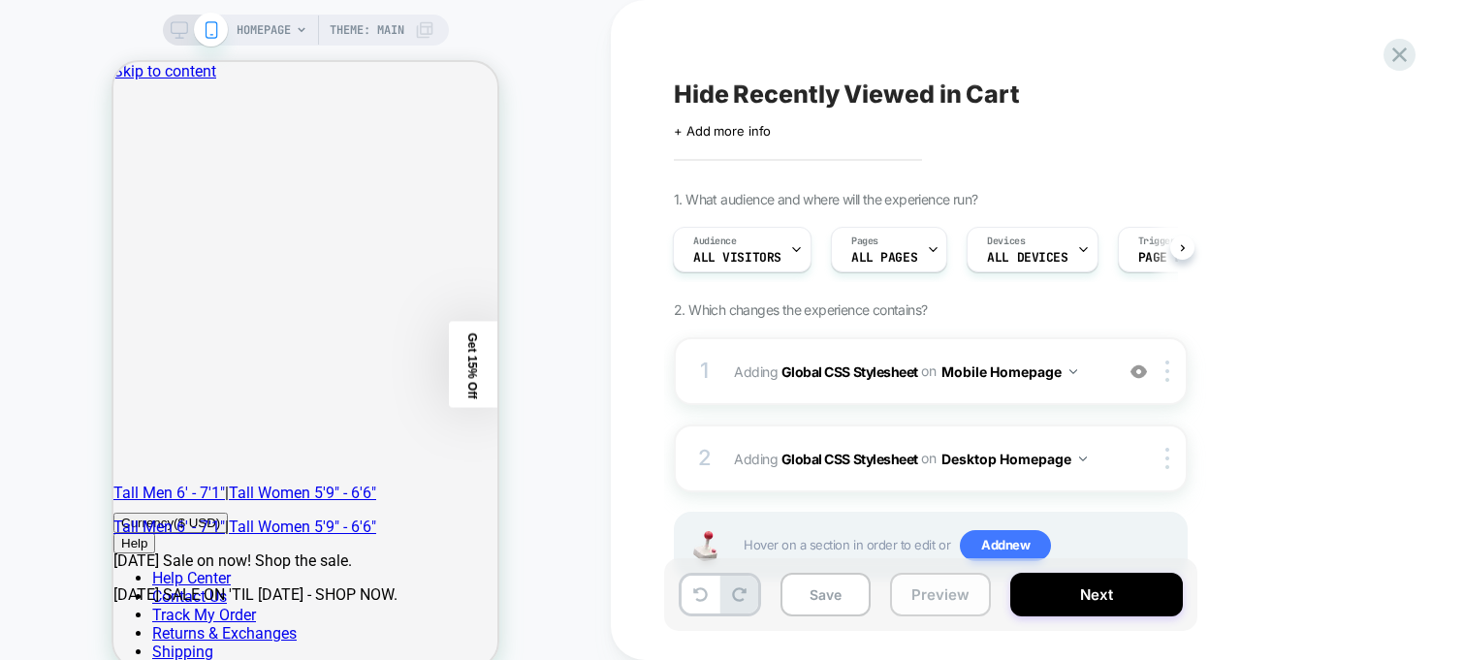
click at [916, 599] on button "Preview" at bounding box center [940, 595] width 101 height 44
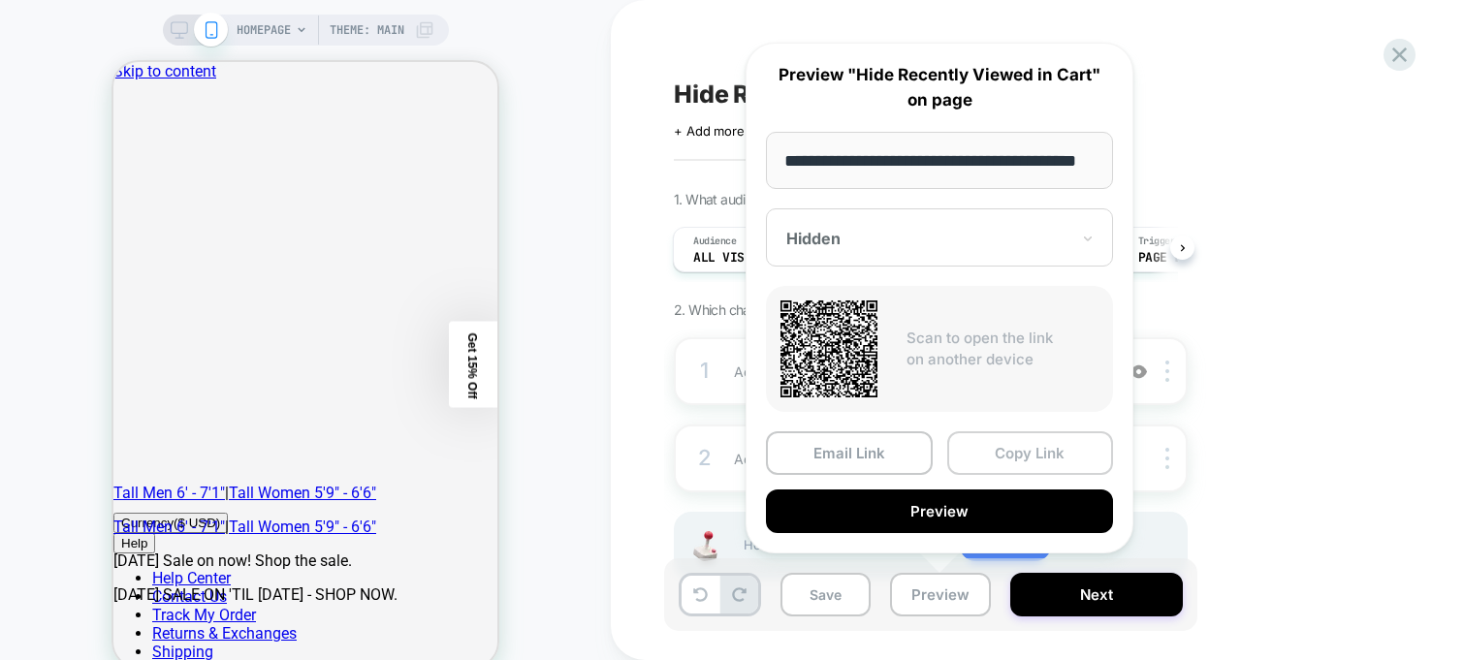
scroll to position [0, 0]
click at [992, 455] on button "Copy Link" at bounding box center [1030, 453] width 167 height 44
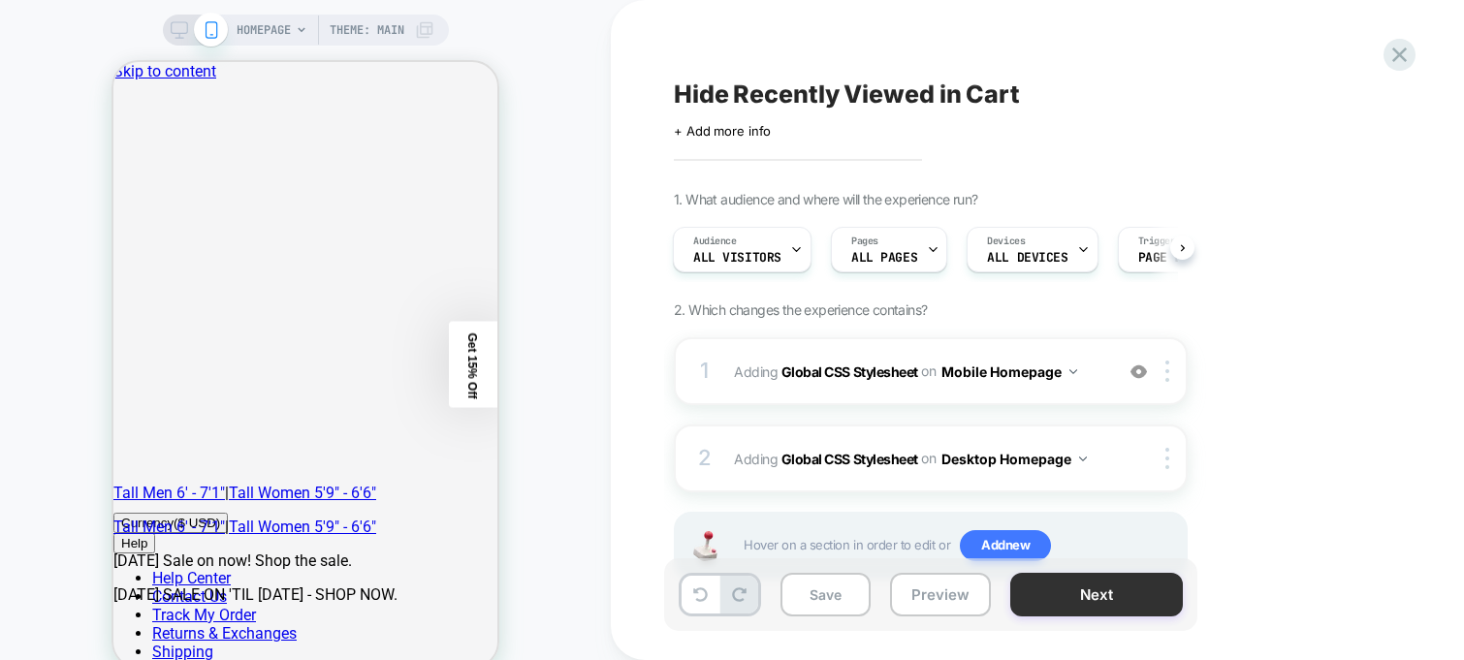
click at [1073, 584] on button "Next" at bounding box center [1096, 595] width 173 height 44
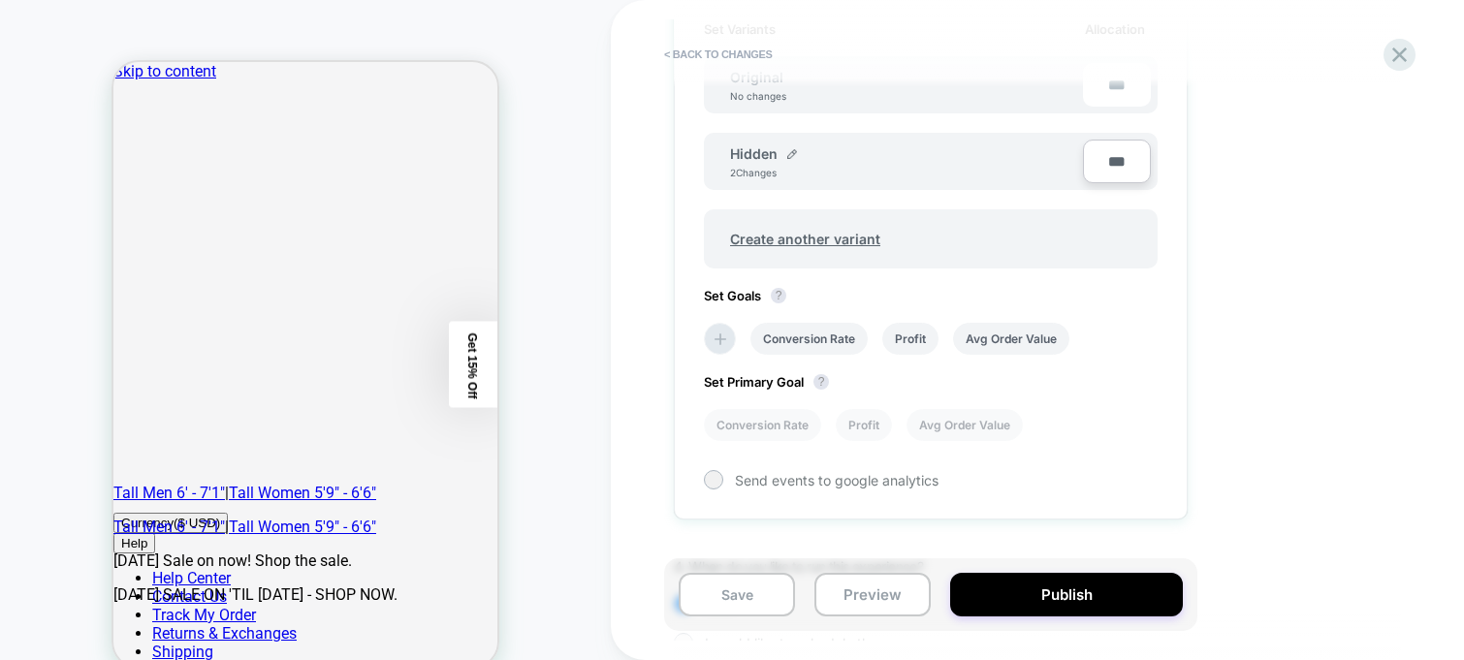
scroll to position [737, 0]
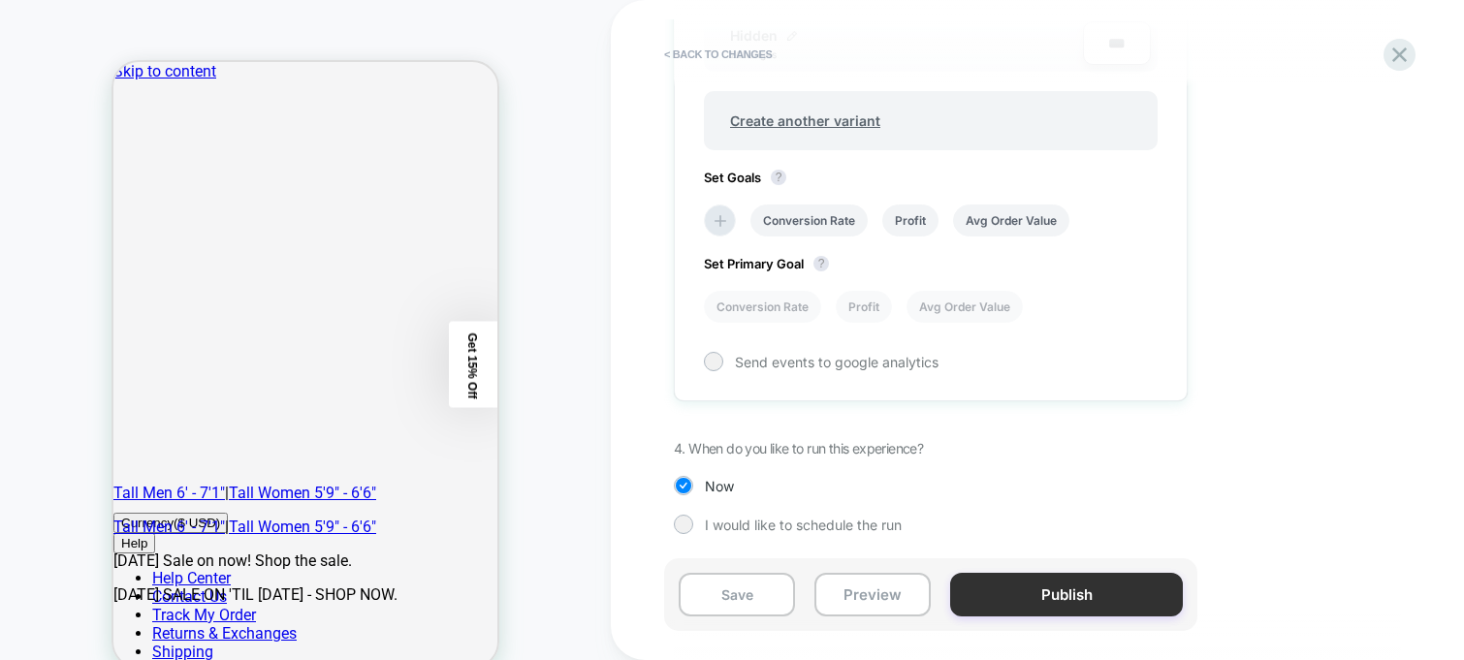
click at [1046, 601] on button "Publish" at bounding box center [1066, 595] width 233 height 44
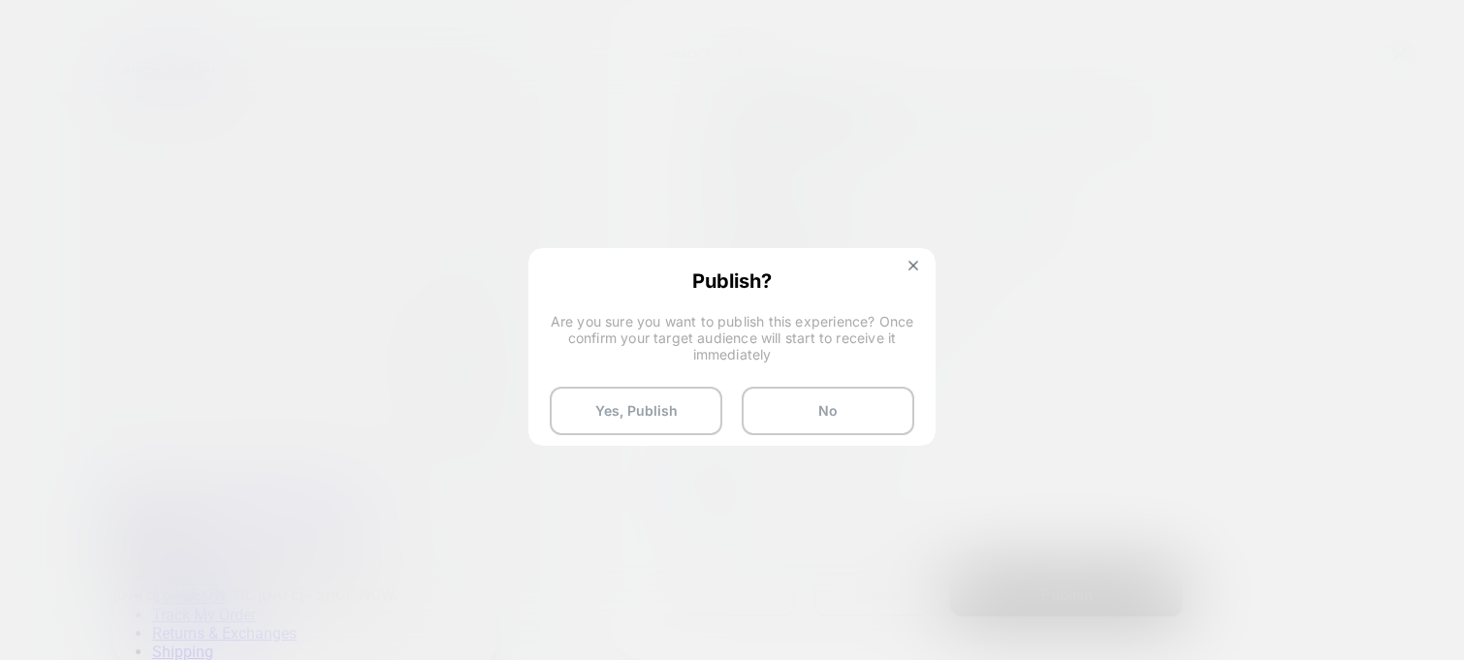
click at [1270, 514] on div at bounding box center [732, 330] width 1464 height 660
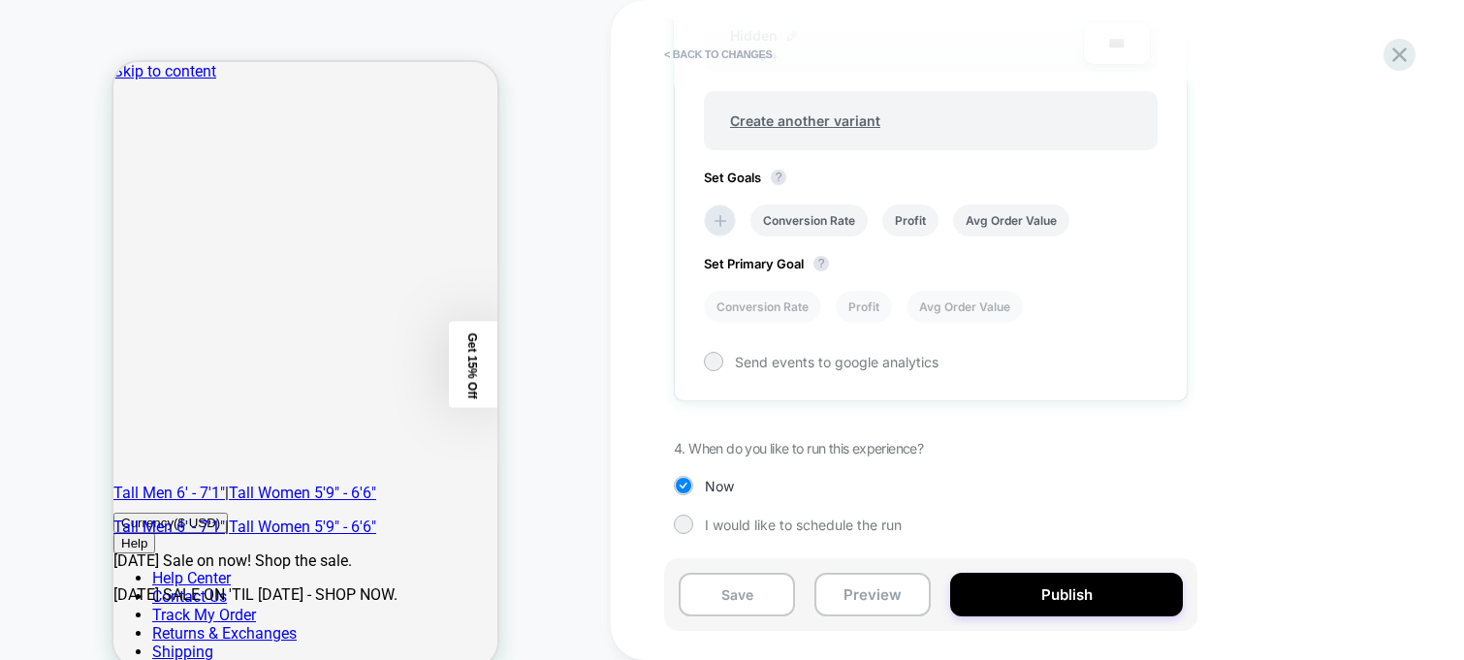
click at [1039, 625] on div "Save Preview Publish" at bounding box center [930, 594] width 533 height 73
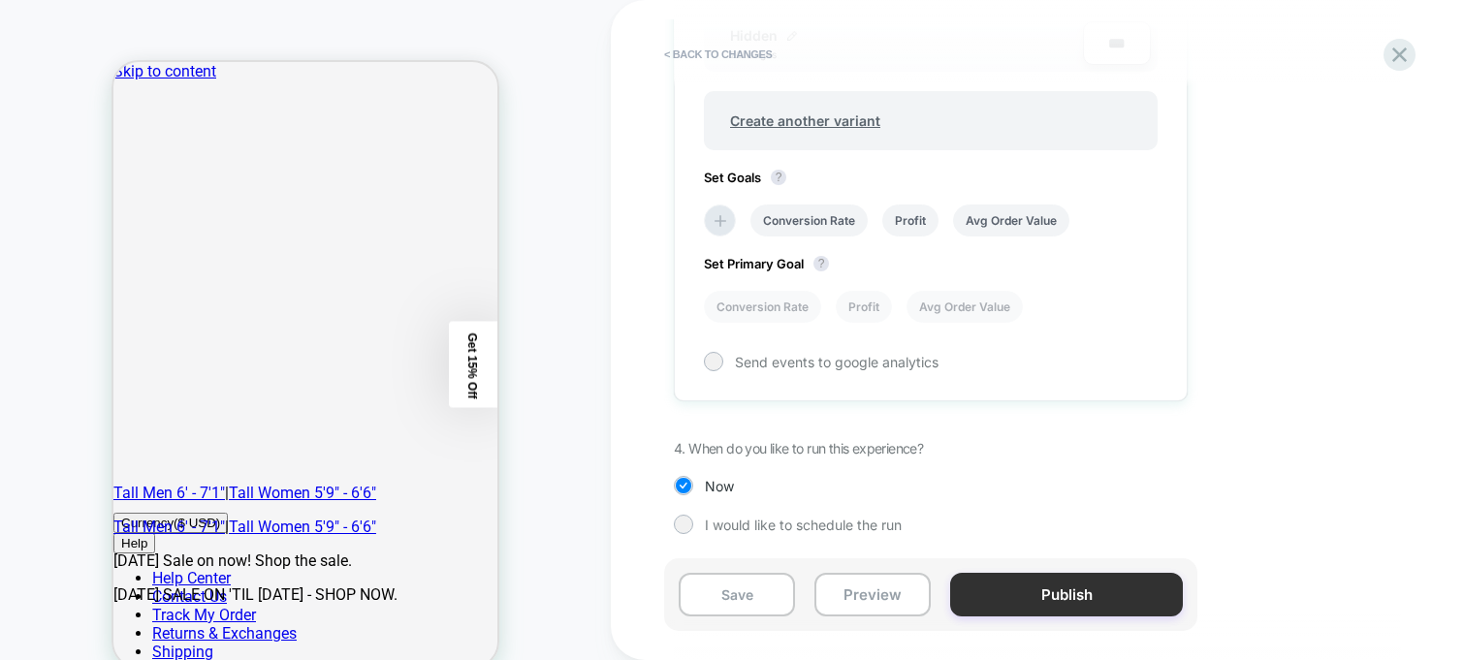
click at [1044, 587] on button "Publish" at bounding box center [1066, 595] width 233 height 44
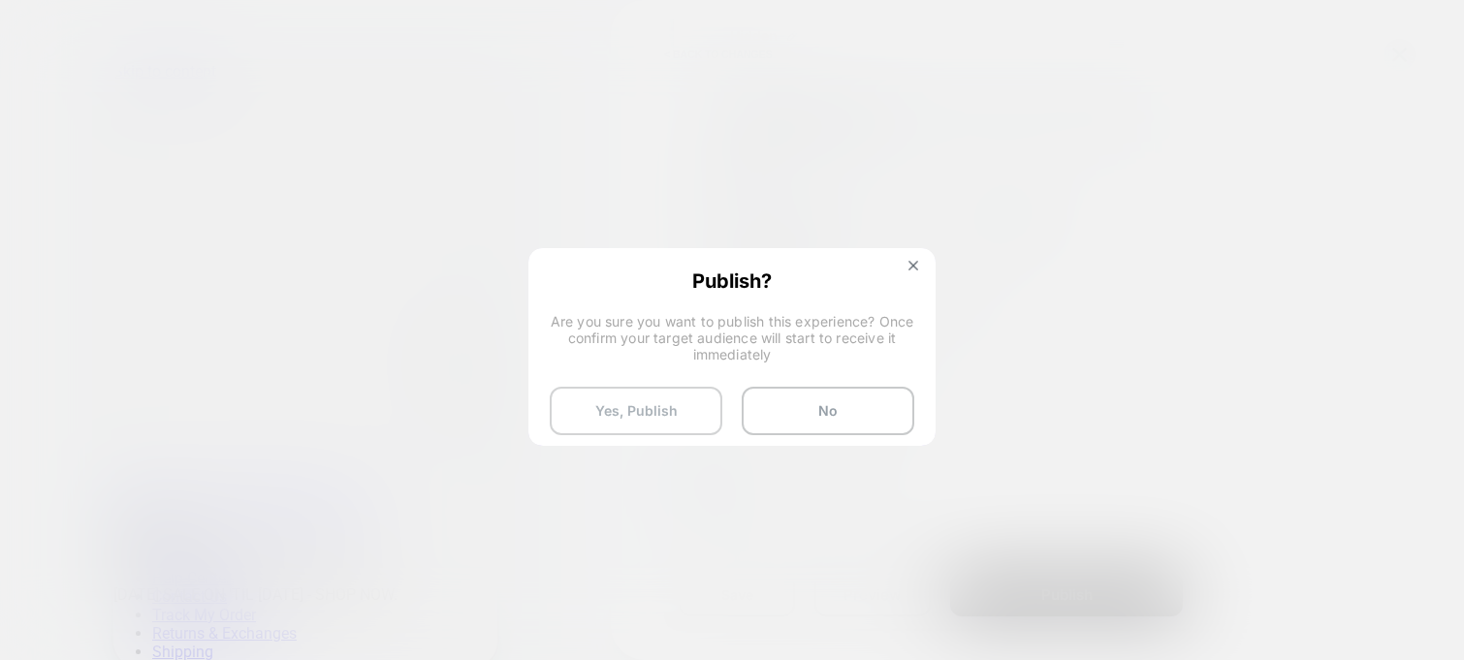
click at [637, 409] on button "Yes, Publish" at bounding box center [636, 411] width 173 height 48
